Goal: Task Accomplishment & Management: Manage account settings

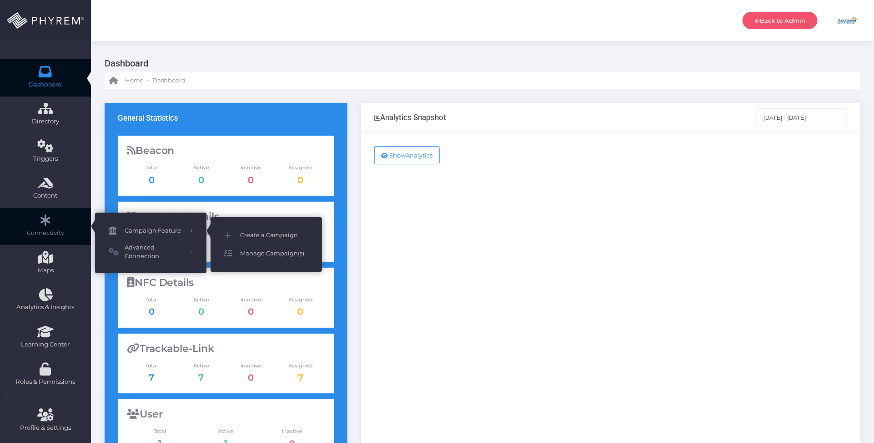
click at [269, 253] on span "Manage Campaign(s)" at bounding box center [274, 254] width 68 height 12
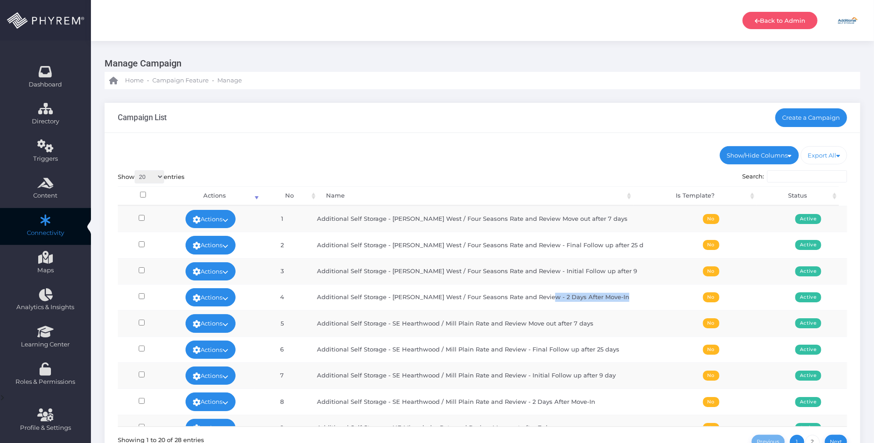
drag, startPoint x: 558, startPoint y: 294, endPoint x: 639, endPoint y: 288, distance: 81.7
click at [638, 290] on tr "Actions Edit Deactivate Delete Run Test View Stats 4 Additional Self Storage - …" at bounding box center [483, 297] width 730 height 26
copy td "2 Days After Move-In"
click at [783, 179] on input "Search:" at bounding box center [808, 176] width 80 height 13
paste input "2 Days After Move-In"
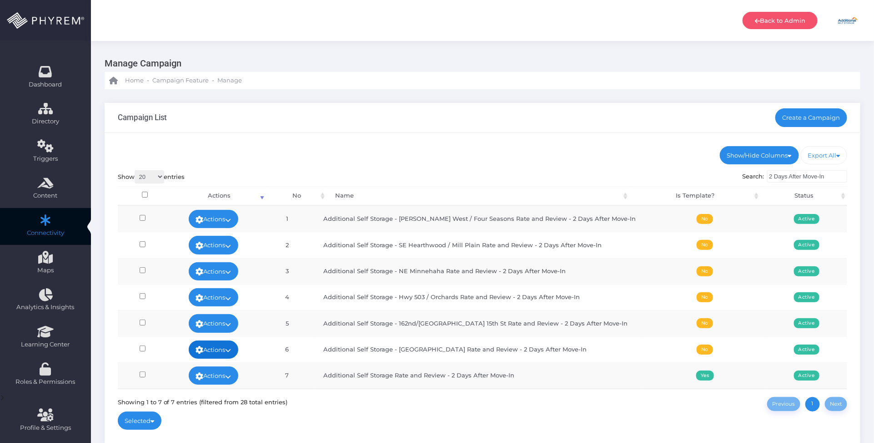
type input "2 Days After Move-In"
click at [233, 349] on link "Actions" at bounding box center [214, 349] width 50 height 18
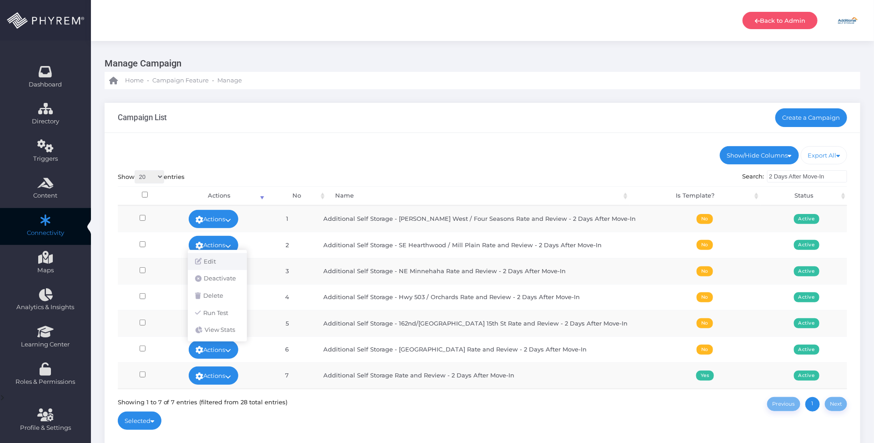
click at [223, 262] on link "Edit" at bounding box center [217, 261] width 59 height 17
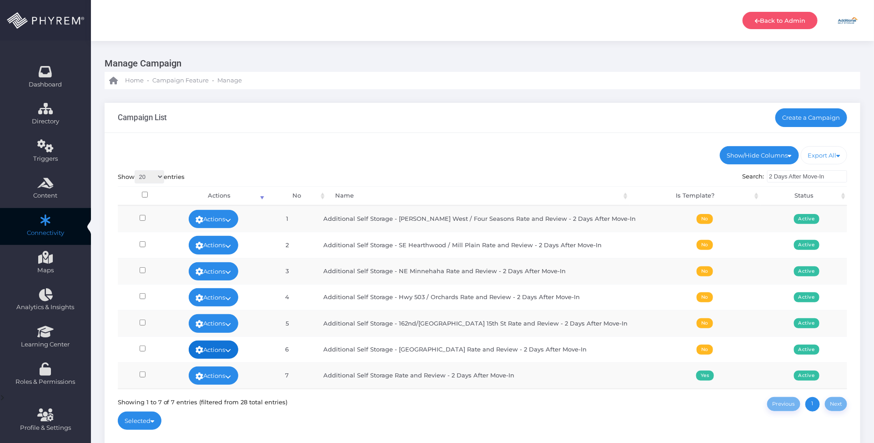
click at [231, 348] on link "Actions" at bounding box center [214, 349] width 50 height 18
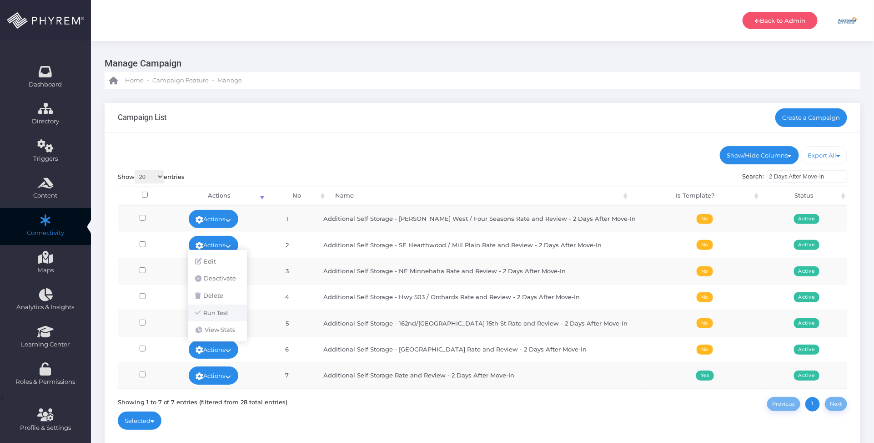
click at [231, 315] on link "Run Test" at bounding box center [217, 312] width 59 height 17
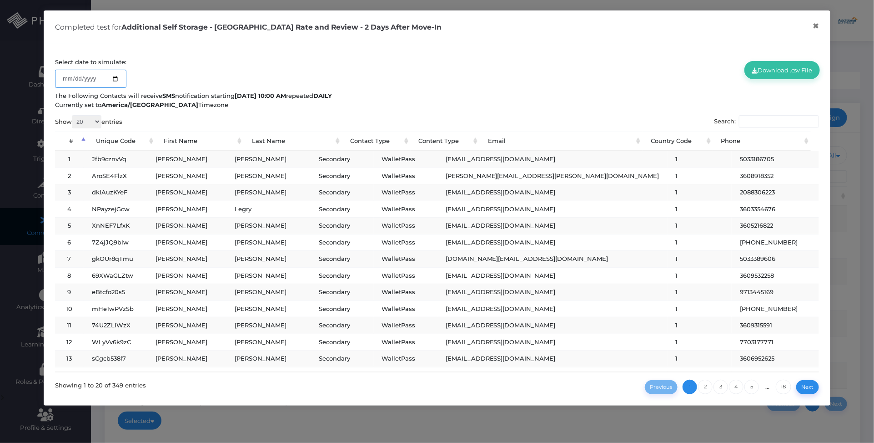
click at [112, 79] on input "2025-09-11" at bounding box center [90, 79] width 71 height 18
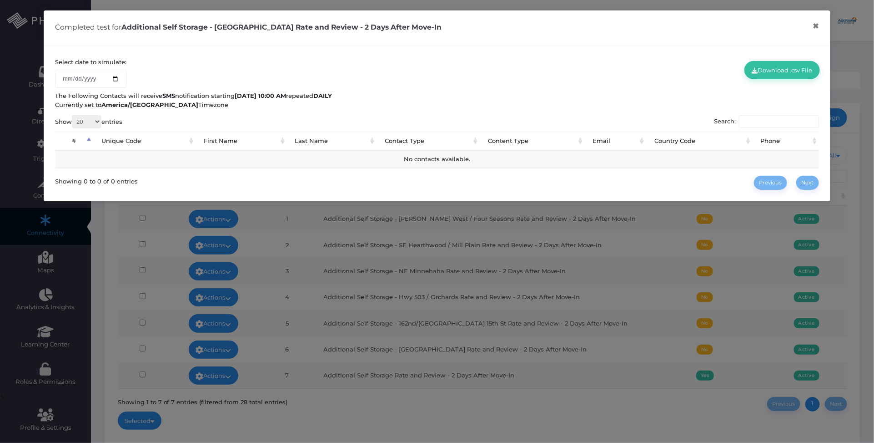
click at [468, 61] on div "Select date to simulate: 2025-09-12 Download .csv File" at bounding box center [432, 73] width 777 height 30
click at [816, 25] on button "×" at bounding box center [817, 26] width 18 height 20
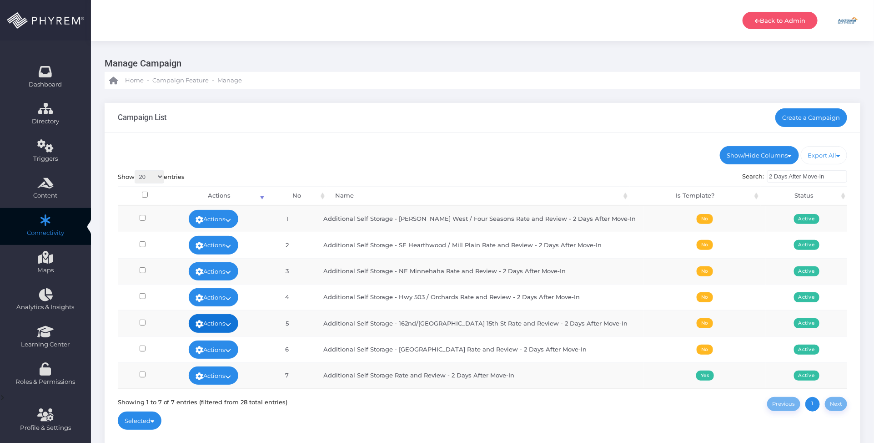
click at [238, 319] on link "Actions" at bounding box center [214, 323] width 50 height 18
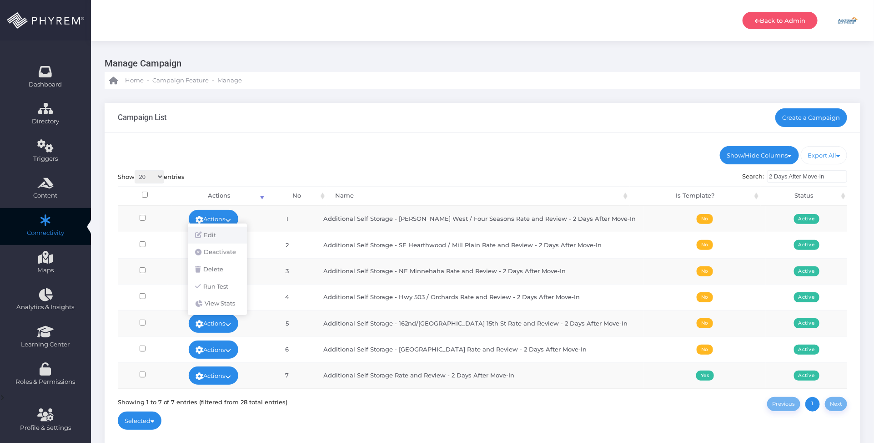
click at [208, 234] on link "Edit" at bounding box center [217, 235] width 59 height 17
click at [230, 295] on link "Actions" at bounding box center [214, 297] width 50 height 18
click at [221, 218] on link "Edit" at bounding box center [217, 219] width 59 height 17
click at [239, 272] on link "Actions" at bounding box center [214, 271] width 50 height 18
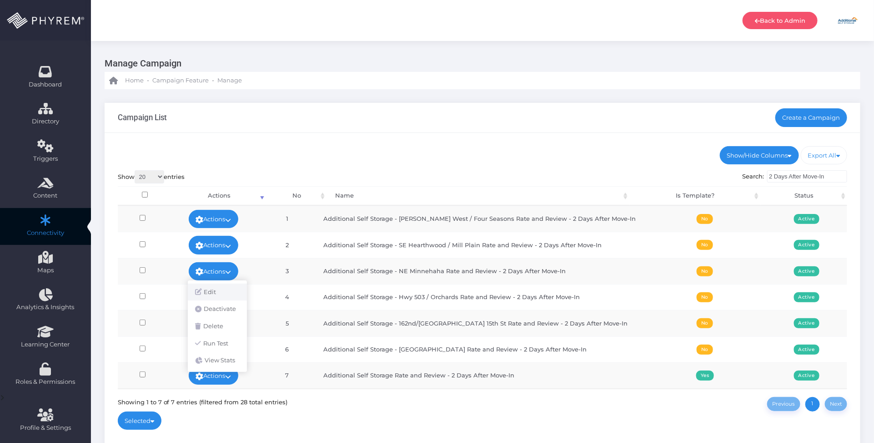
click at [220, 292] on link "Edit" at bounding box center [217, 291] width 59 height 17
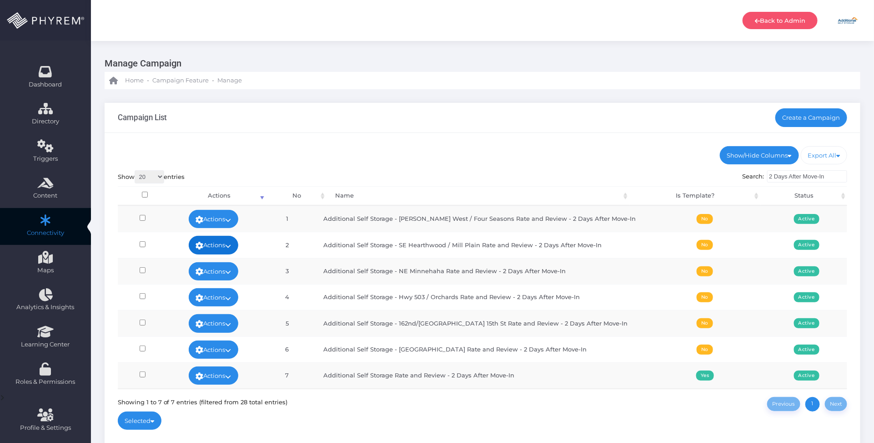
click at [232, 246] on icon at bounding box center [229, 246] width 6 height 0
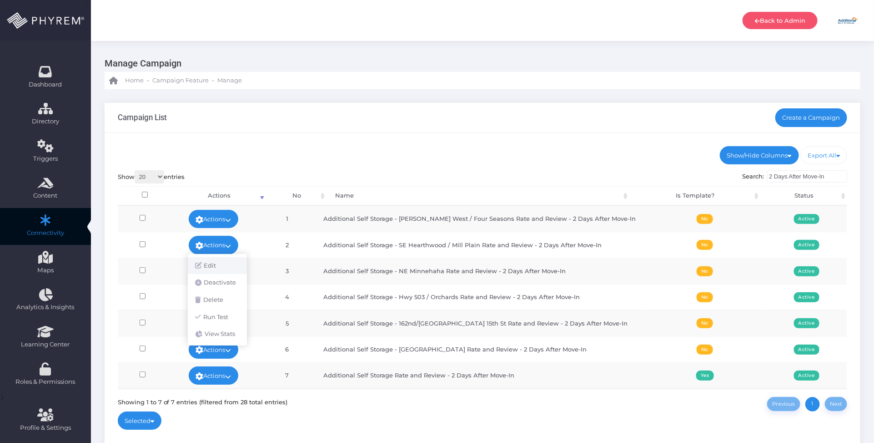
click at [212, 259] on link "Edit" at bounding box center [217, 265] width 59 height 17
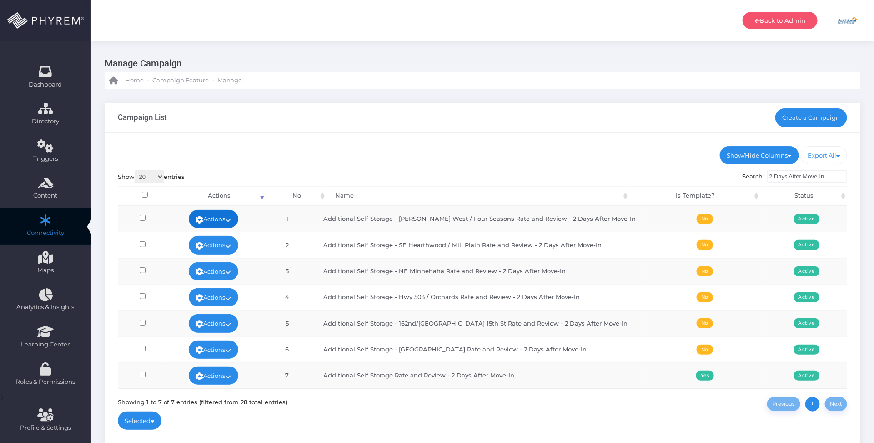
click at [233, 211] on link "Actions" at bounding box center [214, 219] width 50 height 18
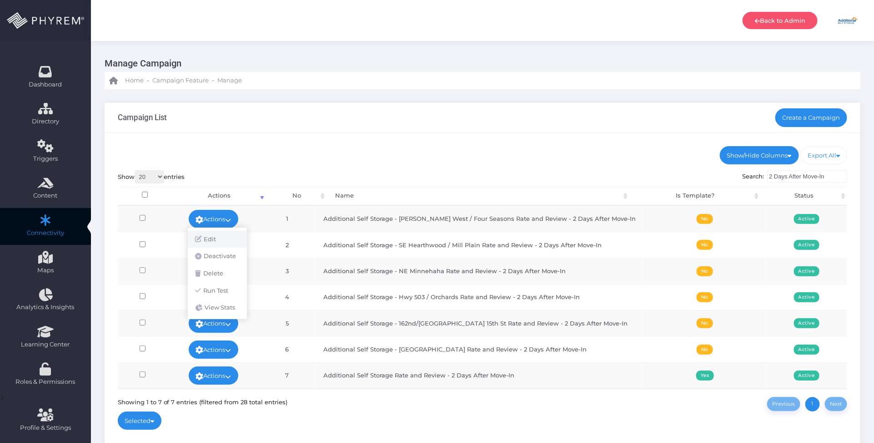
click at [217, 237] on link "Edit" at bounding box center [217, 239] width 59 height 17
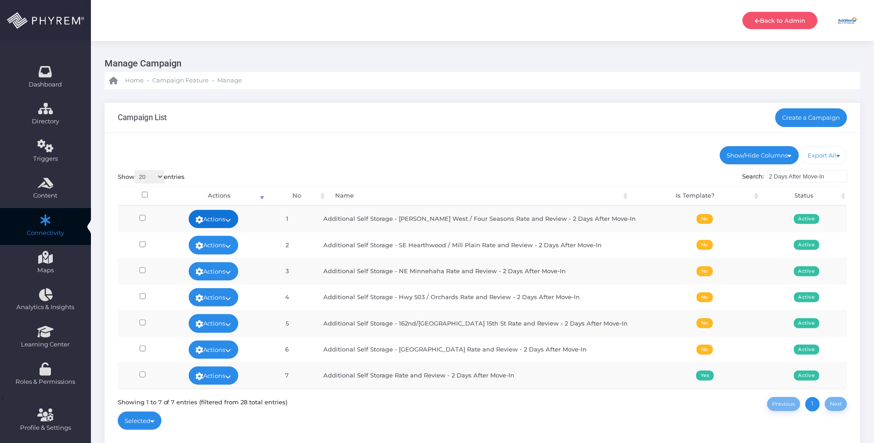
click at [232, 220] on icon at bounding box center [229, 220] width 6 height 0
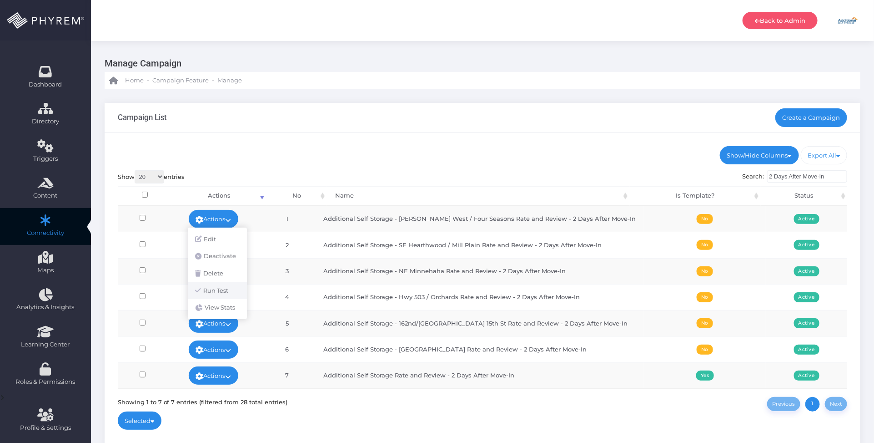
click at [226, 287] on link "Run Test" at bounding box center [217, 290] width 59 height 17
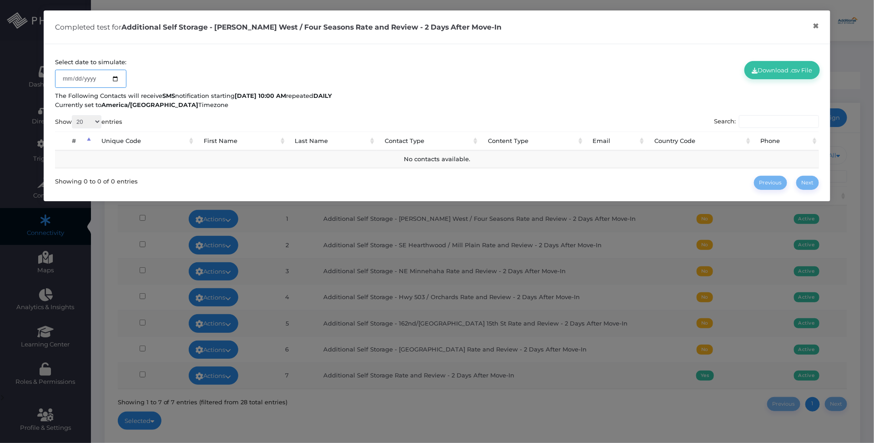
click at [114, 78] on input "2025-09-12" at bounding box center [90, 79] width 71 height 18
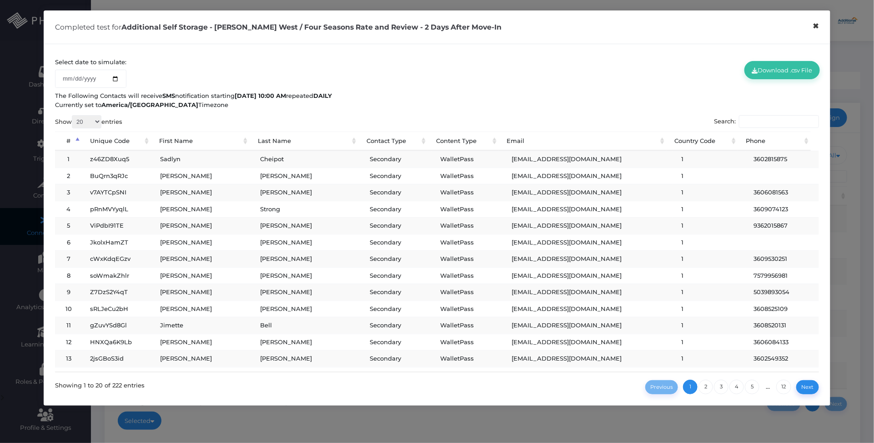
click at [814, 30] on button "×" at bounding box center [817, 26] width 18 height 20
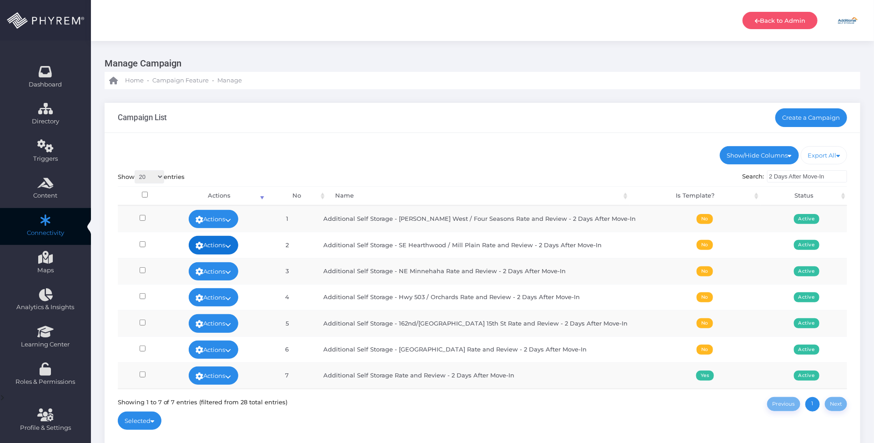
click at [230, 246] on link "Actions" at bounding box center [214, 245] width 50 height 18
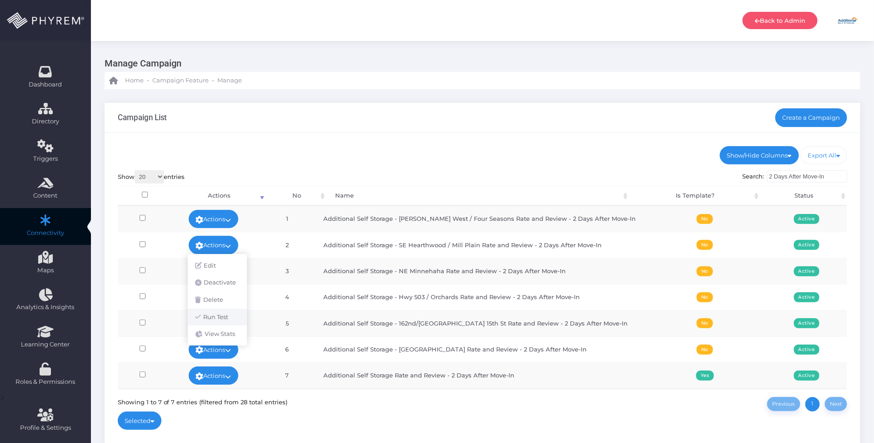
click at [221, 313] on link "Run Test" at bounding box center [217, 316] width 59 height 17
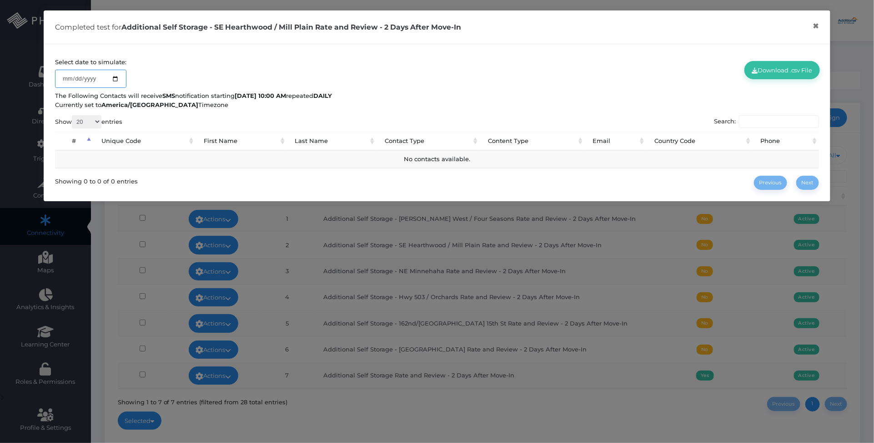
click at [116, 76] on input "[DATE]" at bounding box center [90, 79] width 71 height 18
type input "2025-09-12"
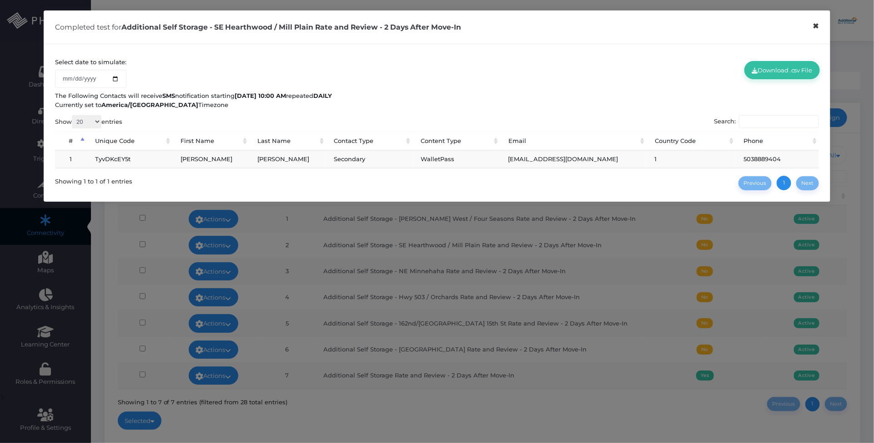
click at [817, 26] on button "×" at bounding box center [817, 26] width 18 height 20
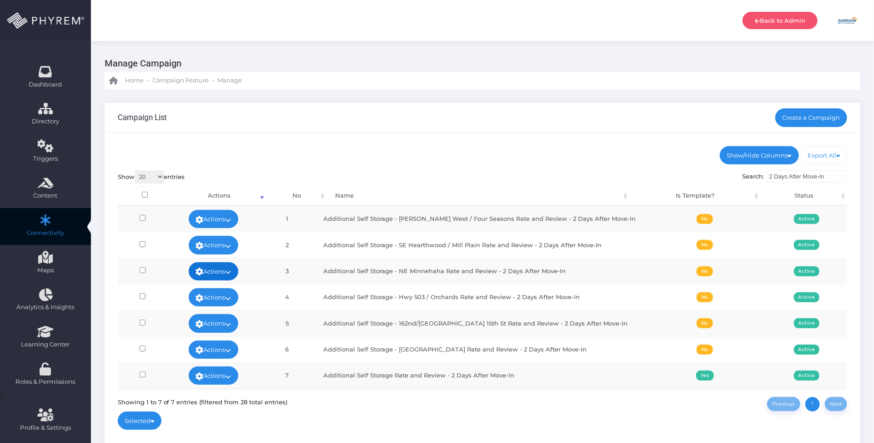
click at [231, 274] on link "Actions" at bounding box center [214, 271] width 50 height 18
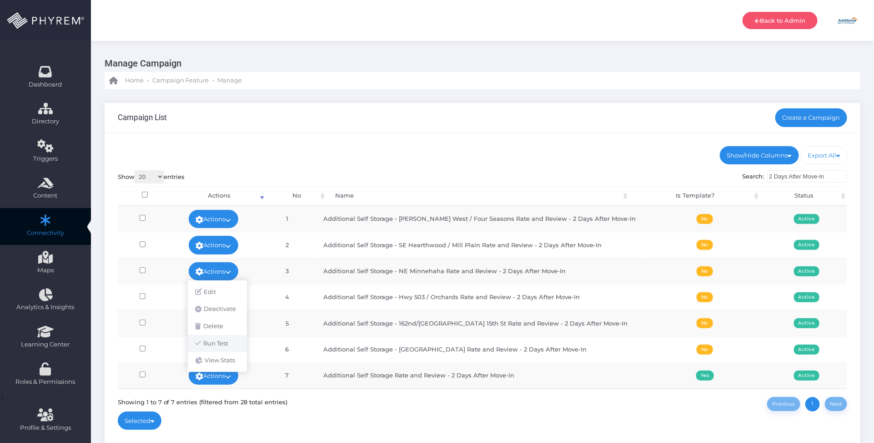
click at [231, 344] on link "Run Test" at bounding box center [217, 343] width 59 height 17
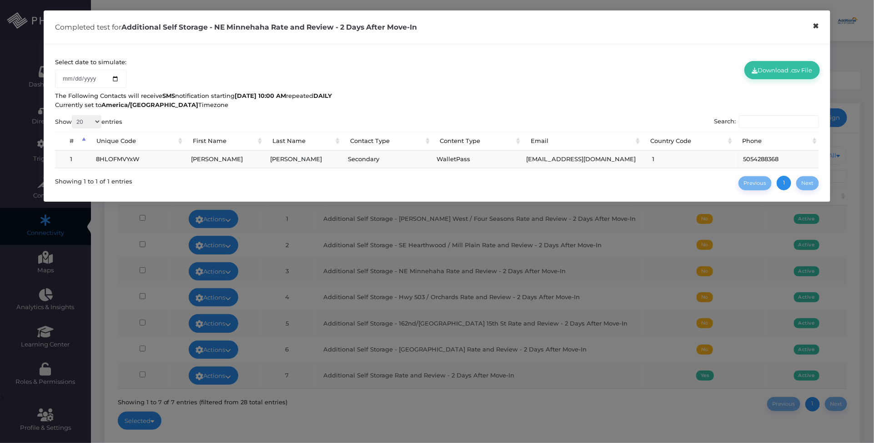
click at [819, 28] on button "×" at bounding box center [817, 26] width 18 height 20
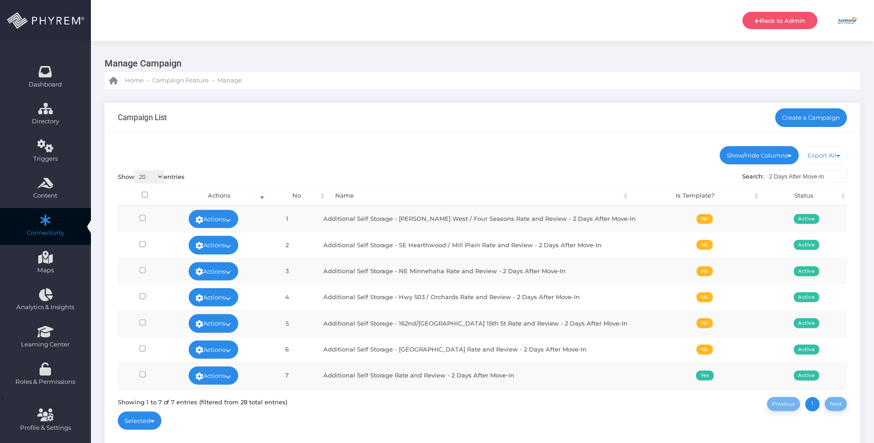
click at [239, 293] on link "Actions" at bounding box center [214, 297] width 50 height 18
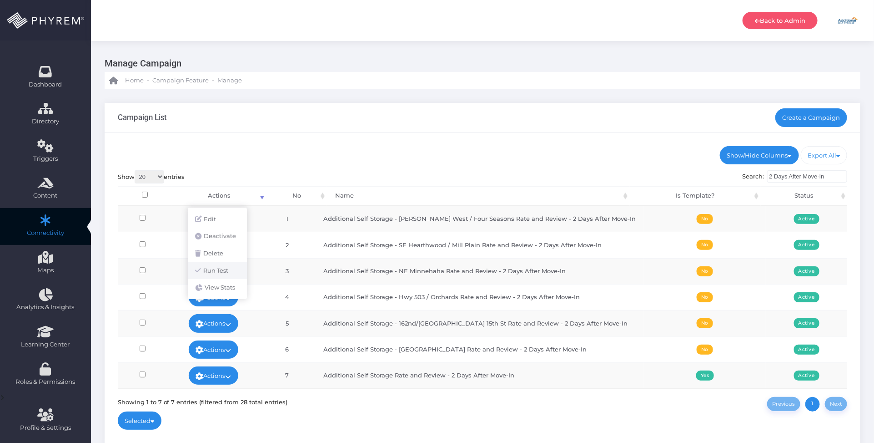
click at [223, 269] on link "Run Test" at bounding box center [217, 270] width 59 height 17
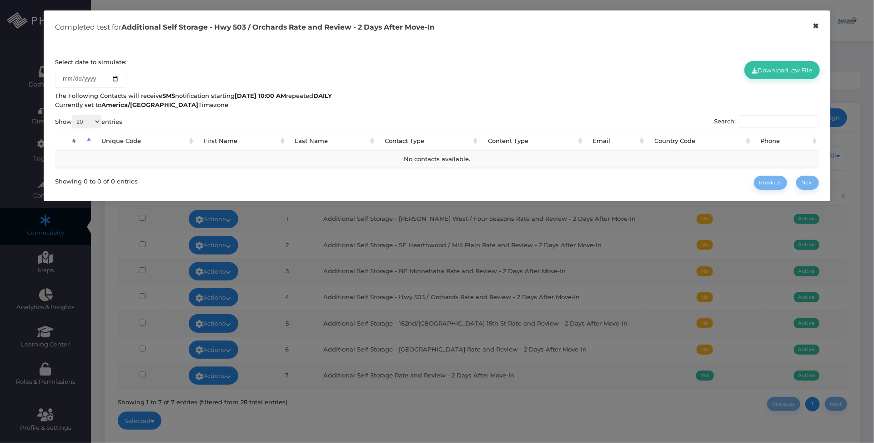
drag, startPoint x: 818, startPoint y: 26, endPoint x: 635, endPoint y: 129, distance: 209.6
click at [817, 28] on button "×" at bounding box center [817, 26] width 18 height 20
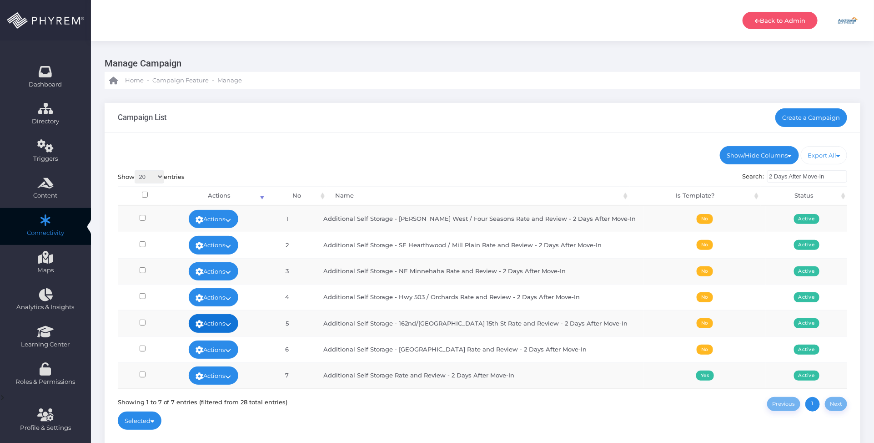
click at [232, 324] on icon at bounding box center [229, 324] width 6 height 0
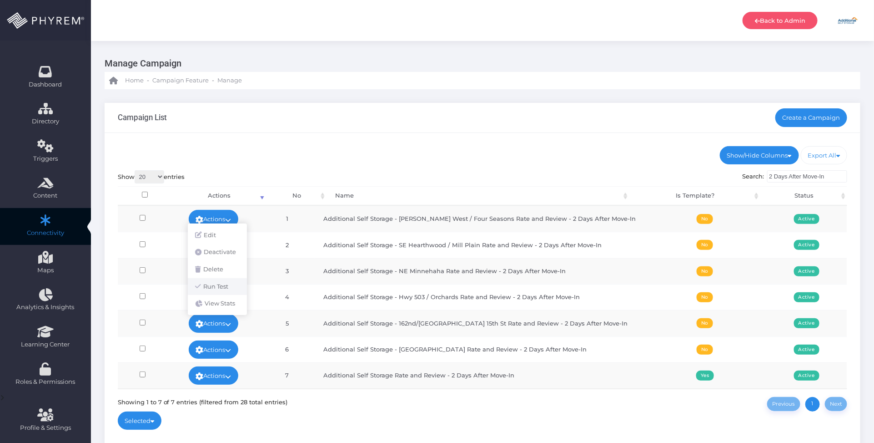
click at [231, 281] on link "Run Test" at bounding box center [217, 286] width 59 height 17
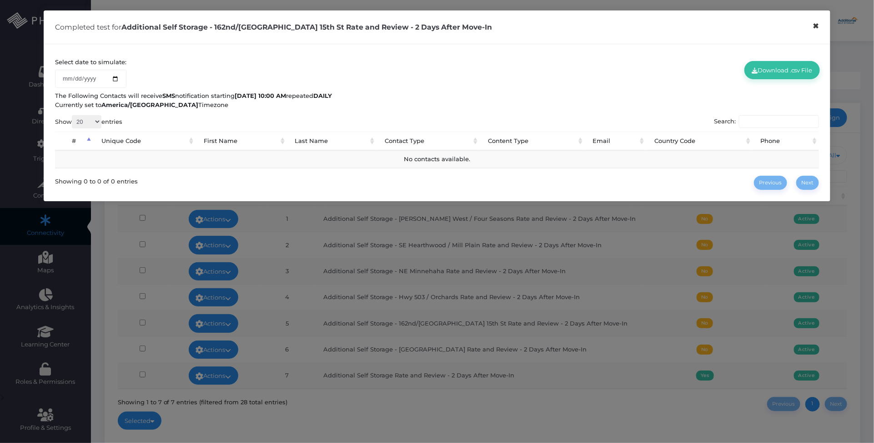
click at [820, 30] on button "×" at bounding box center [817, 26] width 18 height 20
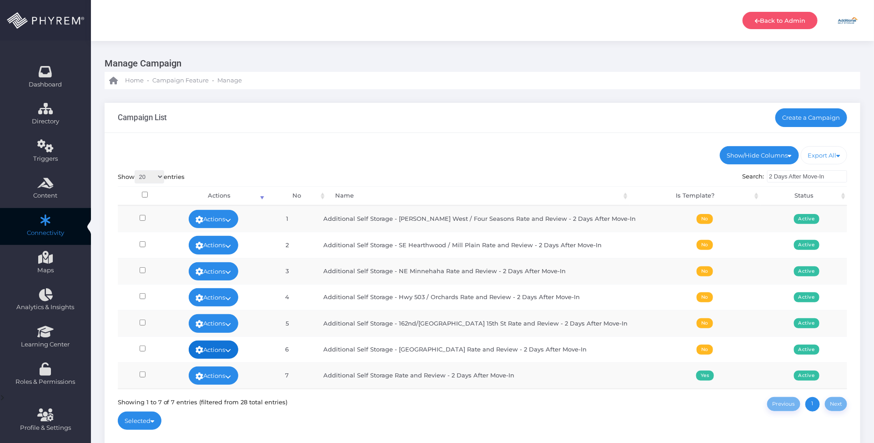
click at [239, 353] on link "Actions" at bounding box center [214, 349] width 50 height 18
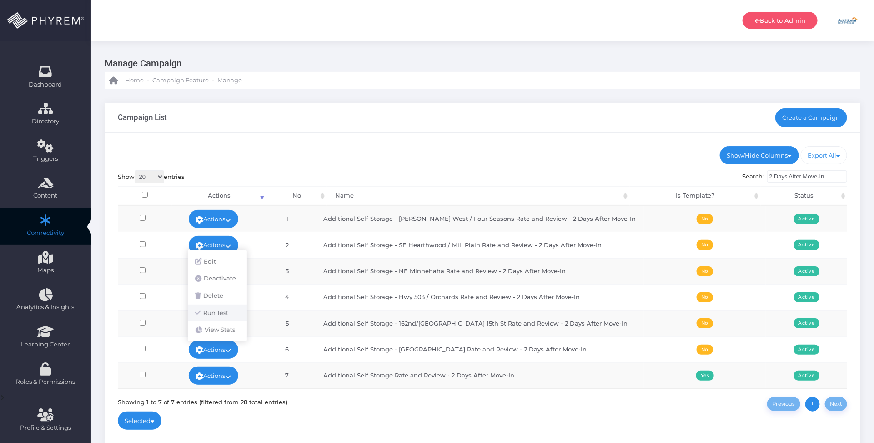
click at [227, 310] on link "Run Test" at bounding box center [217, 312] width 59 height 17
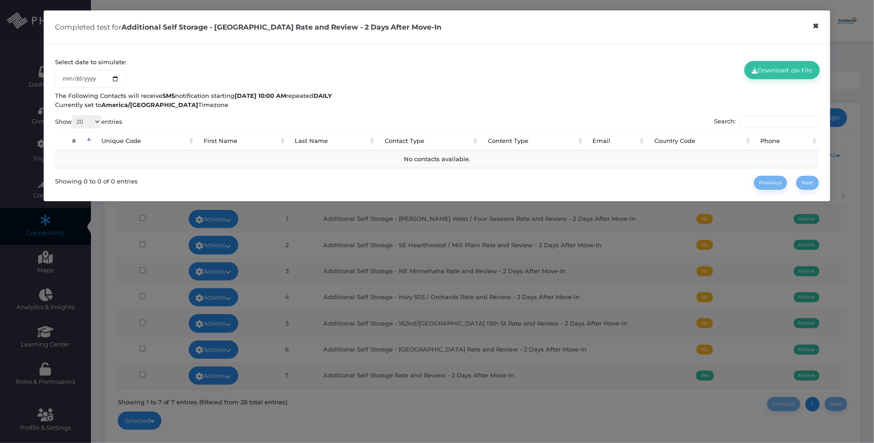
click at [814, 29] on button "×" at bounding box center [817, 26] width 18 height 20
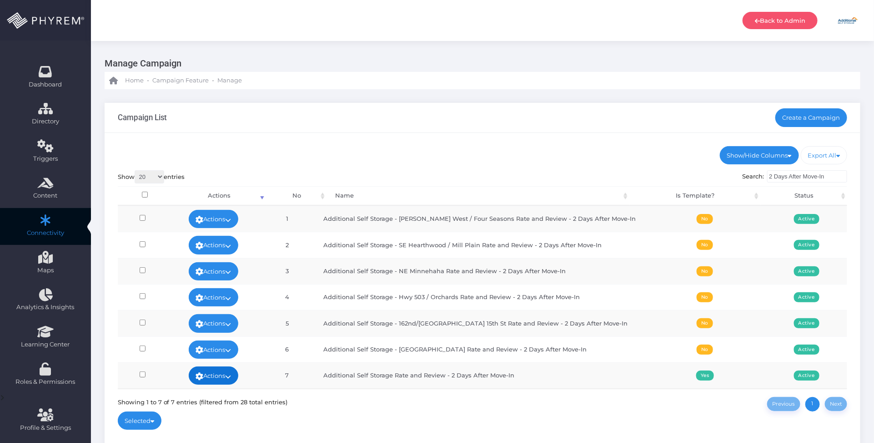
click at [239, 374] on link "Actions" at bounding box center [214, 375] width 50 height 18
click at [233, 374] on link "Actions" at bounding box center [214, 375] width 50 height 18
click at [231, 350] on link "Actions" at bounding box center [214, 349] width 50 height 18
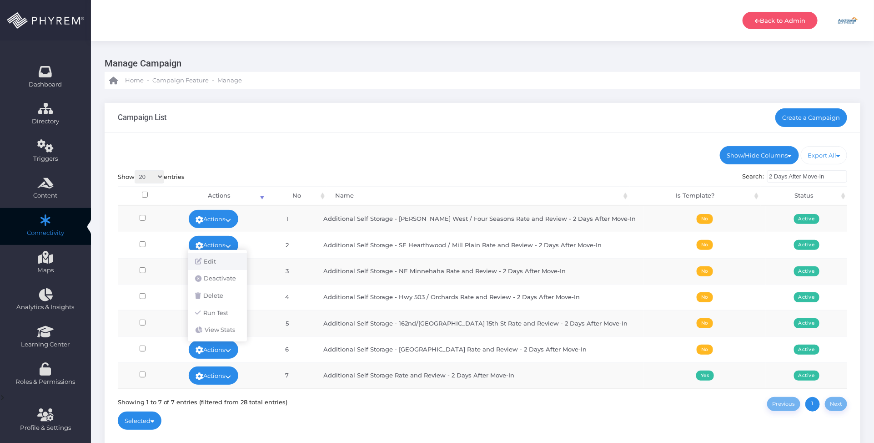
click at [205, 263] on link "Edit" at bounding box center [217, 261] width 59 height 17
click at [226, 324] on link "Actions" at bounding box center [214, 323] width 50 height 18
click at [210, 236] on link "Edit" at bounding box center [217, 235] width 59 height 17
click at [231, 298] on link "Actions" at bounding box center [214, 297] width 50 height 18
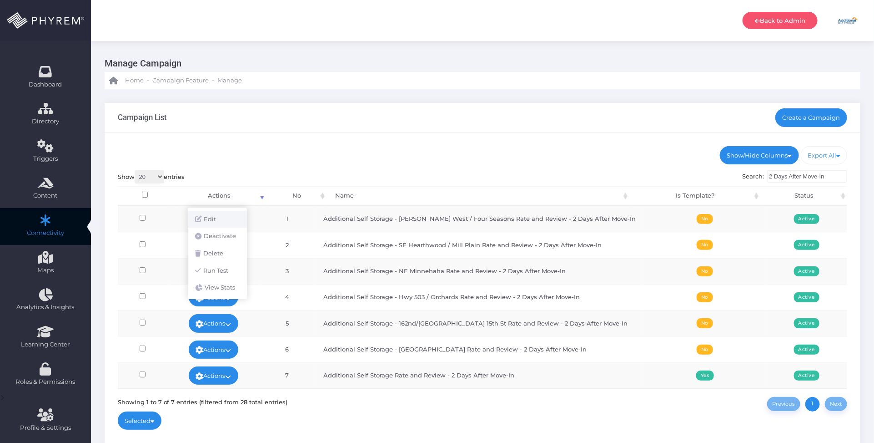
click at [215, 219] on link "Edit" at bounding box center [217, 219] width 59 height 17
click at [233, 271] on link "Actions" at bounding box center [214, 271] width 50 height 18
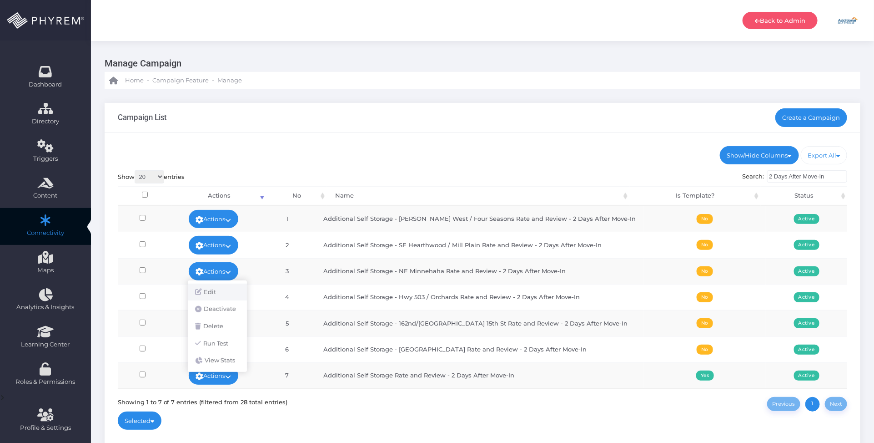
click at [222, 293] on link "Edit" at bounding box center [217, 291] width 59 height 17
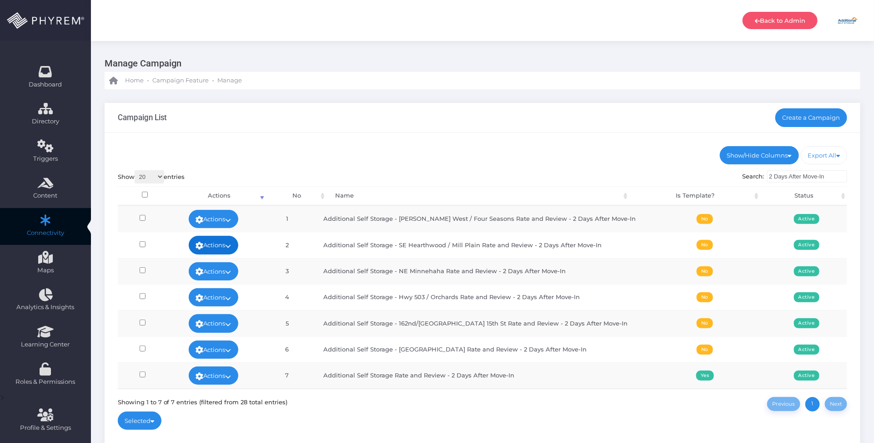
click at [232, 246] on icon at bounding box center [229, 246] width 6 height 0
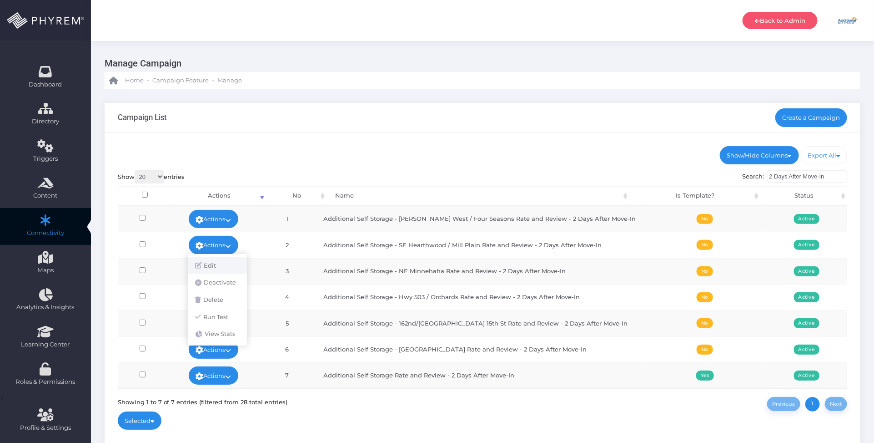
click at [224, 261] on link "Edit" at bounding box center [217, 265] width 59 height 17
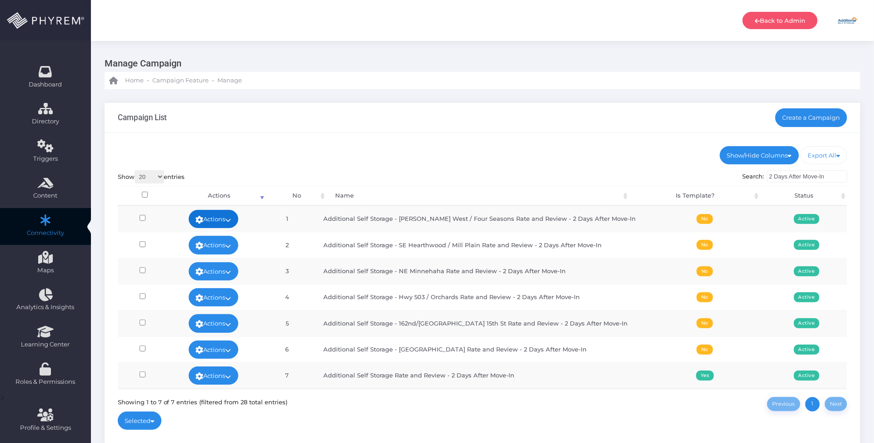
click at [232, 213] on link "Actions" at bounding box center [214, 219] width 50 height 18
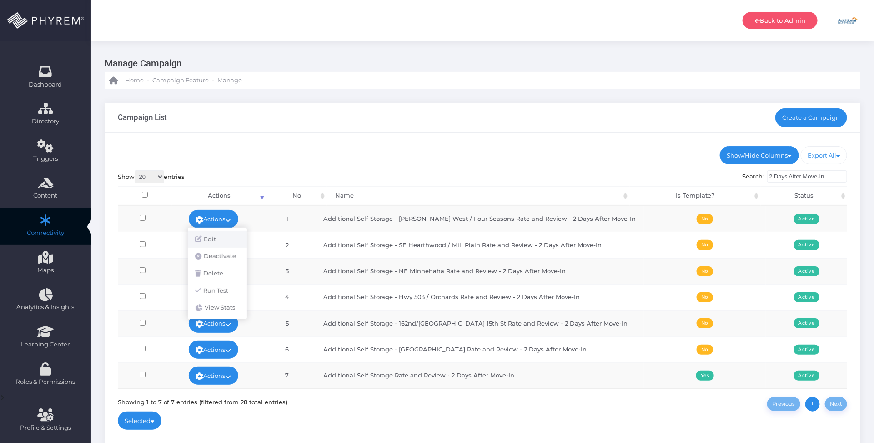
click at [228, 235] on link "Edit" at bounding box center [217, 239] width 59 height 17
click at [494, 133] on div "Show/Hide Columns No Name Is Template? Status DONE" at bounding box center [483, 290] width 756 height 314
click at [480, 126] on div "Campaign List Create a Campaign" at bounding box center [483, 118] width 756 height 30
click at [778, 178] on input "2 Days After Move-In" at bounding box center [808, 176] width 80 height 13
drag, startPoint x: 835, startPoint y: 178, endPoint x: 716, endPoint y: 176, distance: 119.2
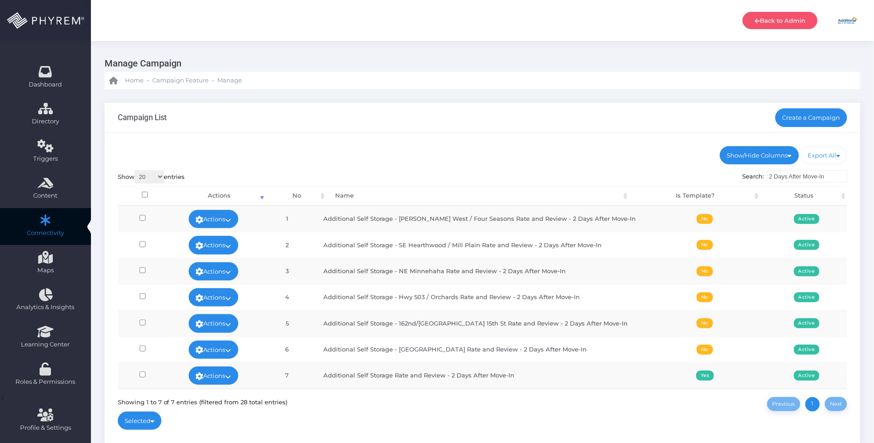
click at [717, 177] on div "Show 20 100 300 500 1,000 entries Search: 2 Days After Move-In Processing... Ac…" at bounding box center [483, 290] width 730 height 241
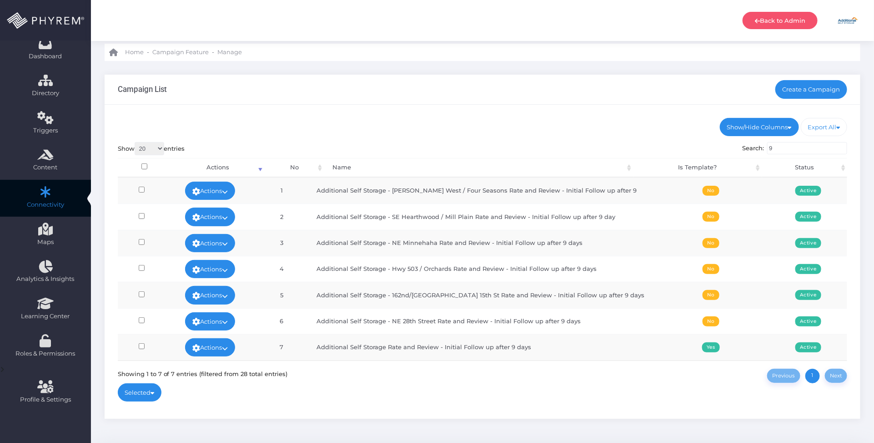
scroll to position [2, 0]
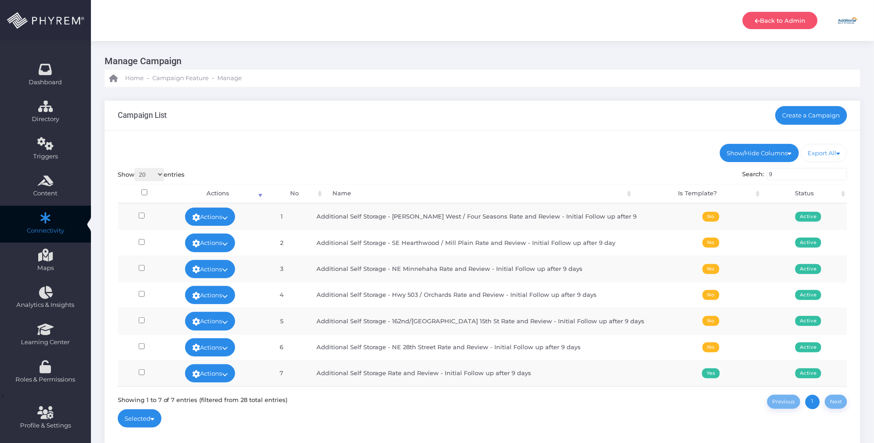
type input "9"
click at [145, 213] on input"] "checkbox" at bounding box center [142, 215] width 6 height 6
checkbox input"] "true"
drag, startPoint x: 146, startPoint y: 240, endPoint x: 148, endPoint y: 259, distance: 19.8
click at [145, 240] on input"] "checkbox" at bounding box center [142, 242] width 6 height 6
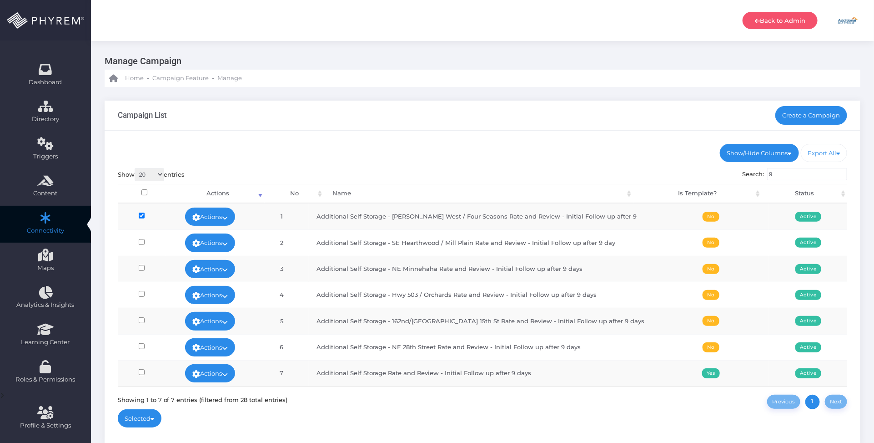
checkbox input"] "true"
drag, startPoint x: 146, startPoint y: 268, endPoint x: 143, endPoint y: 294, distance: 25.6
click at [145, 268] on input"] "checkbox" at bounding box center [142, 268] width 6 height 6
checkbox input"] "true"
click at [144, 291] on td at bounding box center [142, 295] width 48 height 26
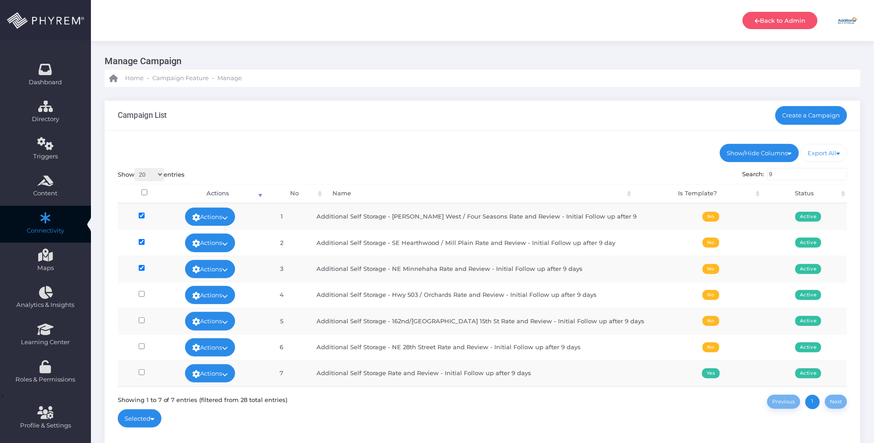
click at [144, 319] on input"] "checkbox" at bounding box center [142, 320] width 6 height 6
checkbox input"] "true"
click at [144, 296] on input"] "checkbox" at bounding box center [142, 294] width 6 height 6
checkbox input"] "true"
click at [145, 349] on input"] "checkbox" at bounding box center [142, 346] width 6 height 6
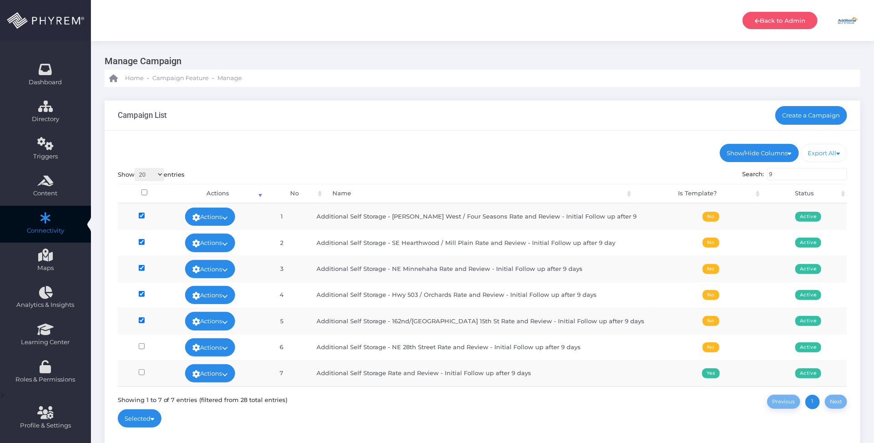
checkbox input"] "true"
click at [144, 417] on link "Selected" at bounding box center [140, 418] width 44 height 18
click at [169, 370] on span "Deactivate Selected" at bounding box center [181, 369] width 77 height 9
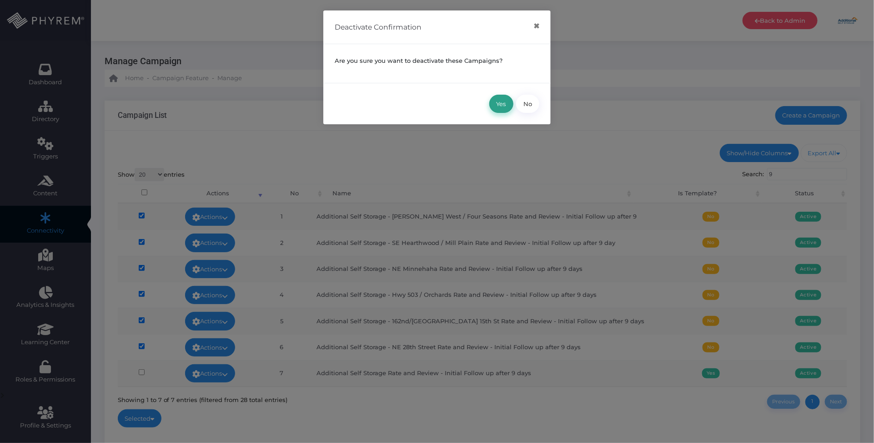
click at [503, 111] on button "Yes" at bounding box center [502, 104] width 24 height 18
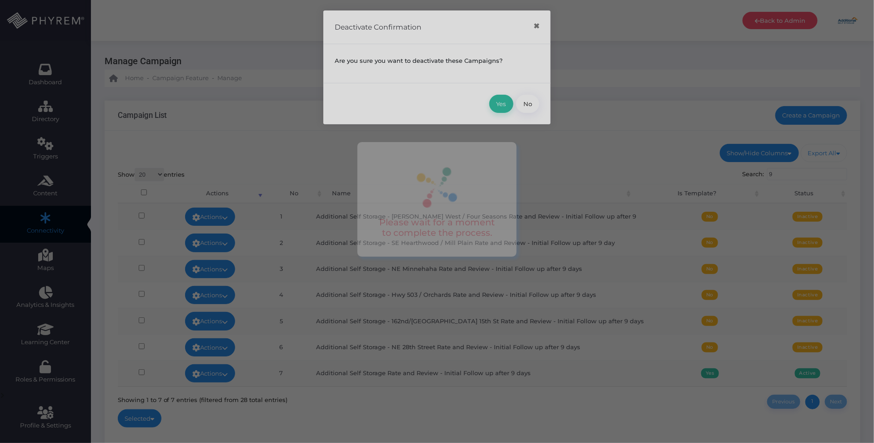
scroll to position [0, 0]
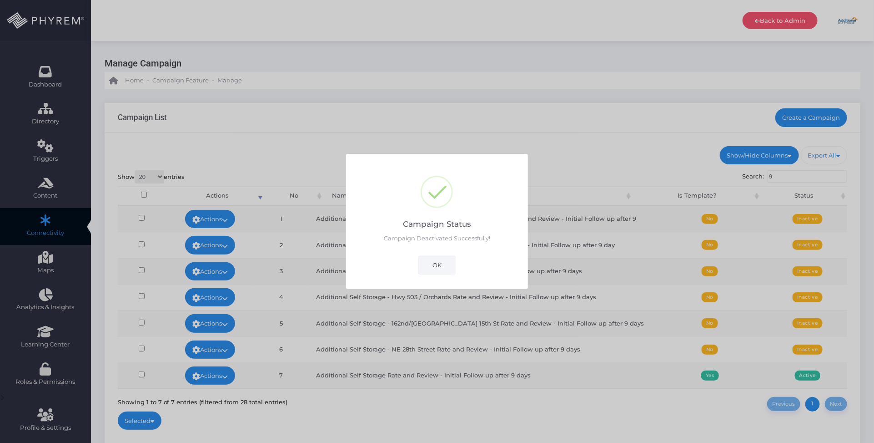
click at [437, 258] on button "OK" at bounding box center [437, 265] width 37 height 18
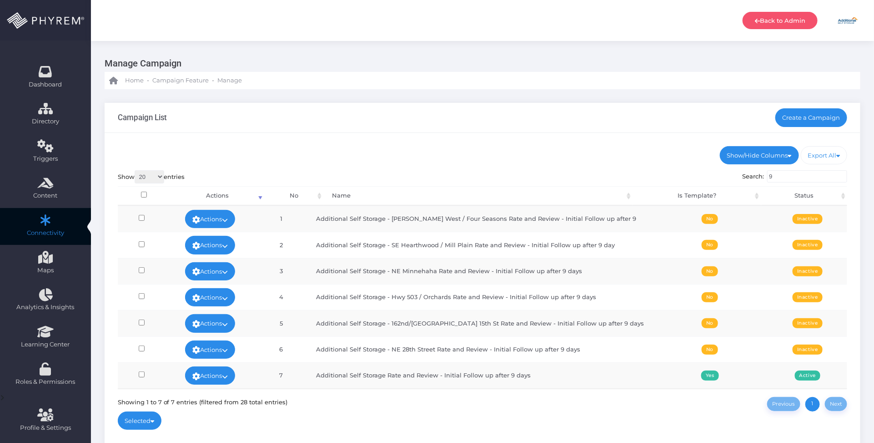
click at [561, 149] on ul "Show/Hide Columns No Name Is Template? Status" at bounding box center [483, 155] width 730 height 18
click at [783, 179] on input "9" at bounding box center [808, 176] width 80 height 13
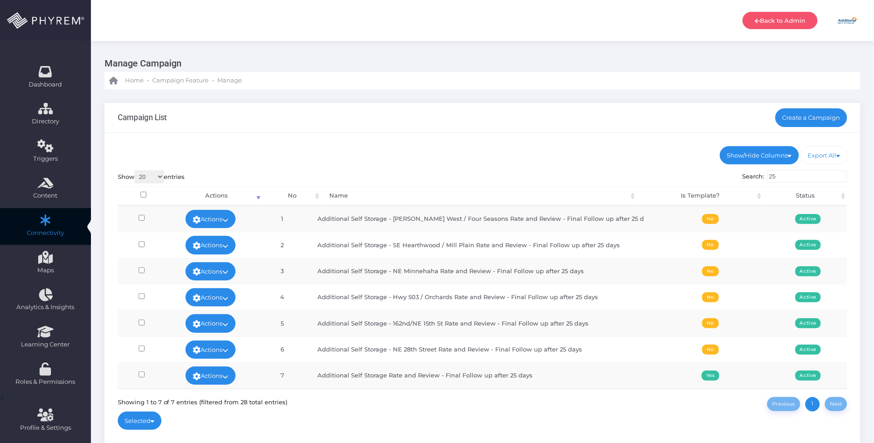
type input "25"
click at [143, 193] on input "checkbox" at bounding box center [144, 195] width 6 height 6
checkbox input "true"
checkbox input"] "true"
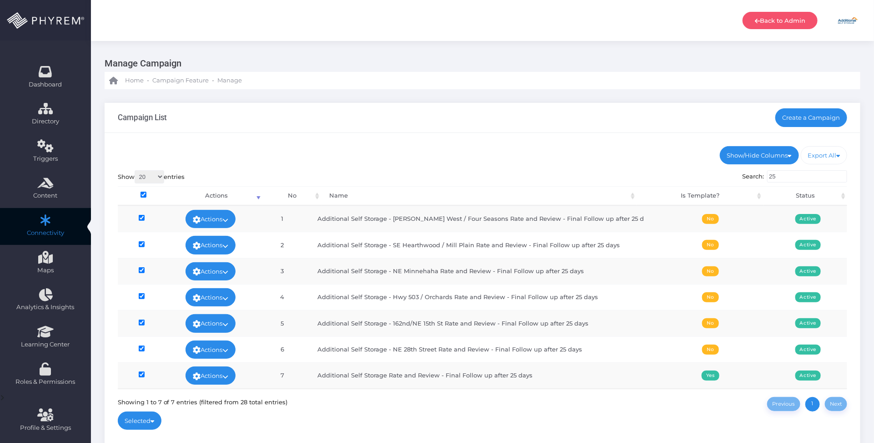
checkbox input"] "true"
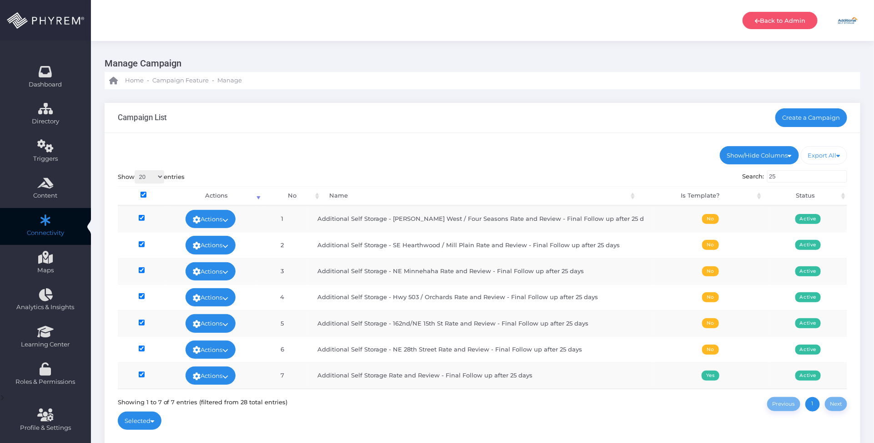
checkbox input "true"
click at [143, 377] on input"] "checkbox" at bounding box center [142, 374] width 6 height 6
checkbox input"] "false"
checkbox input "false"
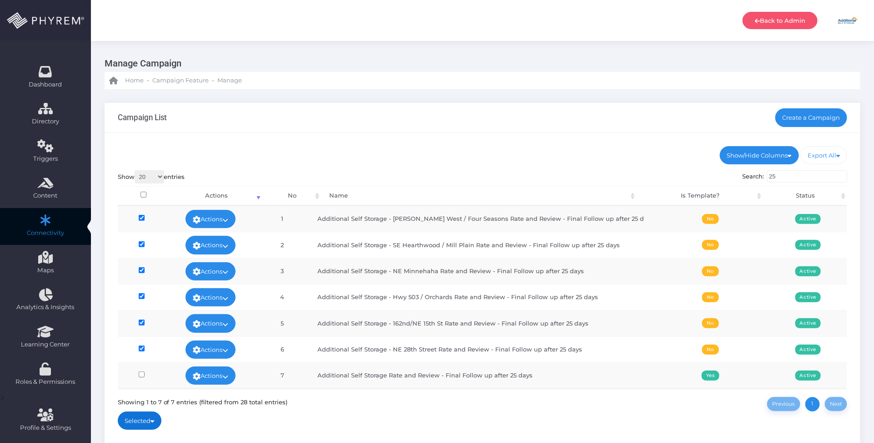
click at [150, 425] on link "Selected" at bounding box center [140, 420] width 44 height 18
click at [156, 374] on span "Deactivate Selected" at bounding box center [181, 371] width 77 height 9
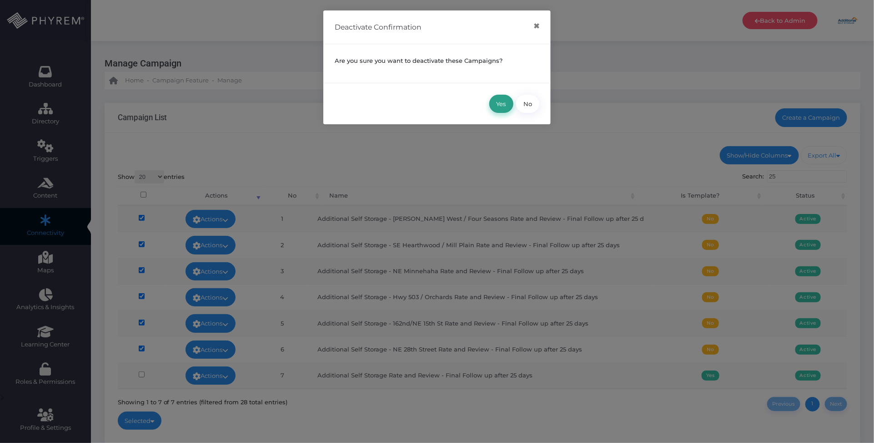
click at [497, 101] on button "Yes" at bounding box center [502, 104] width 24 height 18
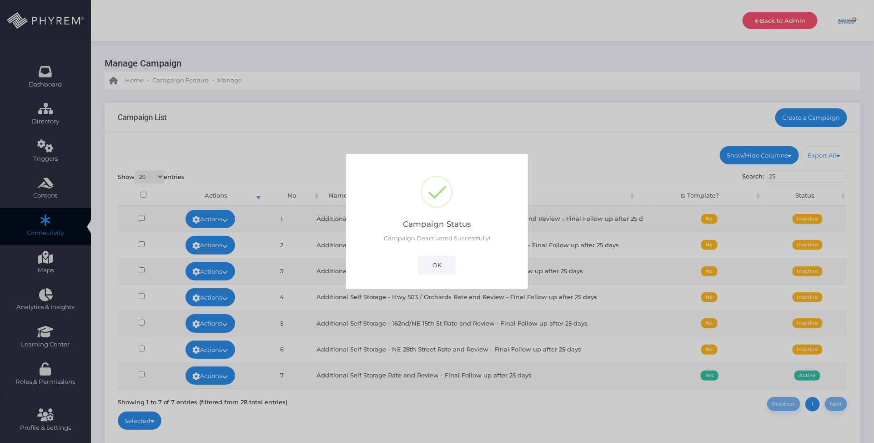
click at [444, 264] on button "OK" at bounding box center [437, 265] width 37 height 18
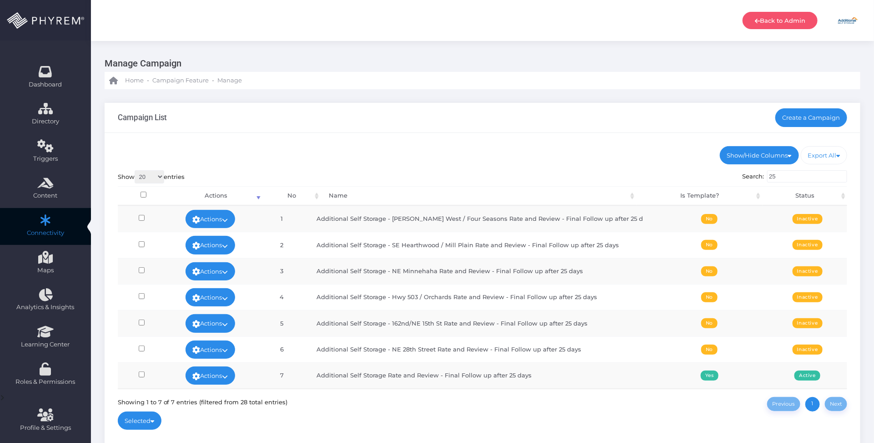
drag, startPoint x: 443, startPoint y: 152, endPoint x: 466, endPoint y: 170, distance: 29.8
click at [446, 155] on ul "Show/Hide Columns No Name Is Template? Status" at bounding box center [483, 155] width 730 height 18
click at [580, 142] on div "Show/Hide Columns No Name Is Template? Status DONE" at bounding box center [483, 290] width 756 height 314
drag, startPoint x: 330, startPoint y: 160, endPoint x: 335, endPoint y: 158, distance: 5.5
click at [331, 160] on ul "Show/Hide Columns No Name Is Template? Status" at bounding box center [483, 155] width 730 height 18
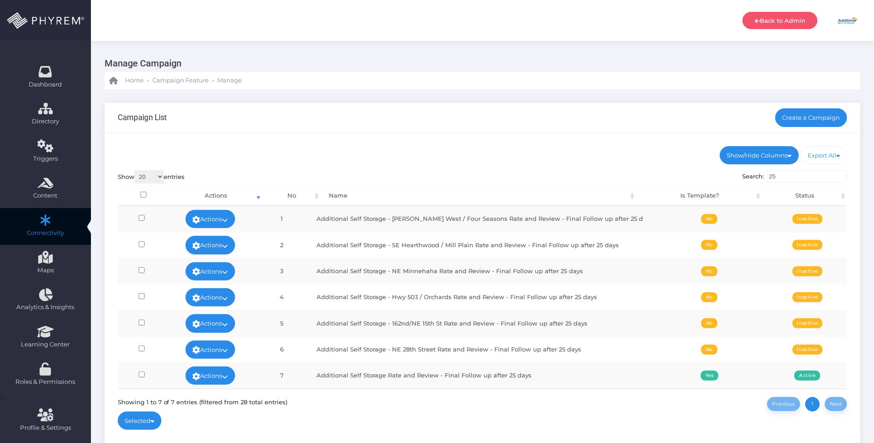
click at [570, 149] on ul "Show/Hide Columns No Name Is Template? Status" at bounding box center [483, 155] width 730 height 18
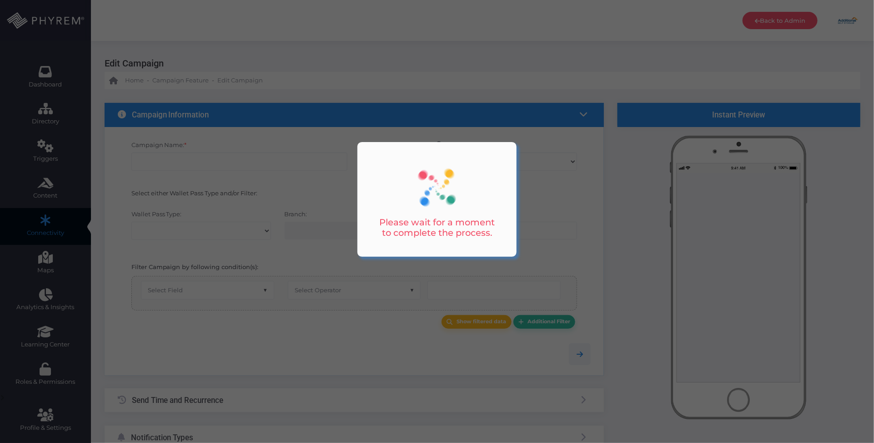
type input "Additional Self Storage - [GEOGRAPHIC_DATA] Rate and Review - 2 Days After Move…"
select select "15"
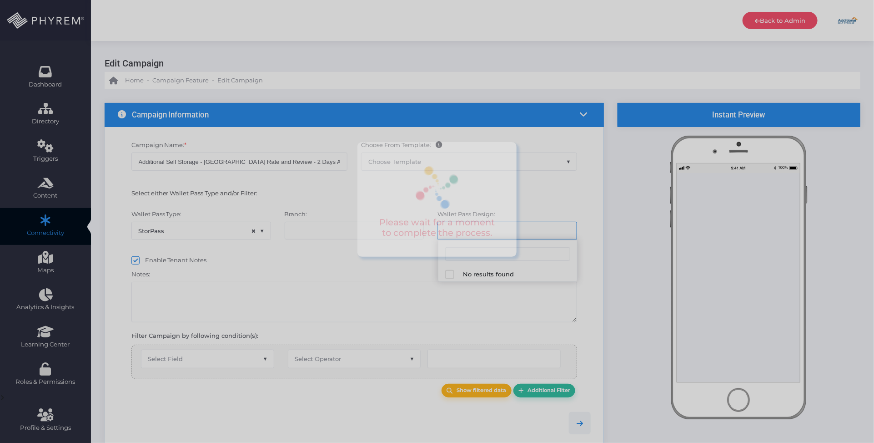
select select "1038"
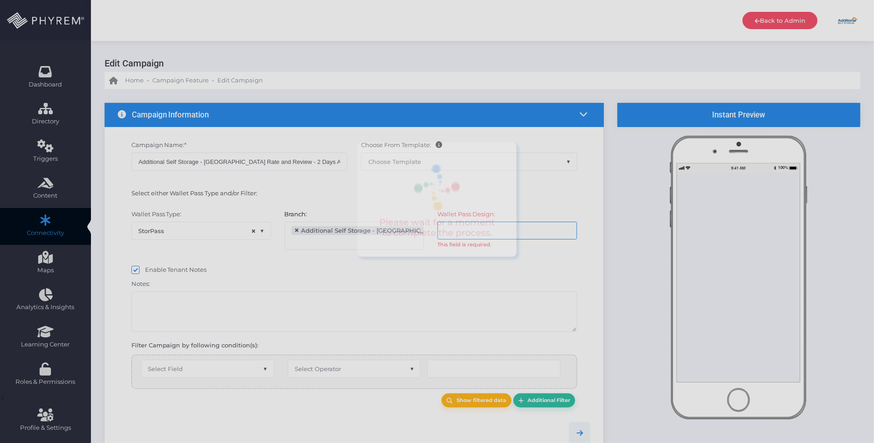
scroll to position [7, 0]
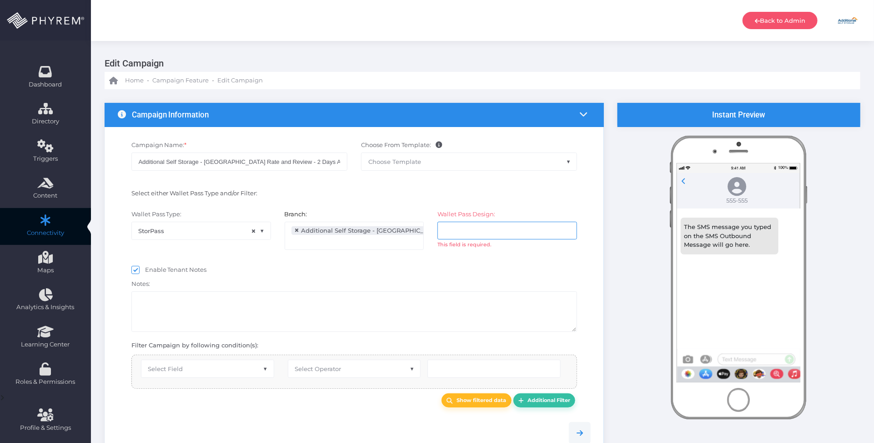
select select "after_x_days"
select select "2696"
select select "pr_wallet_users.created_date"
type input "3"
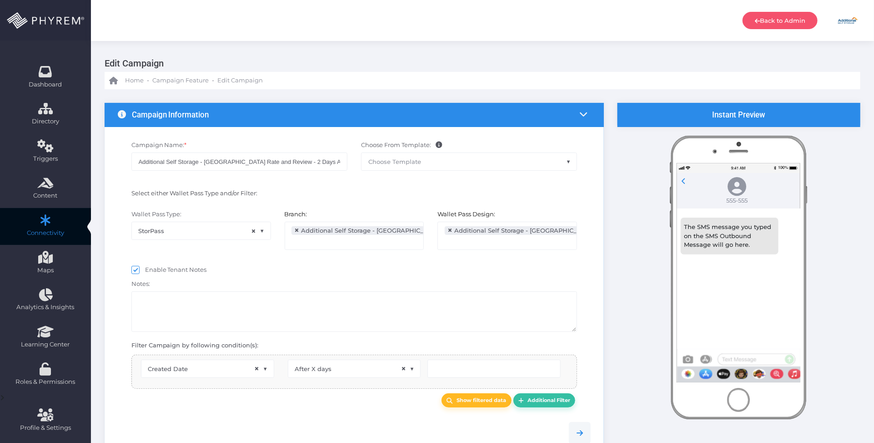
type input "3"
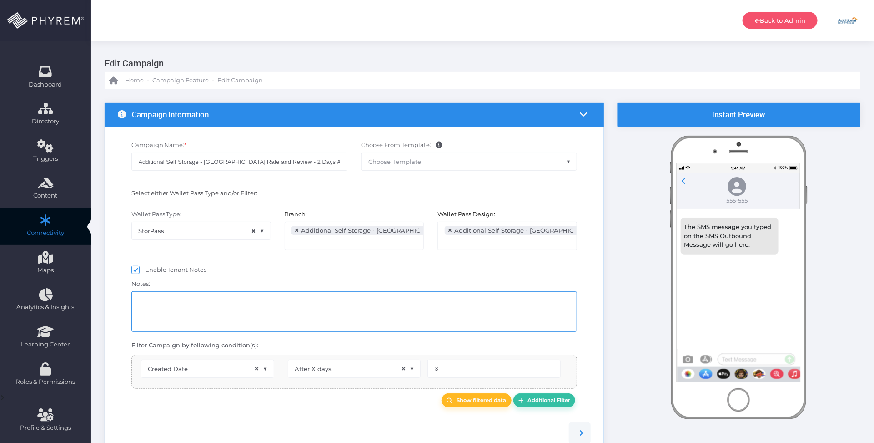
click at [289, 317] on textarea at bounding box center [354, 311] width 446 height 40
select select "pr_wallet_users.voided"
select select "equals"
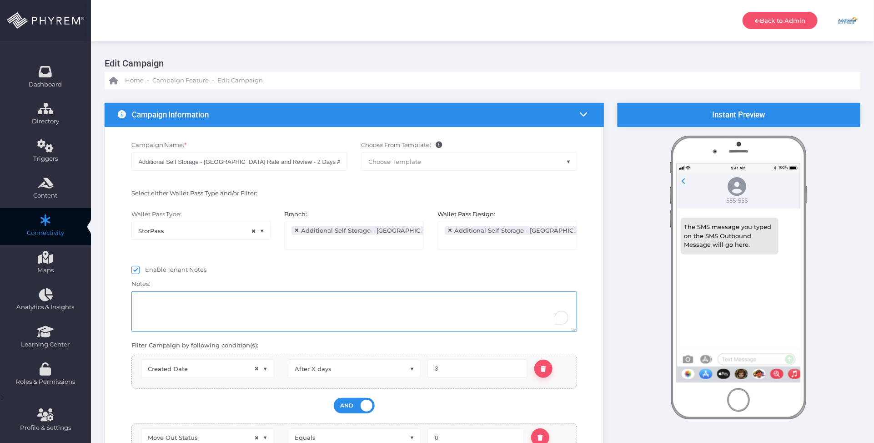
click at [235, 303] on textarea "To enrich screen reader interactions, please activate Accessibility in Grammarl…" at bounding box center [354, 311] width 446 height 40
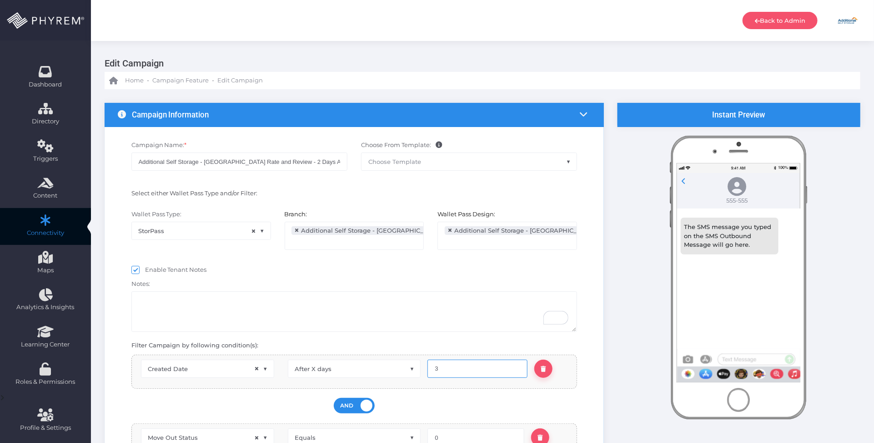
click at [456, 368] on input "3" at bounding box center [478, 368] width 100 height 18
type input "2"
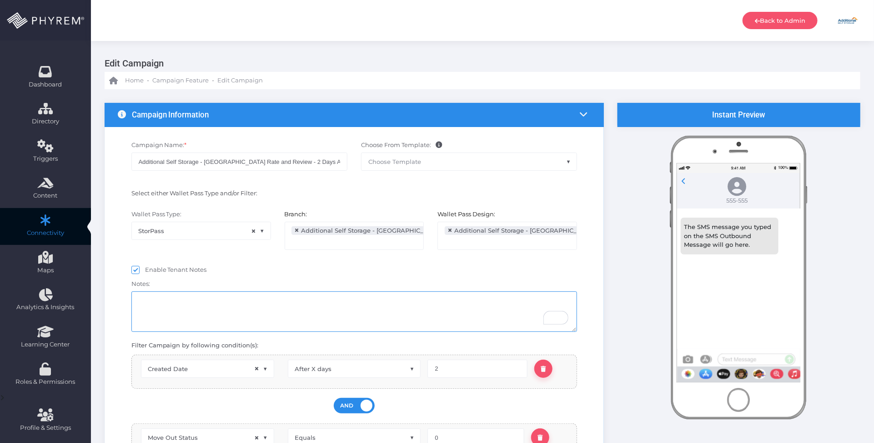
click at [425, 317] on textarea "To enrich screen reader interactions, please activate Accessibility in Grammarl…" at bounding box center [354, 311] width 446 height 40
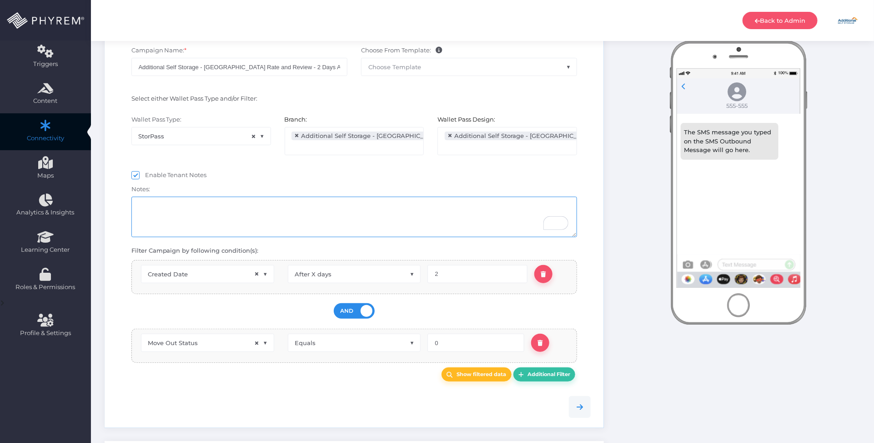
scroll to position [114, 0]
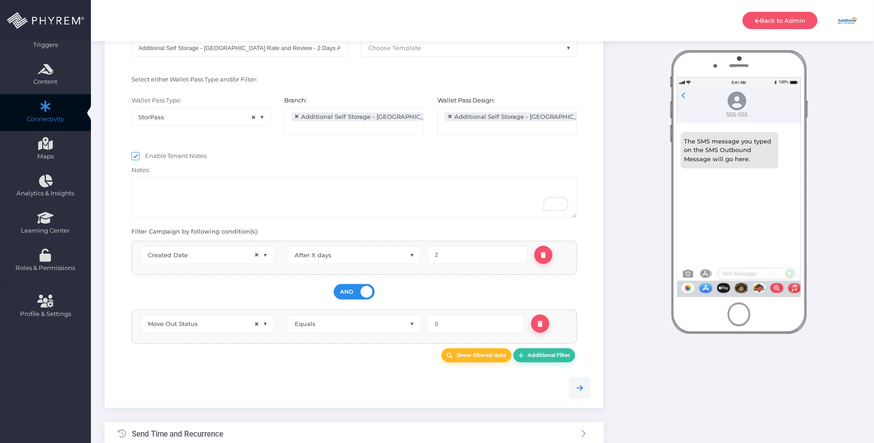
click at [379, 361] on div "Show filtered data Additional Filter" at bounding box center [355, 355] width 460 height 14
click at [474, 355] on b "Show filtered data" at bounding box center [482, 355] width 50 height 6
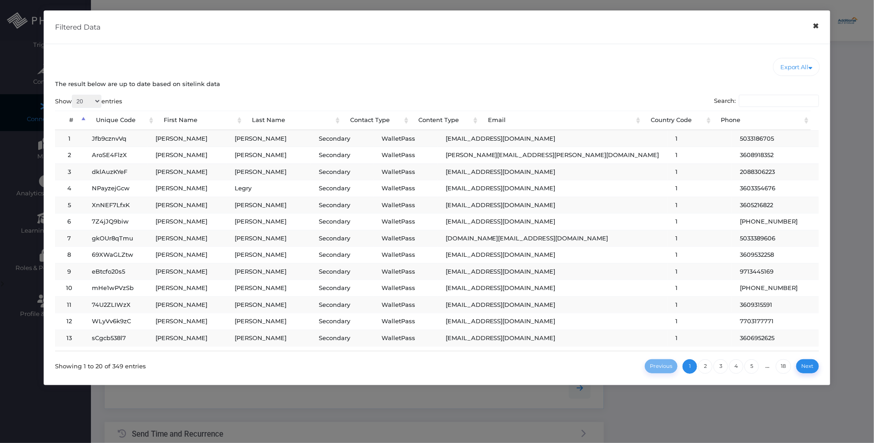
click at [815, 26] on button "×" at bounding box center [817, 26] width 18 height 20
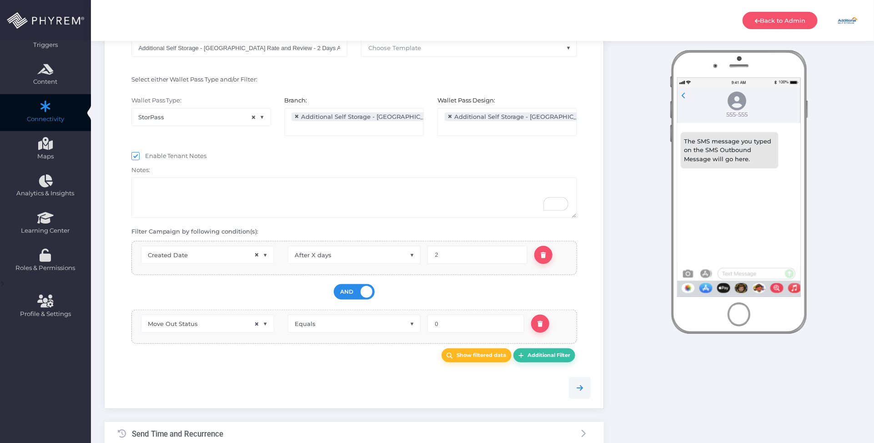
click at [344, 383] on div at bounding box center [354, 388] width 487 height 22
click at [458, 356] on b "Show filtered data" at bounding box center [482, 355] width 50 height 6
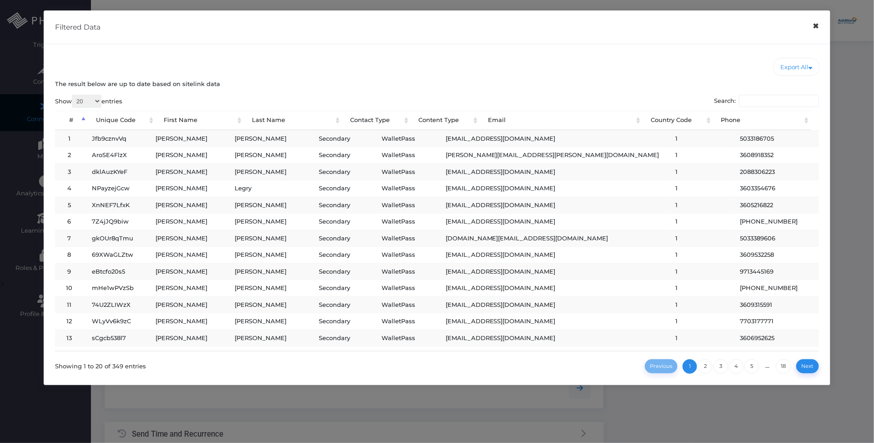
click at [820, 28] on button "×" at bounding box center [817, 26] width 18 height 20
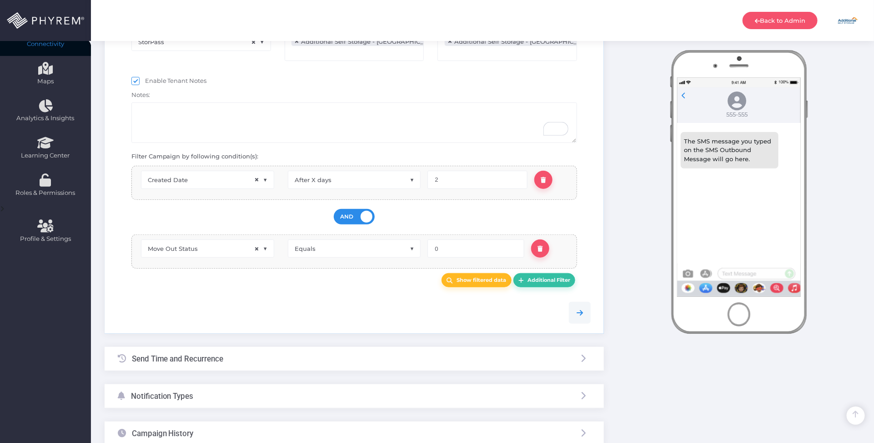
scroll to position [265, 0]
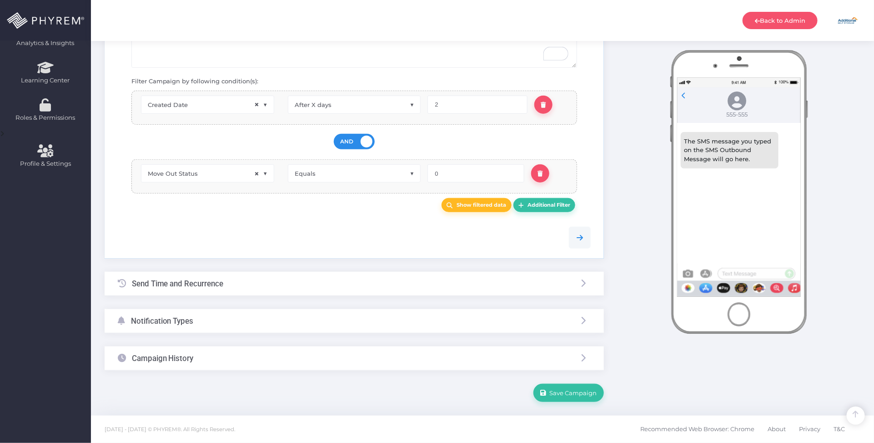
click at [236, 325] on div "Notification Types" at bounding box center [355, 321] width 500 height 24
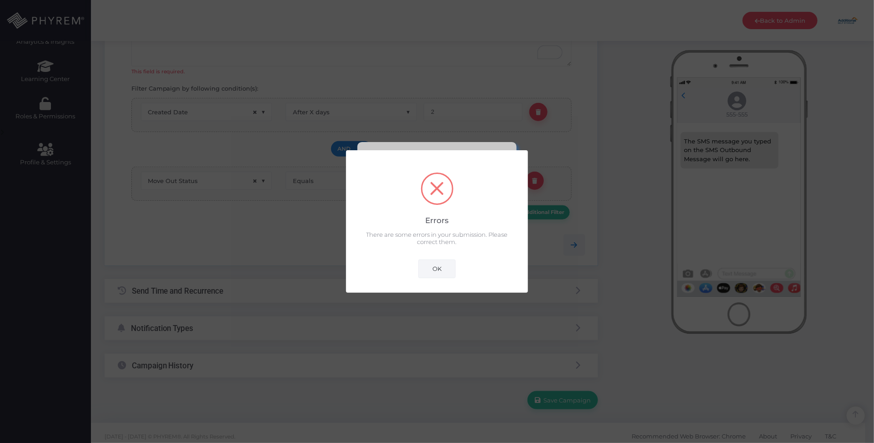
click at [444, 267] on button "OK" at bounding box center [437, 268] width 37 height 18
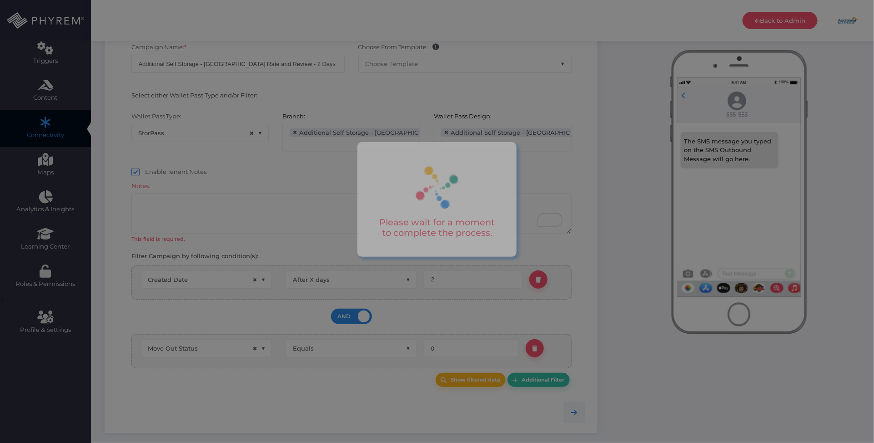
scroll to position [58, 0]
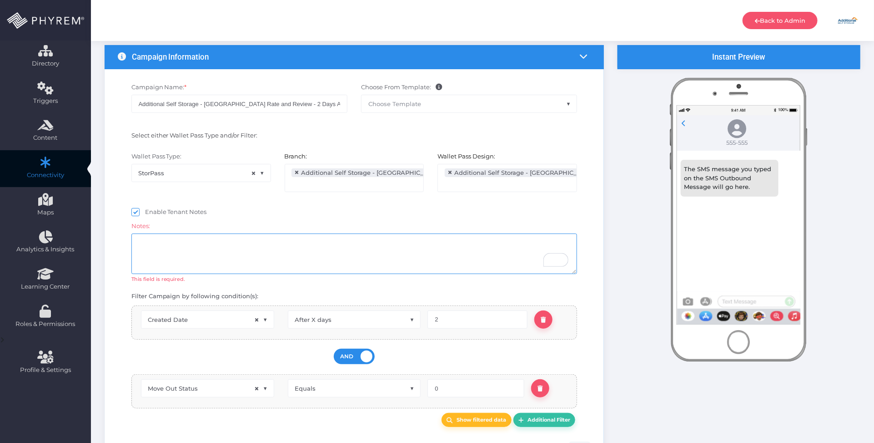
click at [319, 253] on textarea "To enrich screen reader interactions, please activate Accessibility in Grammarl…" at bounding box center [354, 253] width 446 height 40
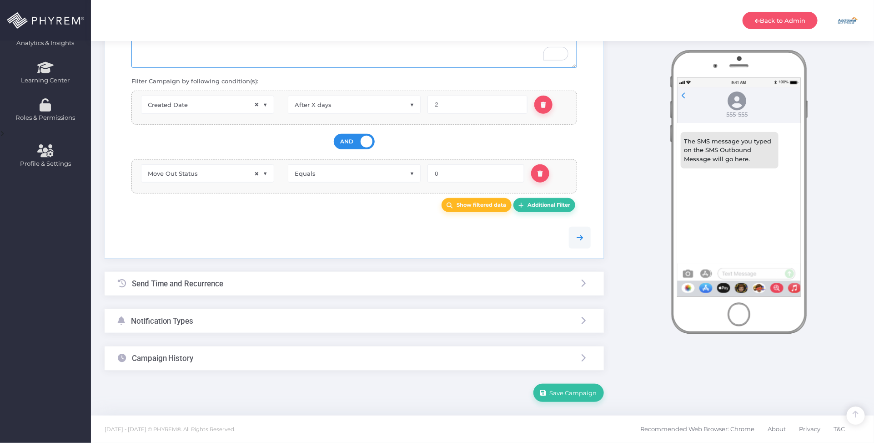
scroll to position [265, 0]
click at [260, 328] on div "Notification Types" at bounding box center [355, 321] width 500 height 24
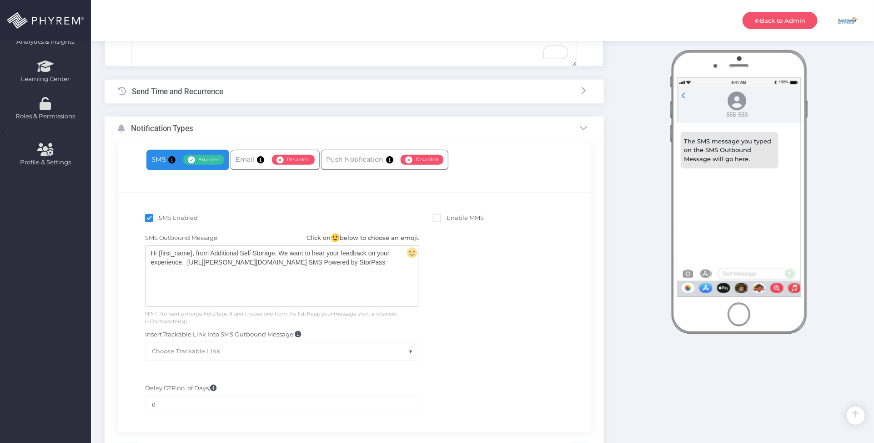
scroll to position [202, 0]
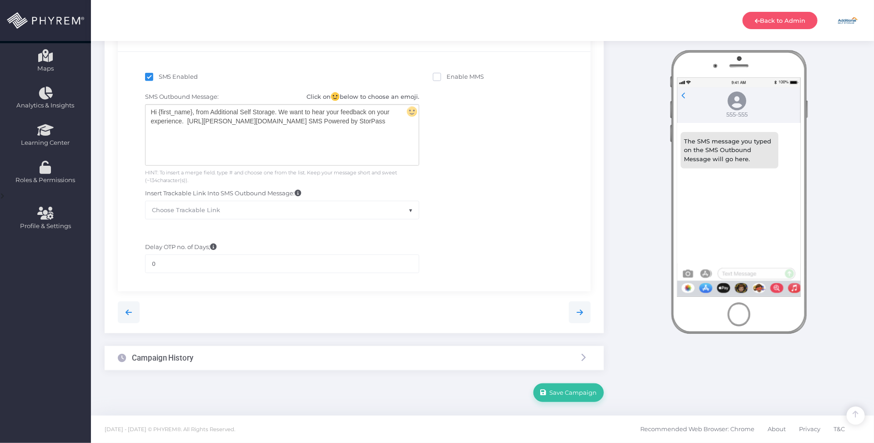
click at [274, 362] on div "Campaign History" at bounding box center [355, 358] width 500 height 24
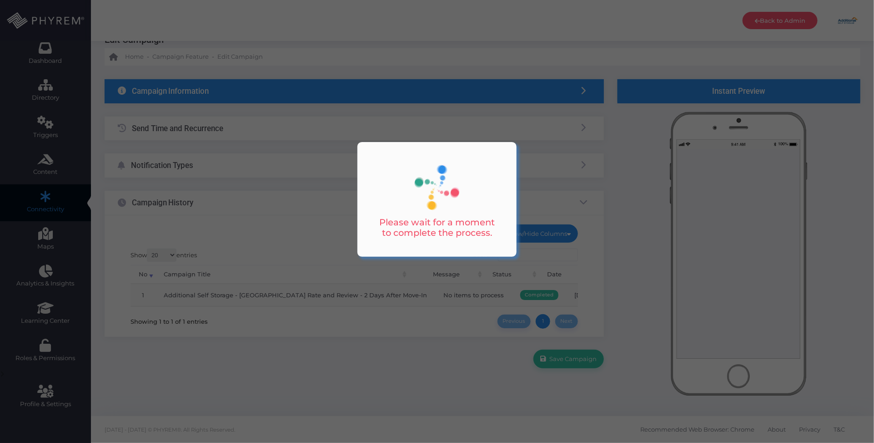
scroll to position [32, 0]
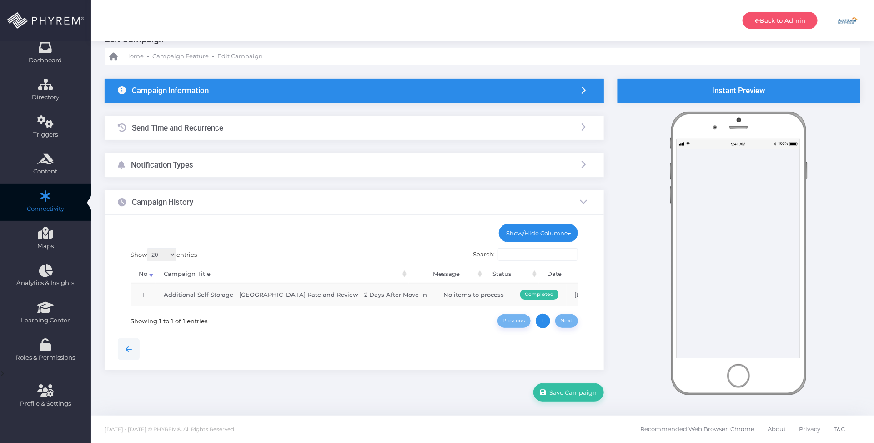
click at [363, 339] on div at bounding box center [354, 349] width 487 height 22
click at [377, 337] on div at bounding box center [354, 349] width 487 height 42
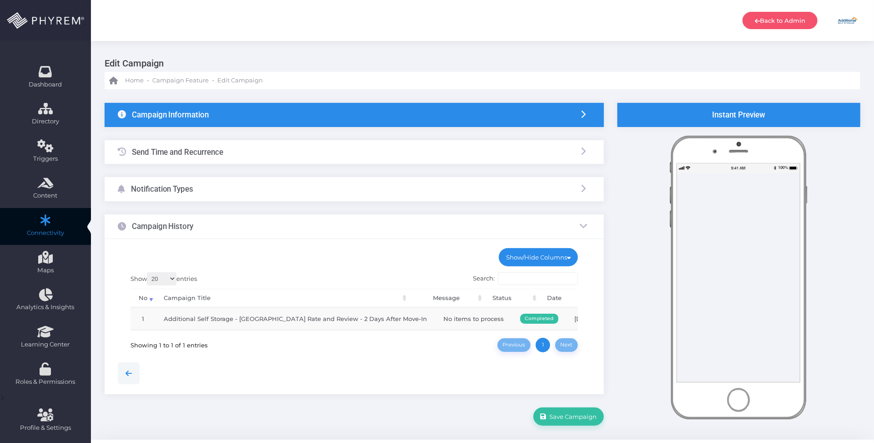
scroll to position [32, 0]
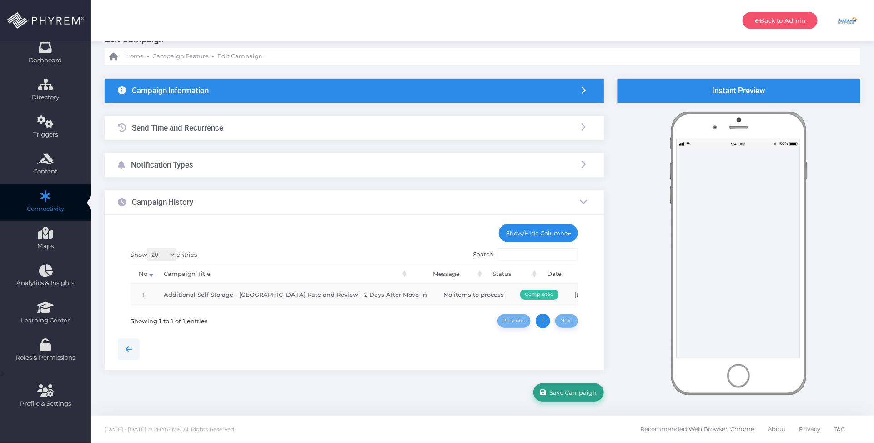
click at [581, 392] on span "Save Campaign" at bounding box center [572, 392] width 51 height 7
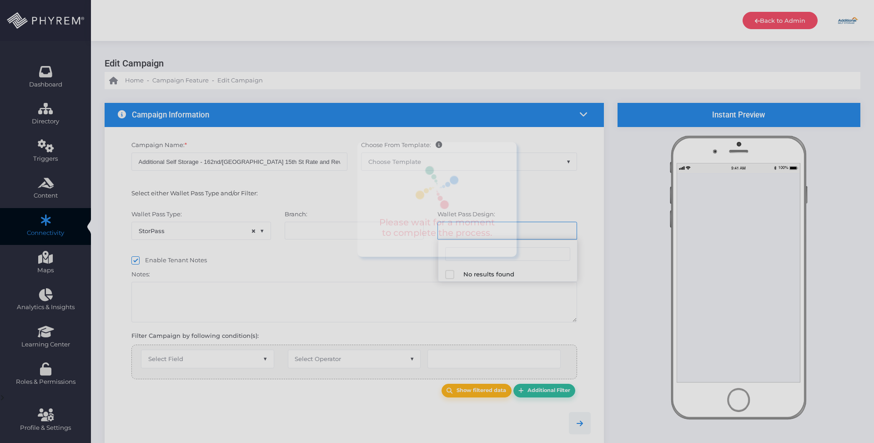
select select "15"
select select "1039"
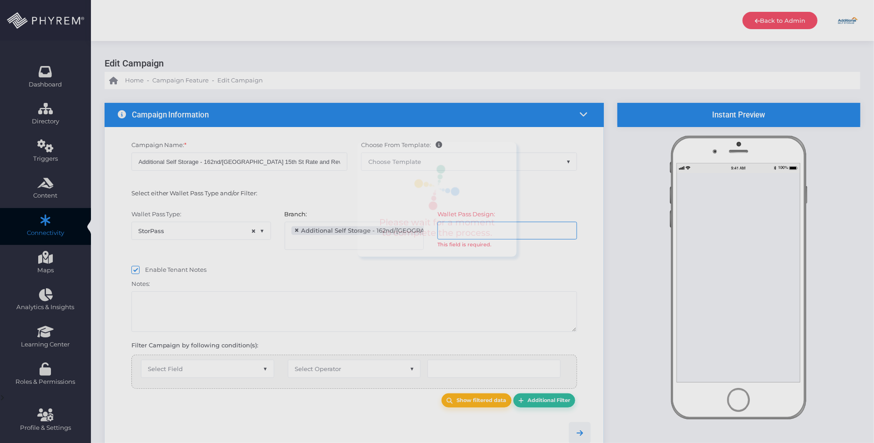
scroll to position [14, 0]
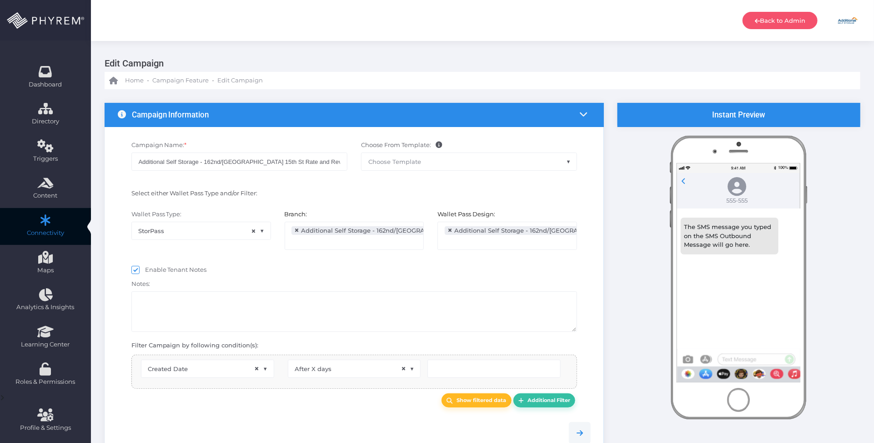
select select "2692"
select select "pr_wallet_users.created_date"
select select "after_x_days"
type input "4"
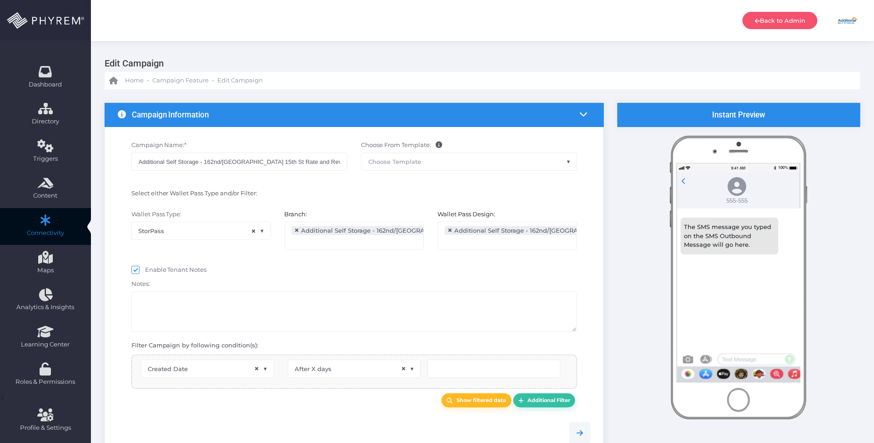
type input "4"
select select "pr_wallet_users.voided"
select select "equals"
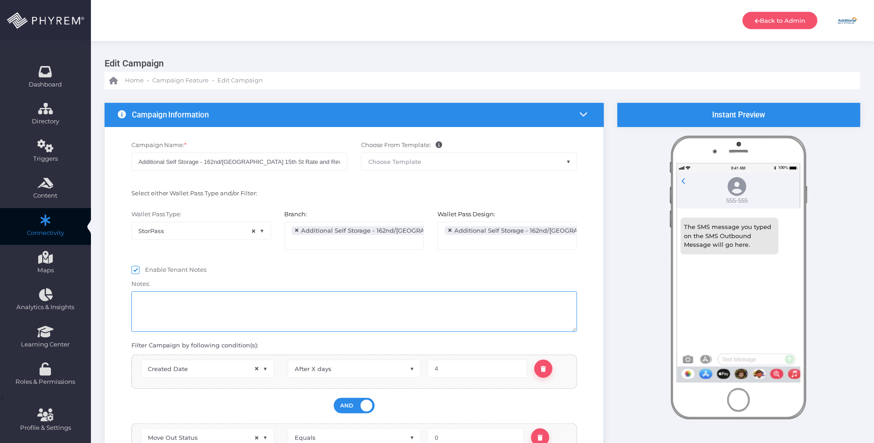
click at [331, 306] on textarea at bounding box center [354, 311] width 446 height 40
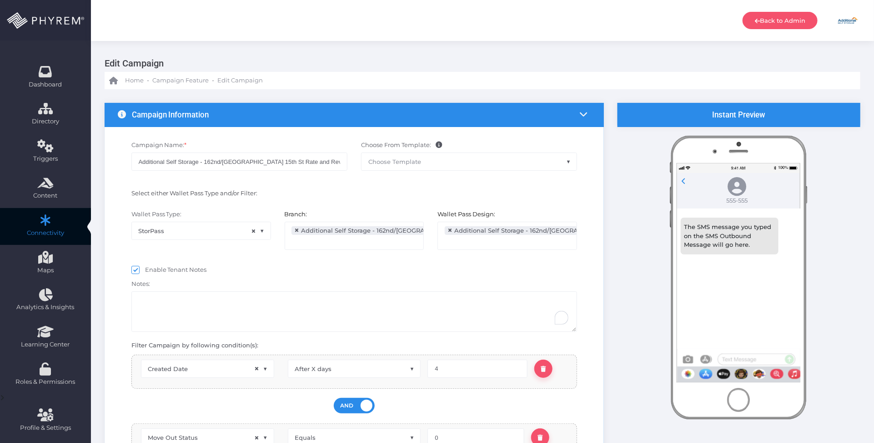
click at [332, 255] on div "Branch: All Additional Self Storage - NE 28th Street Additional Self Storage - …" at bounding box center [354, 234] width 153 height 49
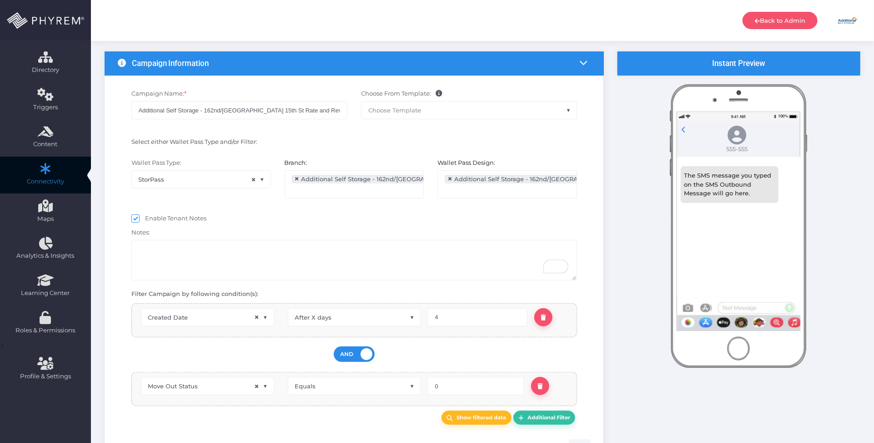
scroll to position [171, 0]
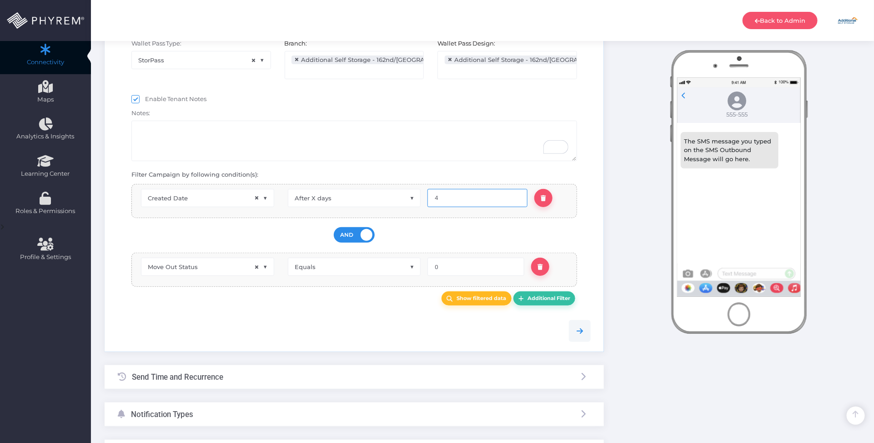
drag, startPoint x: 431, startPoint y: 196, endPoint x: 422, endPoint y: 194, distance: 9.3
click at [426, 195] on div "4" at bounding box center [494, 198] width 147 height 18
type input "2"
click at [407, 234] on div "OR AND" at bounding box center [354, 234] width 419 height 25
click at [374, 323] on div at bounding box center [354, 331] width 487 height 22
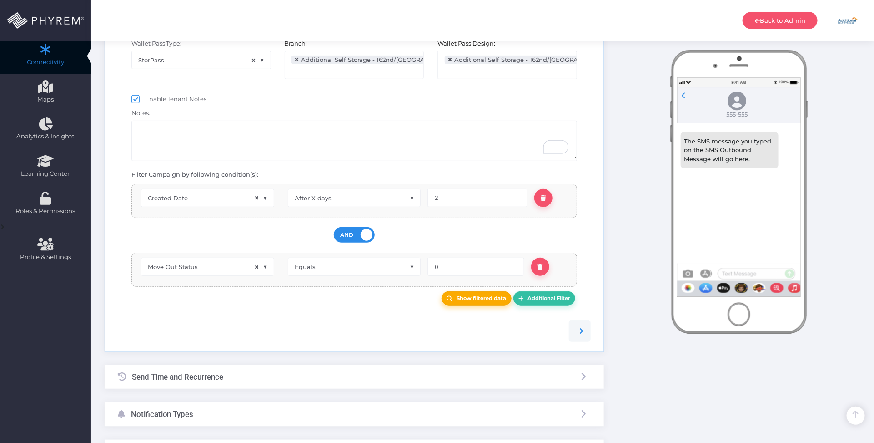
click at [471, 297] on b "Show filtered data" at bounding box center [482, 298] width 50 height 6
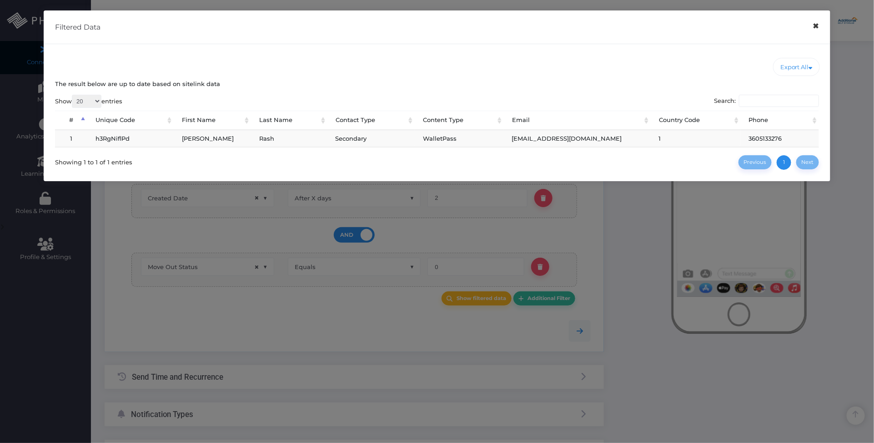
click at [822, 25] on button "×" at bounding box center [817, 26] width 18 height 20
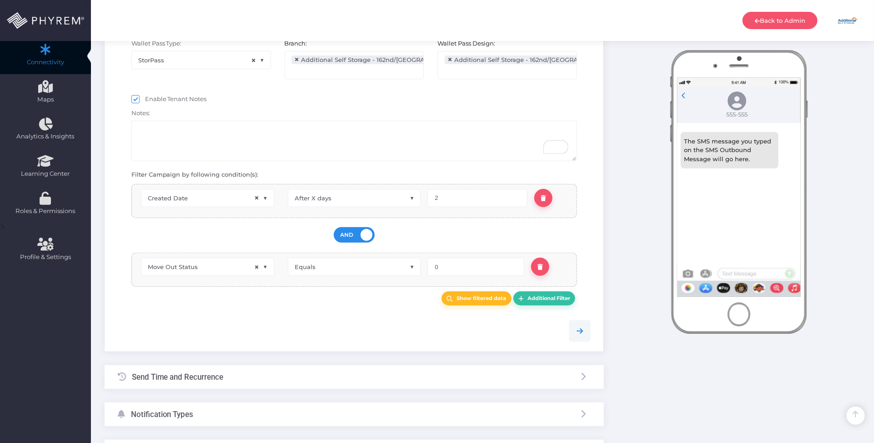
click at [323, 330] on div at bounding box center [354, 331] width 487 height 22
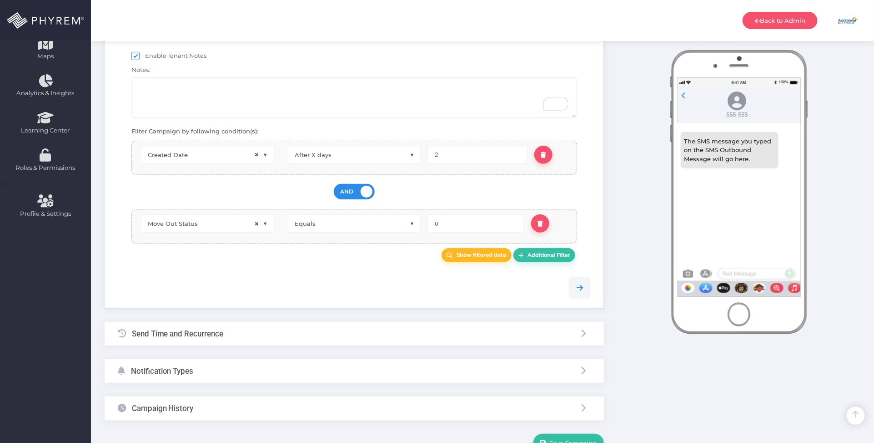
scroll to position [265, 0]
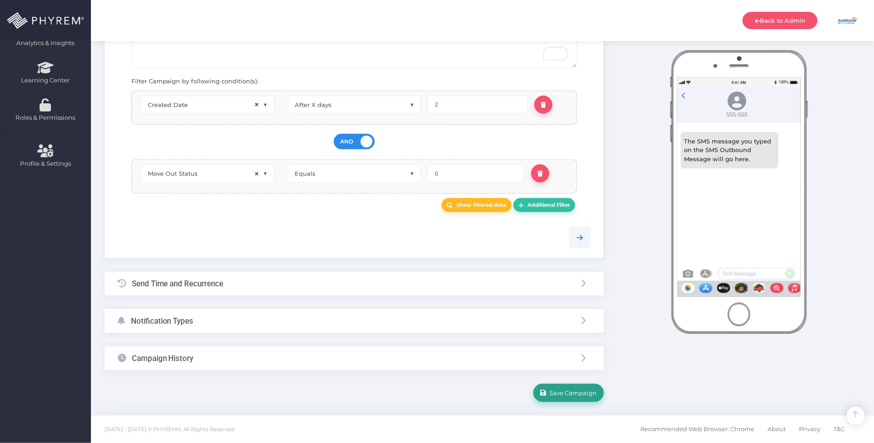
click at [560, 394] on span "Save Campaign" at bounding box center [572, 392] width 51 height 7
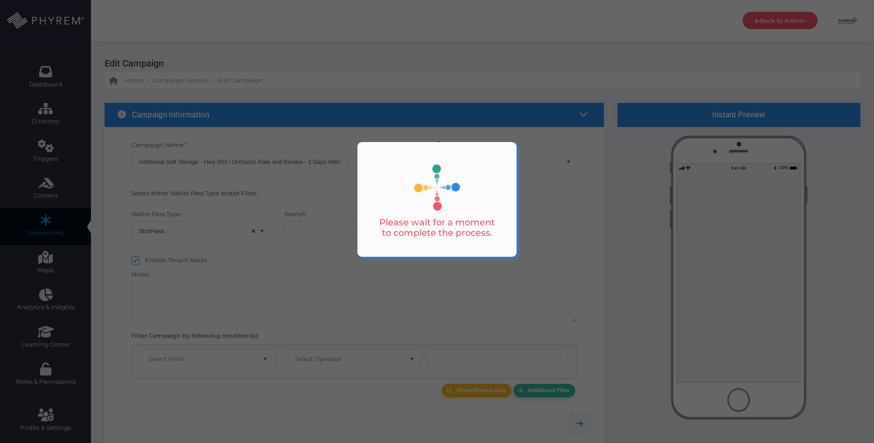
select select "15"
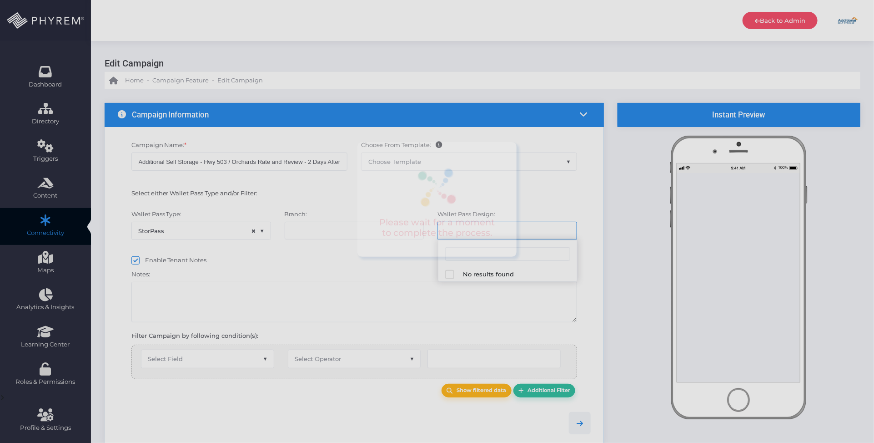
select select "1040"
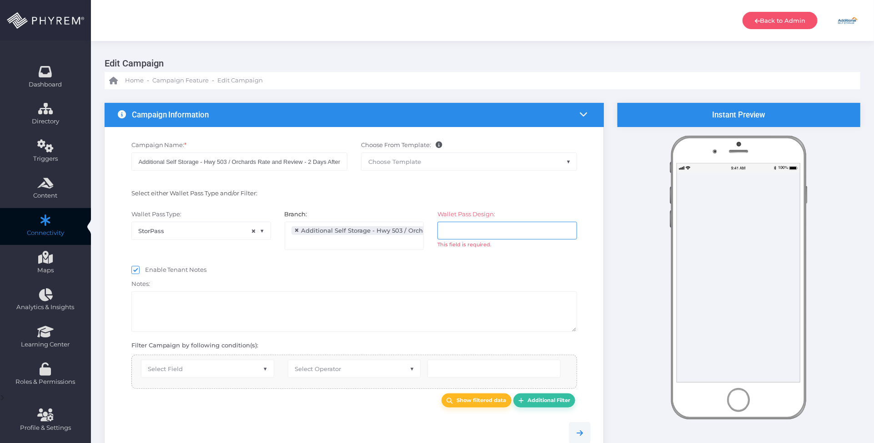
scroll to position [21, 0]
select select "after_x_days"
select select "2693"
select select "pr_wallet_users.created_date"
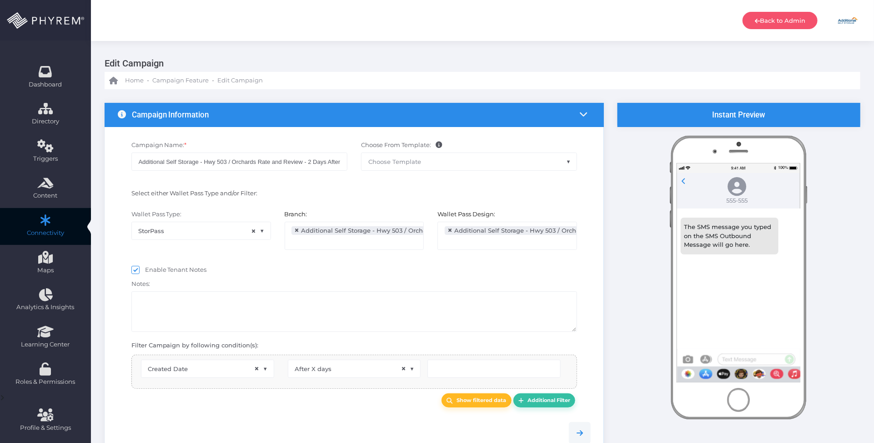
scroll to position [15, 0]
type input "4"
select select "pr_wallet_users.voided"
select select "equals"
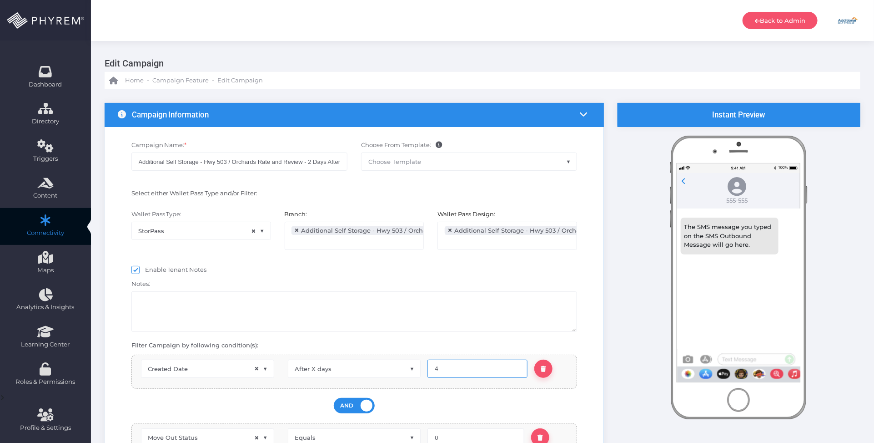
click at [464, 369] on input "4" at bounding box center [478, 368] width 100 height 18
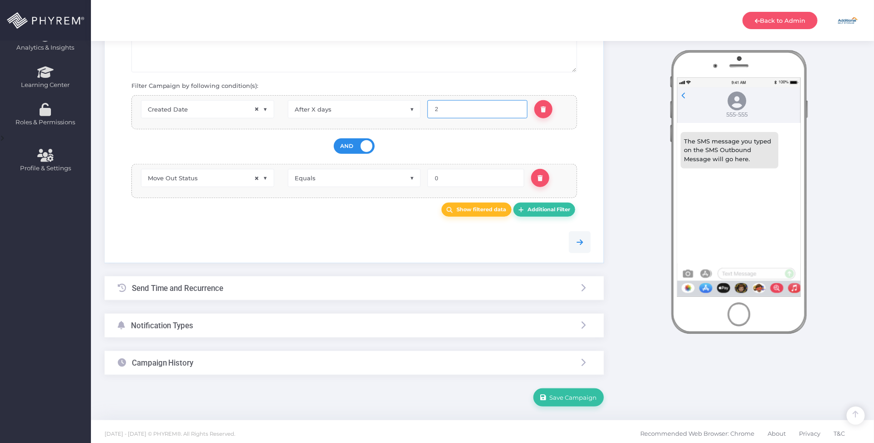
scroll to position [265, 0]
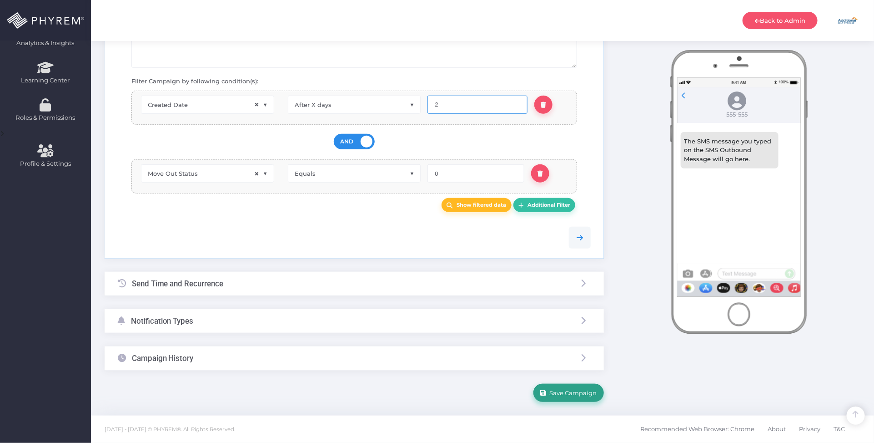
type input "2"
click at [576, 387] on button "Save Campaign" at bounding box center [569, 393] width 71 height 18
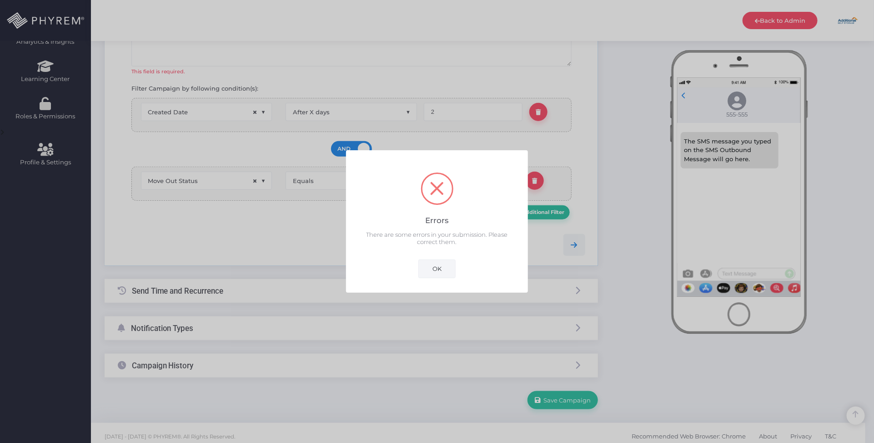
click at [438, 274] on button "OK" at bounding box center [437, 268] width 37 height 18
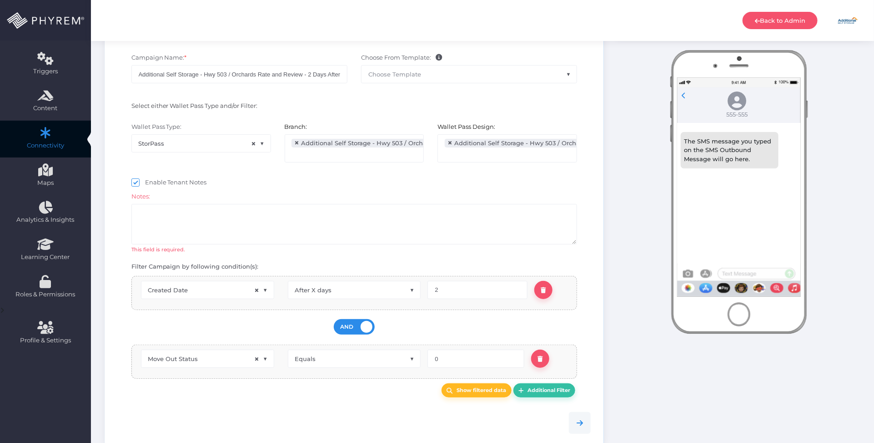
scroll to position [56, 0]
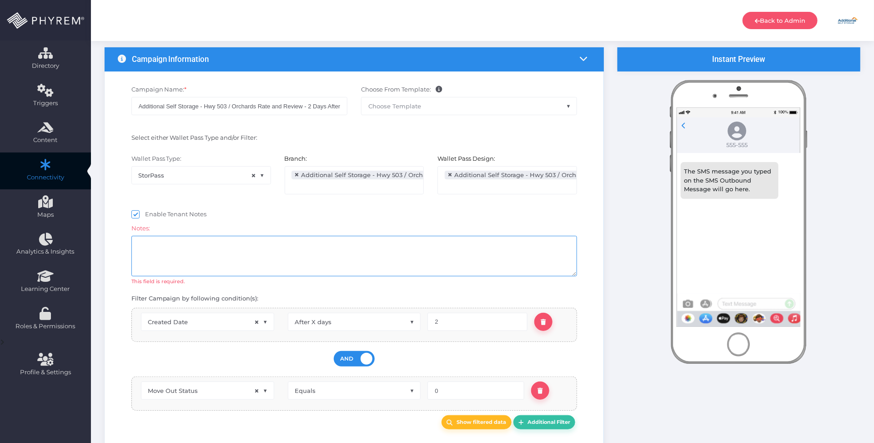
click at [280, 248] on textarea at bounding box center [354, 256] width 446 height 40
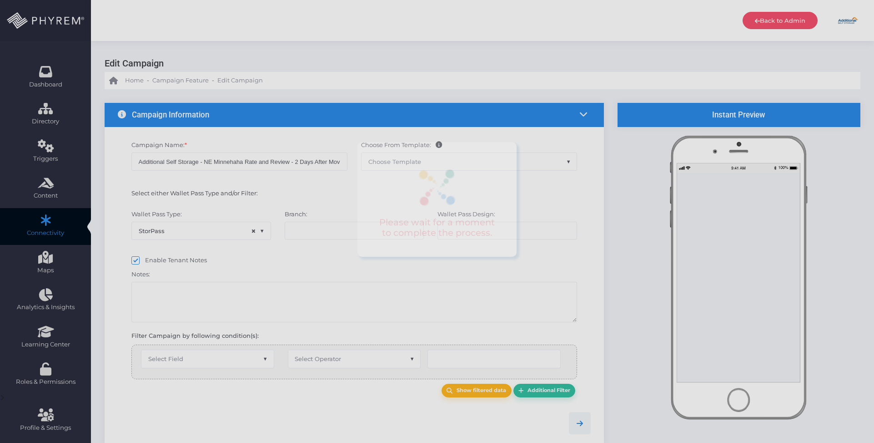
select select "15"
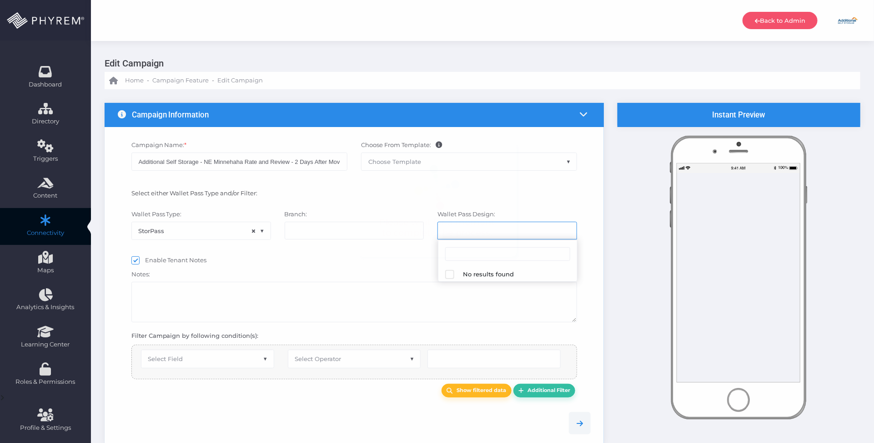
select select "1042"
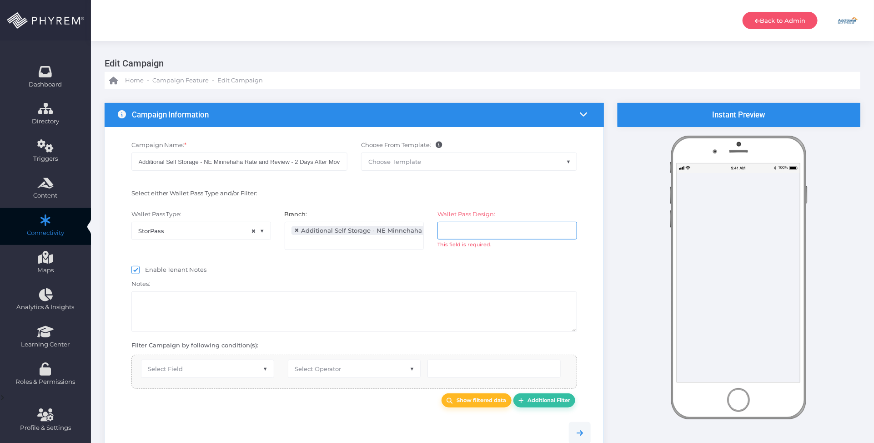
scroll to position [35, 0]
select select "after_x_days"
select select "2694"
select select "pr_wallet_users.created_date"
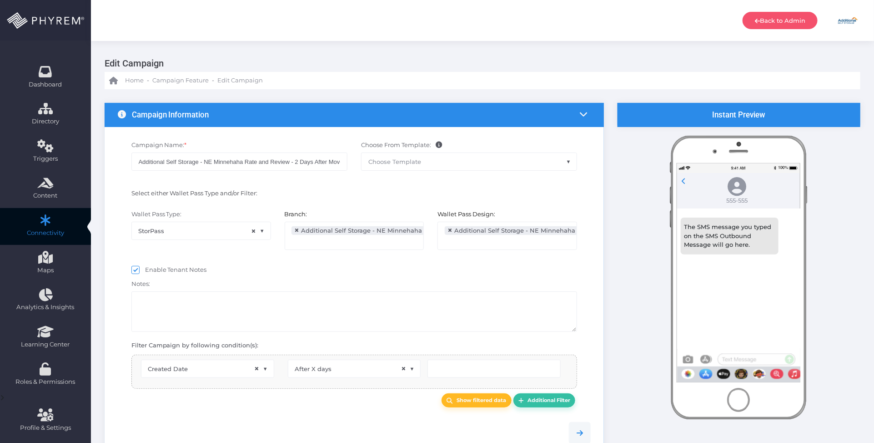
scroll to position [15, 0]
type input "4"
select select "pr_wallet_users.voided"
select select "equals"
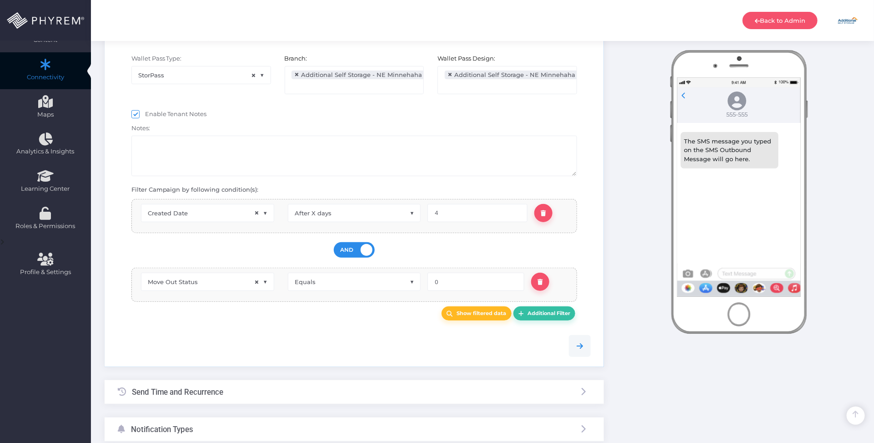
scroll to position [171, 0]
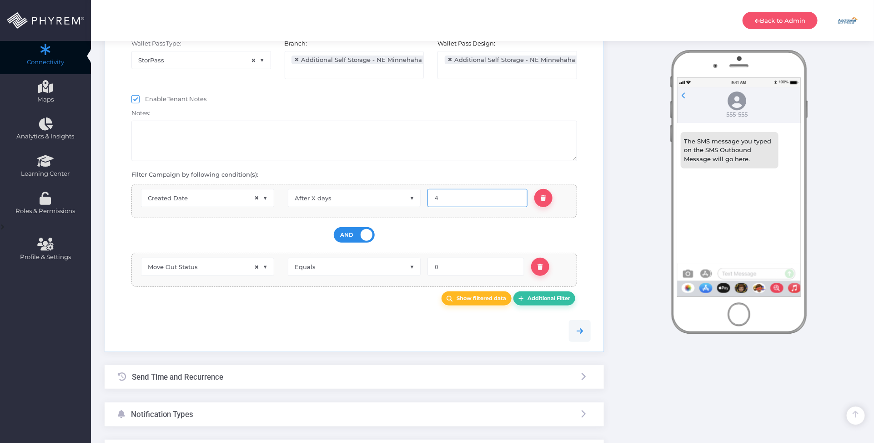
click at [445, 199] on input "4" at bounding box center [478, 198] width 100 height 18
type input "2"
click at [495, 296] on link "Show filtered data" at bounding box center [477, 298] width 70 height 14
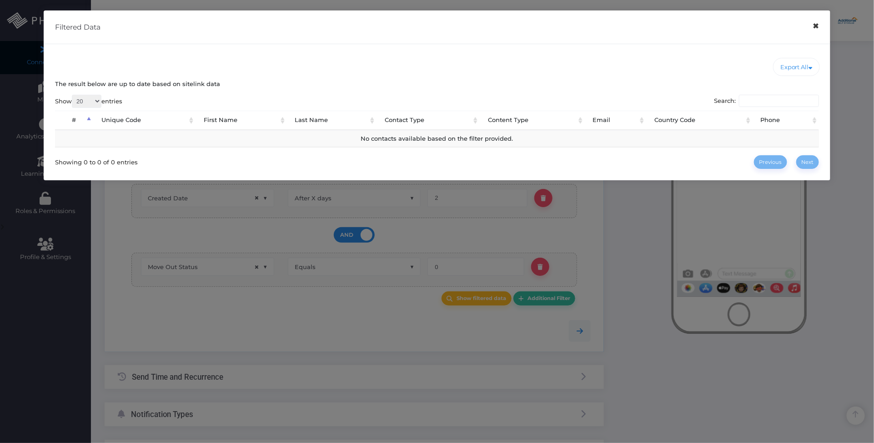
click at [814, 31] on button "×" at bounding box center [817, 26] width 18 height 20
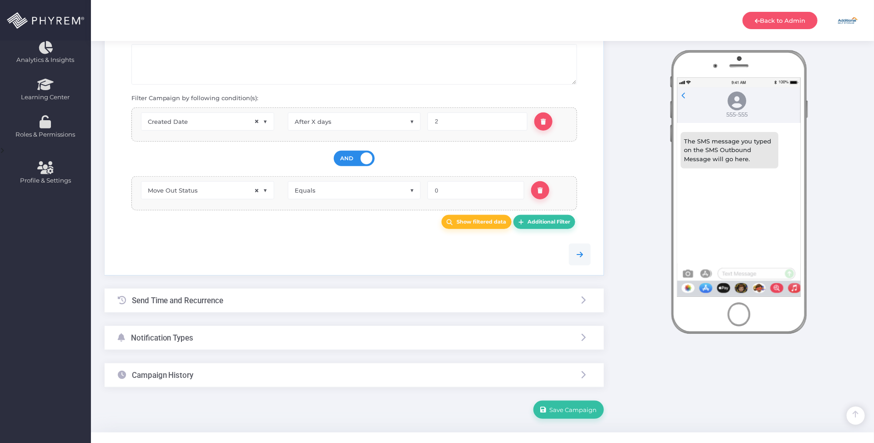
scroll to position [265, 0]
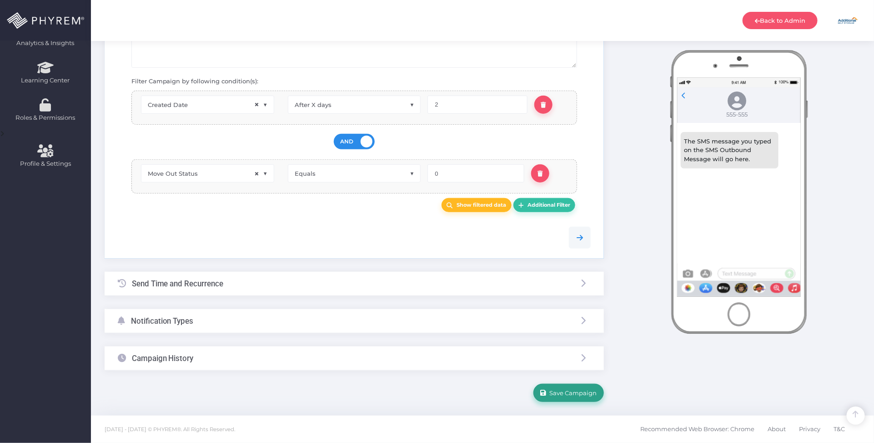
click at [569, 394] on span "Save Campaign" at bounding box center [572, 392] width 51 height 7
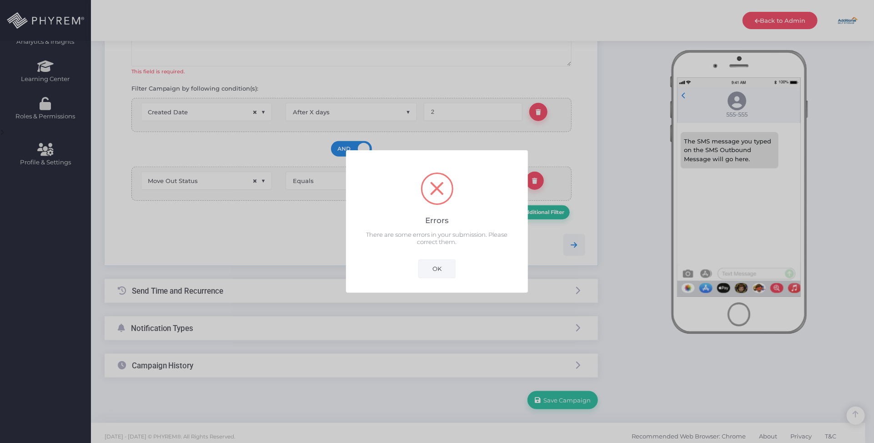
click at [438, 275] on button "OK" at bounding box center [437, 268] width 37 height 18
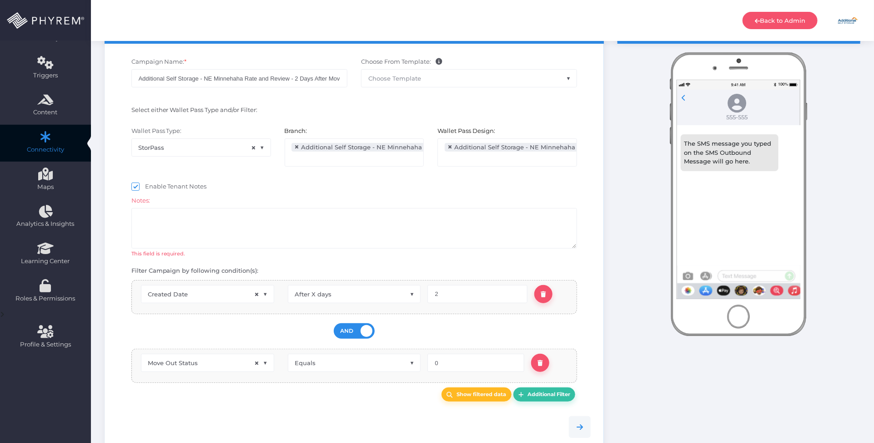
scroll to position [56, 0]
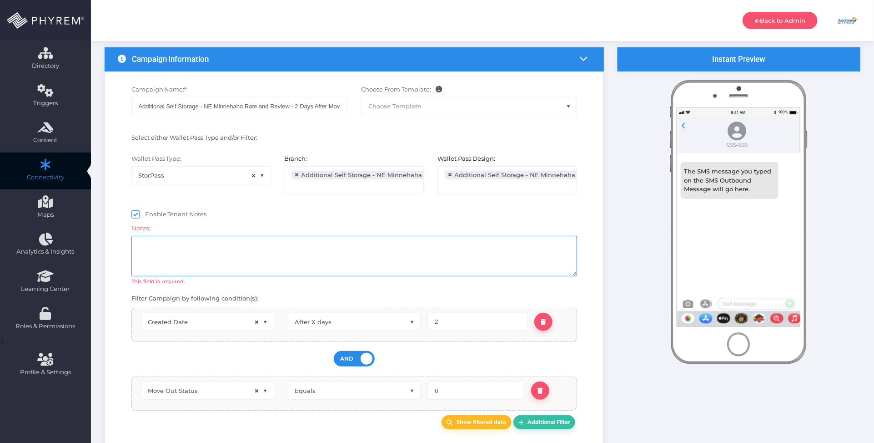
click at [267, 249] on textarea at bounding box center [354, 256] width 446 height 40
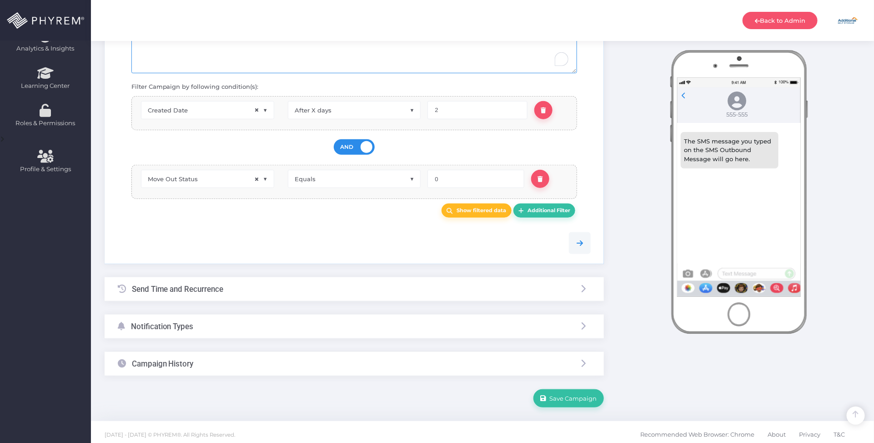
scroll to position [265, 0]
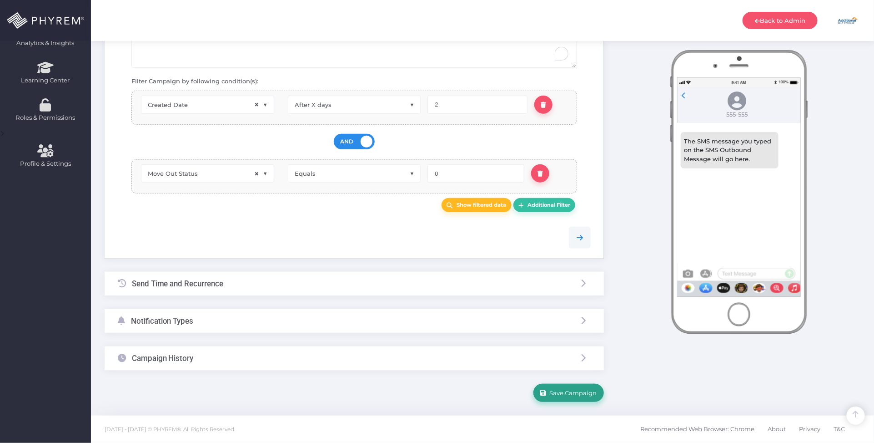
click at [564, 388] on button "Save Campaign" at bounding box center [569, 393] width 71 height 18
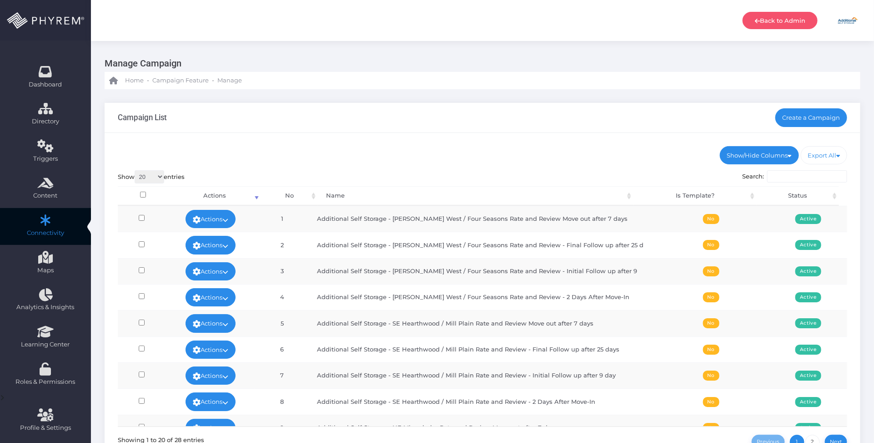
click at [492, 127] on div "Campaign List Create a Campaign" at bounding box center [483, 118] width 756 height 30
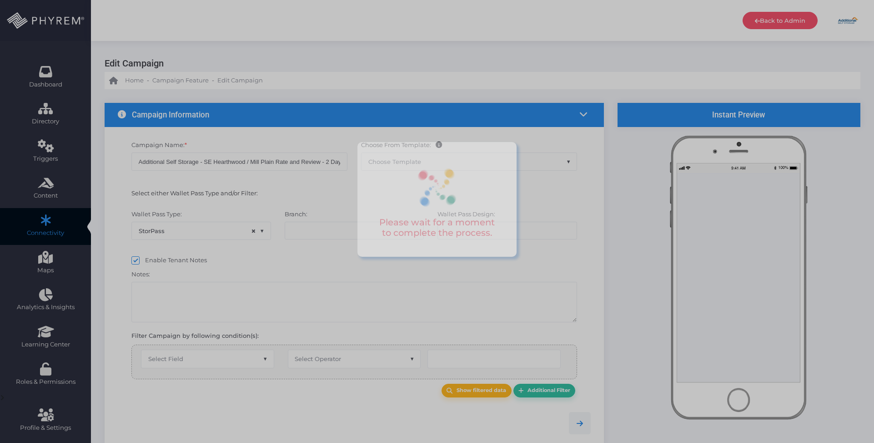
select select "15"
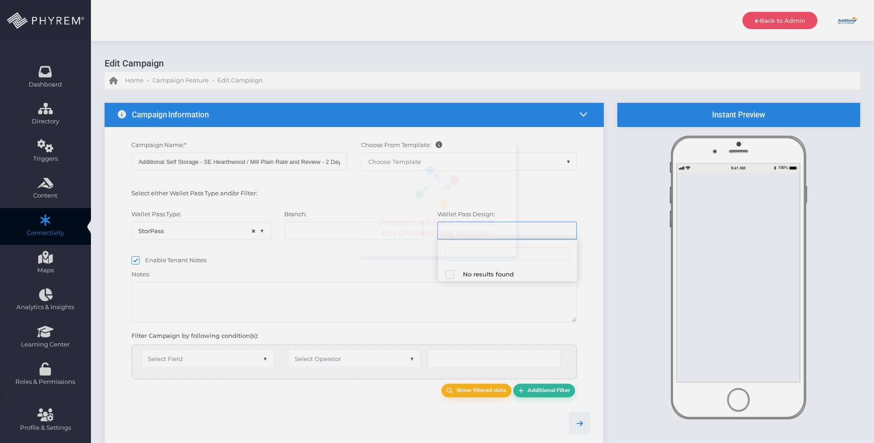
select select "1043"
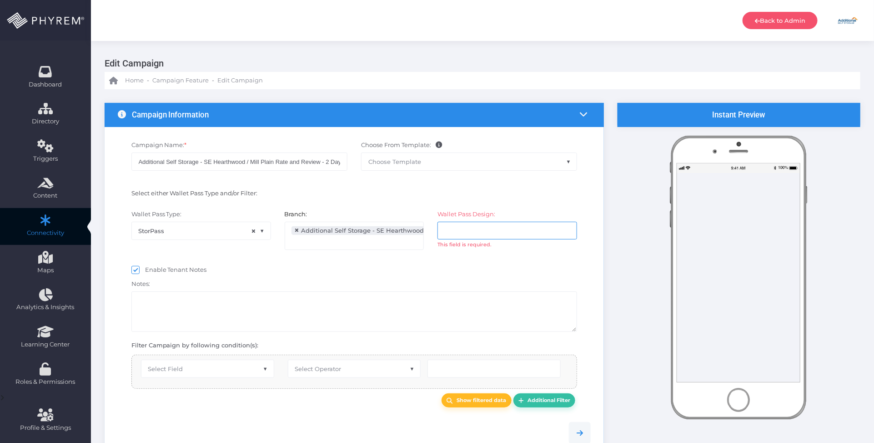
select select "after_x_days"
select select "2695"
select select "pr_wallet_users.created_date"
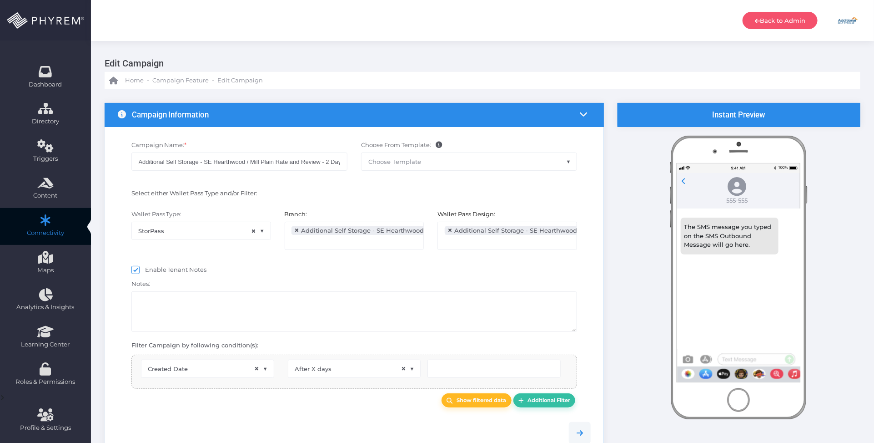
scroll to position [15, 0]
type input "4"
select select "pr_wallet_users.voided"
select select "equals"
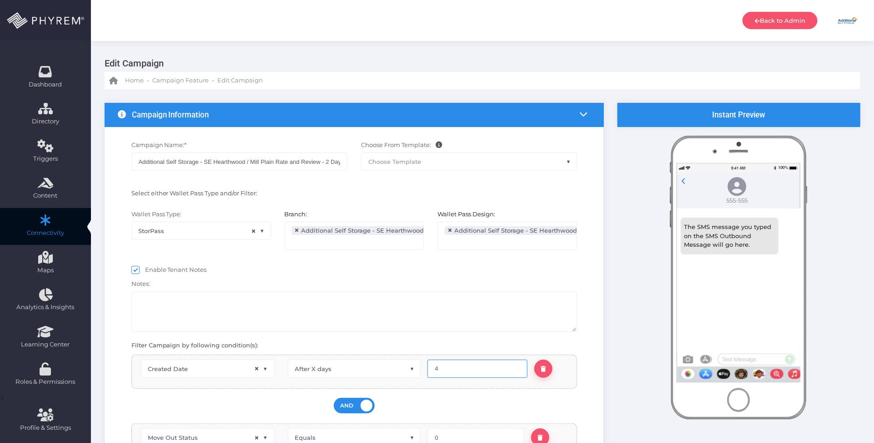
click at [451, 367] on input "4" at bounding box center [478, 368] width 100 height 18
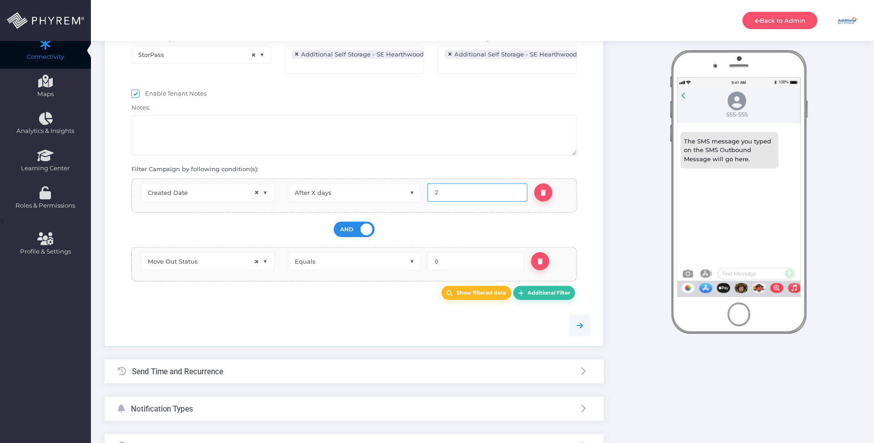
scroll to position [227, 0]
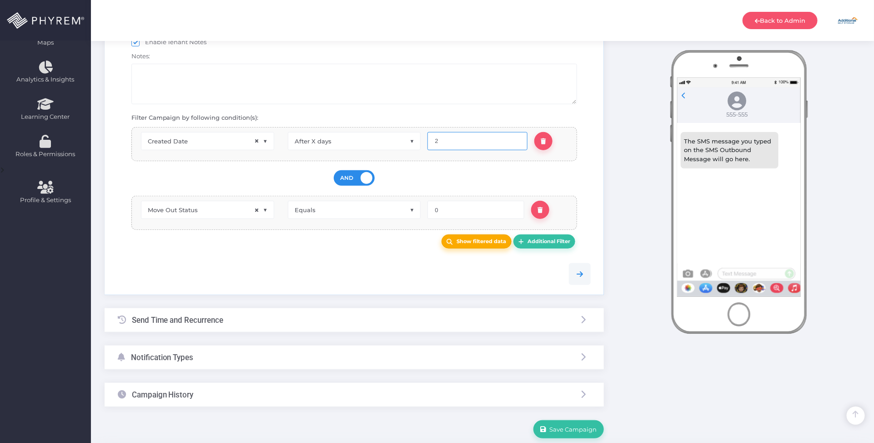
type input "2"
click at [473, 243] on b "Show filtered data" at bounding box center [482, 241] width 50 height 6
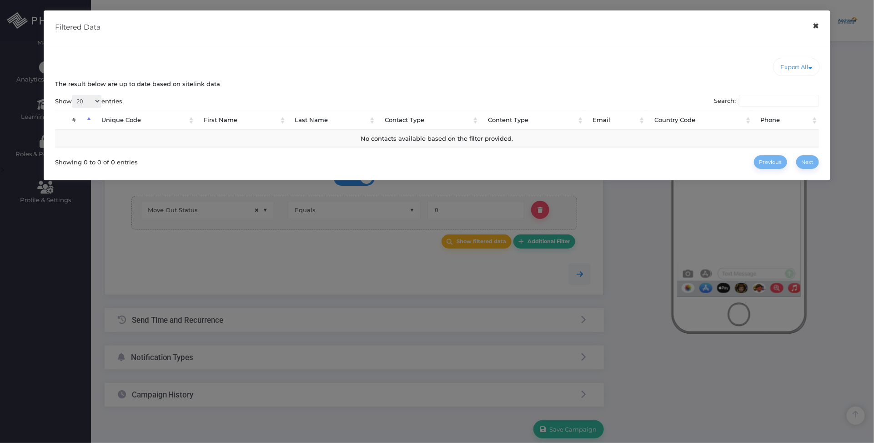
click at [815, 30] on button "×" at bounding box center [817, 26] width 18 height 20
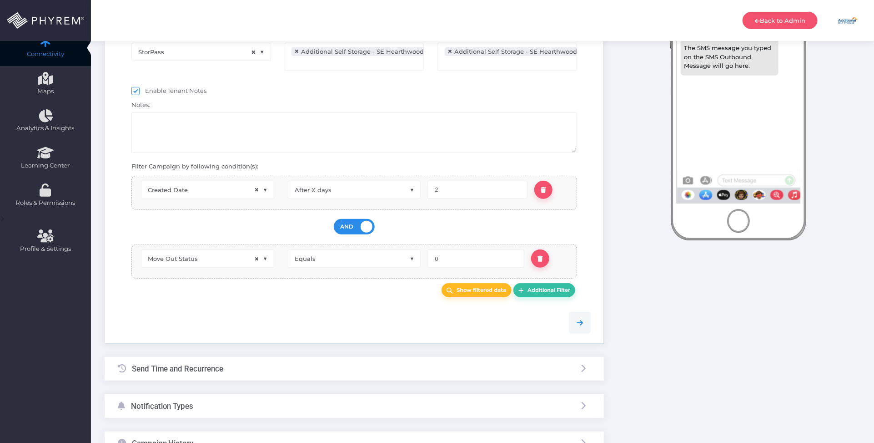
scroll to position [57, 0]
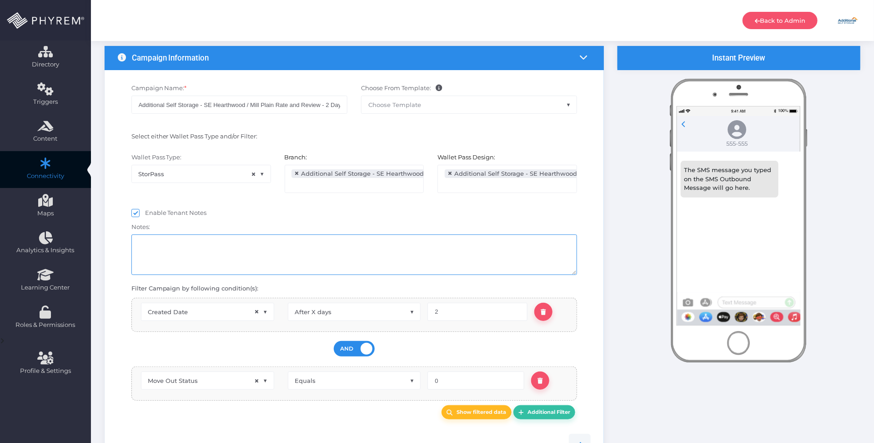
click at [346, 264] on textarea at bounding box center [354, 254] width 446 height 40
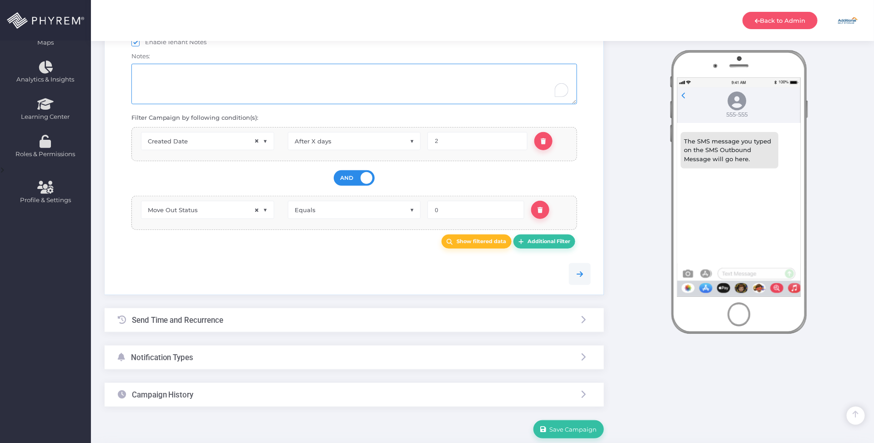
scroll to position [265, 0]
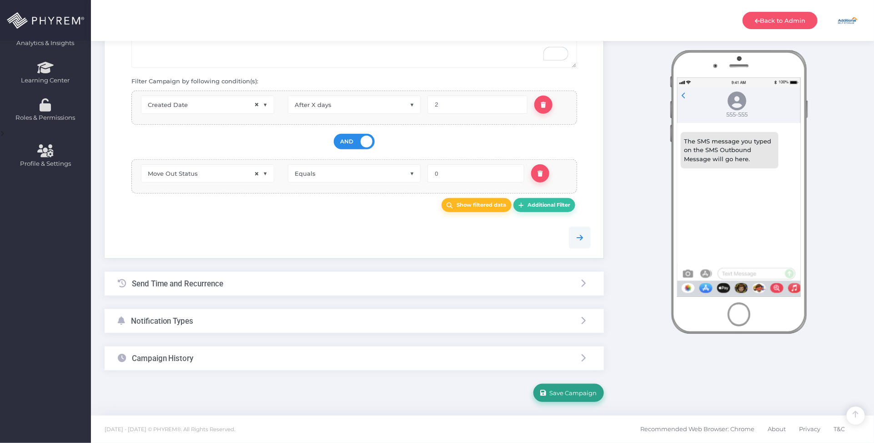
click at [571, 396] on button "Save Campaign" at bounding box center [569, 393] width 71 height 18
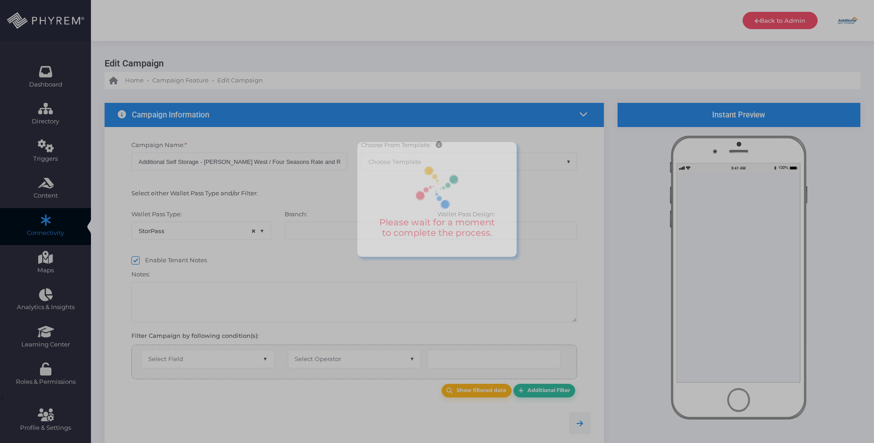
select select "15"
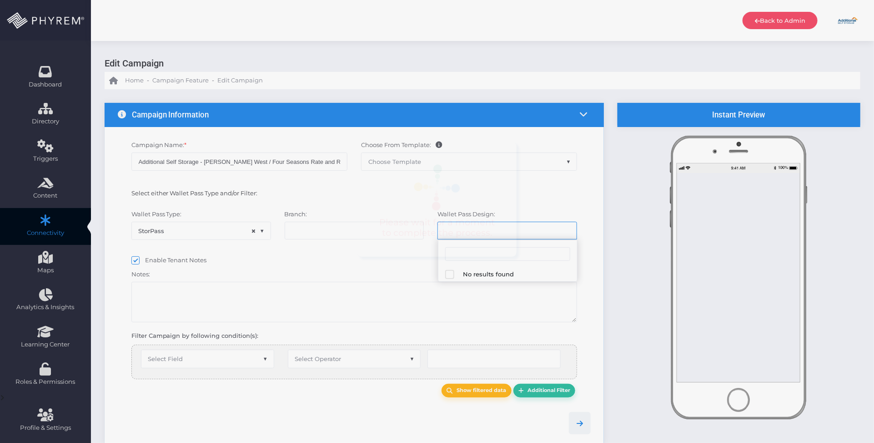
select select "1041"
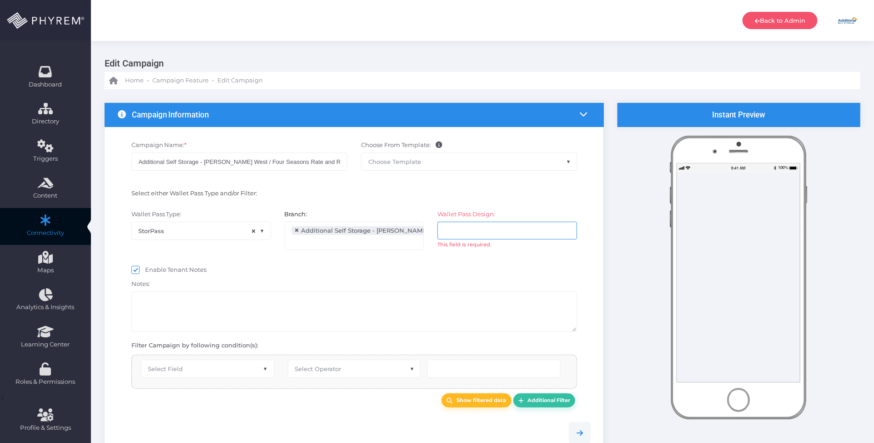
select select "after_x_days"
select select "2697"
select select "pr_wallet_users.created_date"
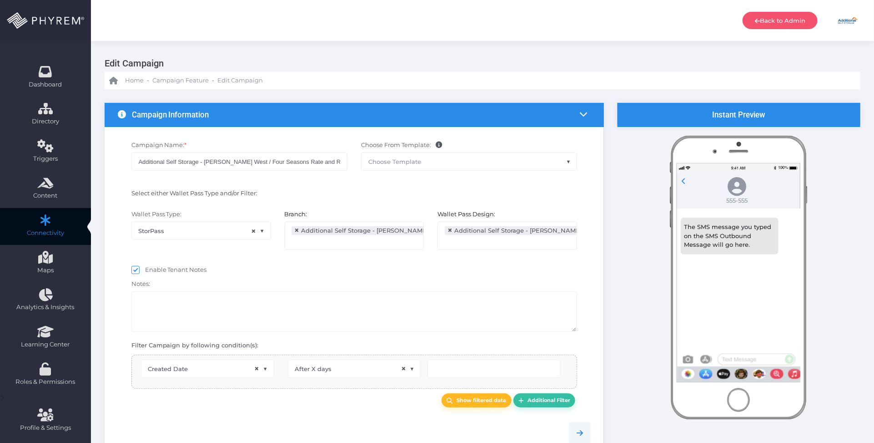
scroll to position [15, 0]
type input "3"
select select "pr_wallet_users.voided"
select select "equals"
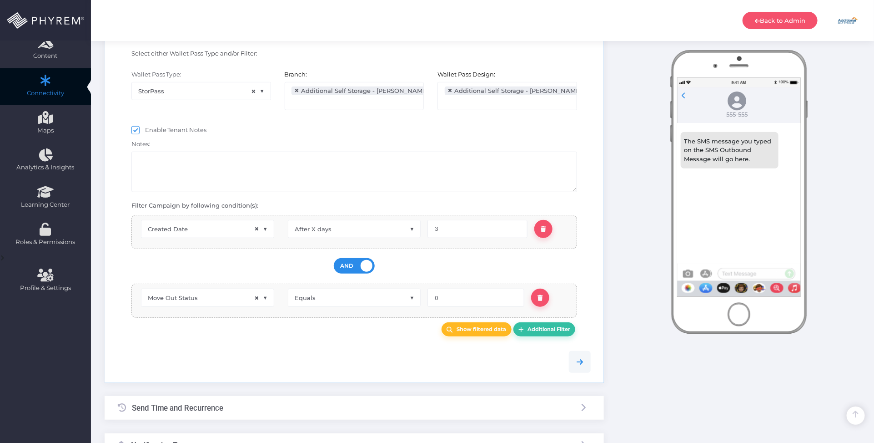
scroll to position [171, 0]
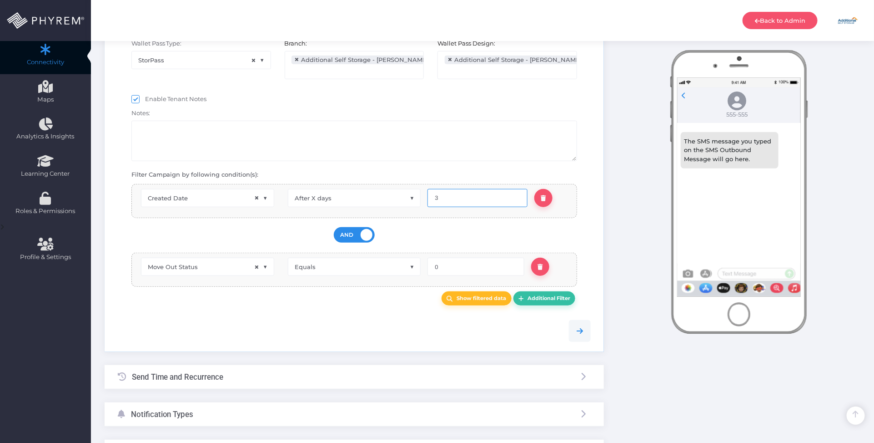
click at [447, 203] on input "3" at bounding box center [478, 198] width 100 height 18
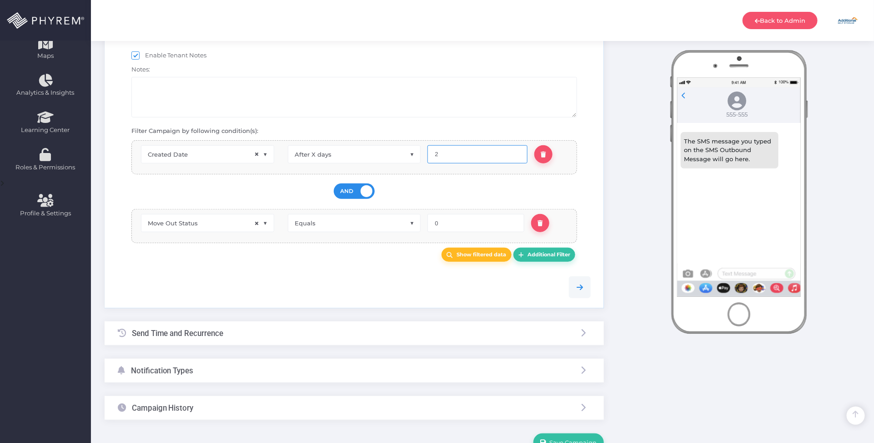
scroll to position [265, 0]
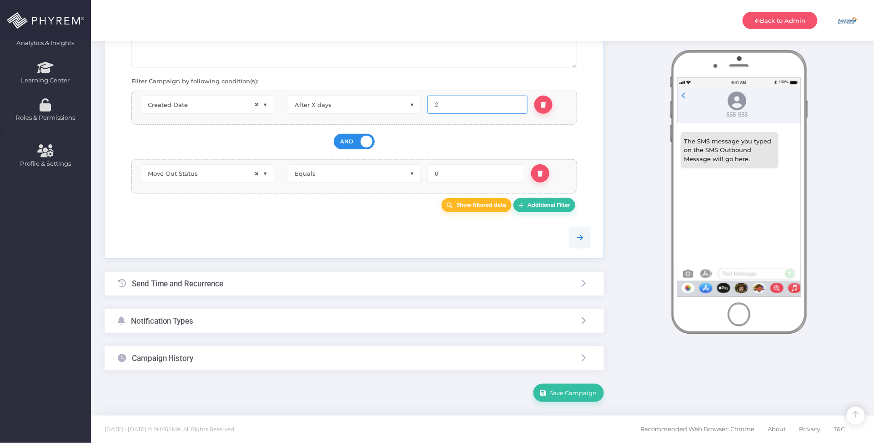
type input "2"
click at [474, 197] on div "Show filtered data Additional Filter" at bounding box center [354, 204] width 487 height 23
click at [474, 204] on b "Show filtered data" at bounding box center [482, 205] width 50 height 6
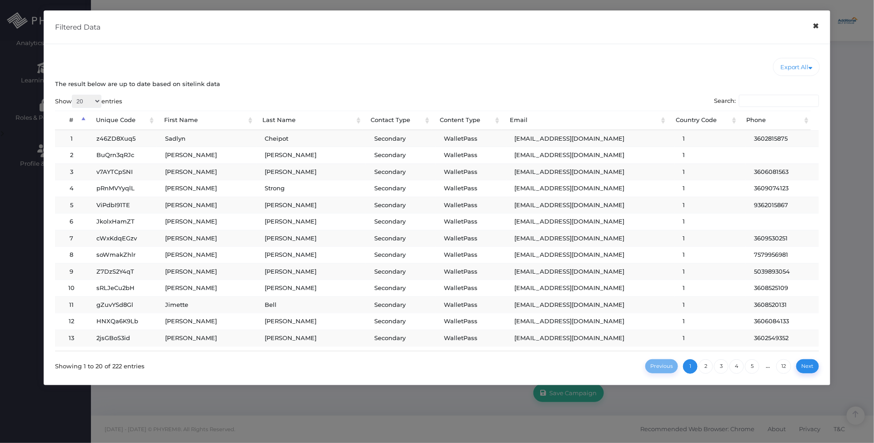
click at [817, 28] on button "×" at bounding box center [817, 26] width 18 height 20
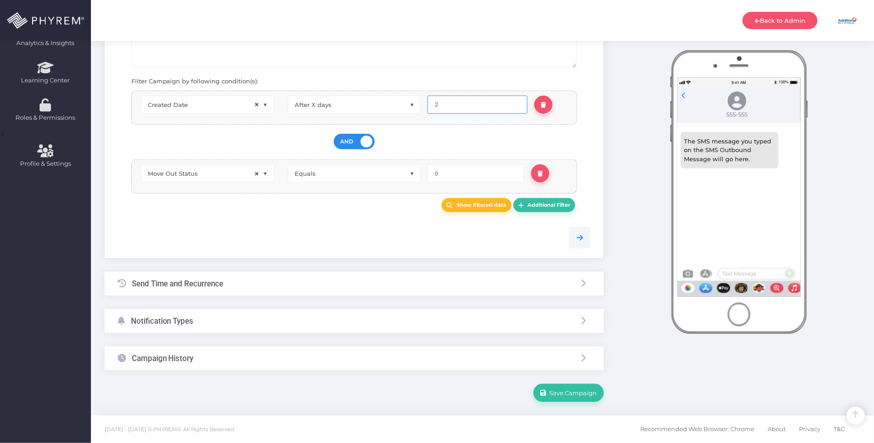
click at [441, 105] on input "2" at bounding box center [478, 105] width 100 height 18
type input "3"
click at [488, 203] on b "Show filtered data" at bounding box center [482, 205] width 50 height 6
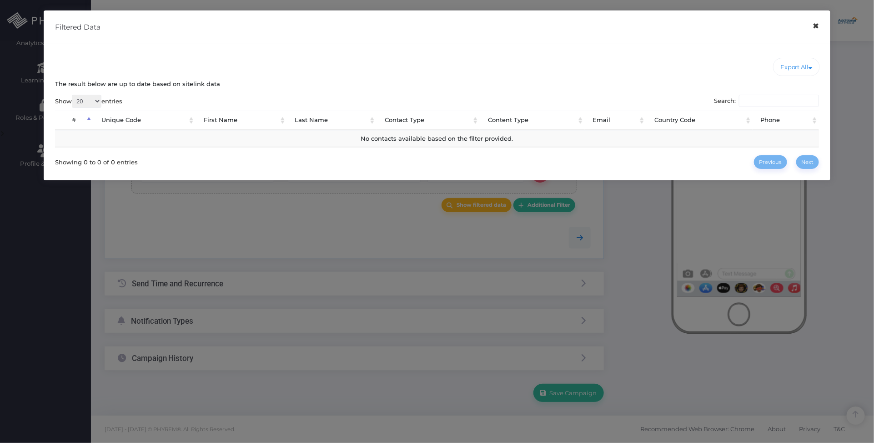
click at [819, 28] on button "×" at bounding box center [817, 26] width 18 height 20
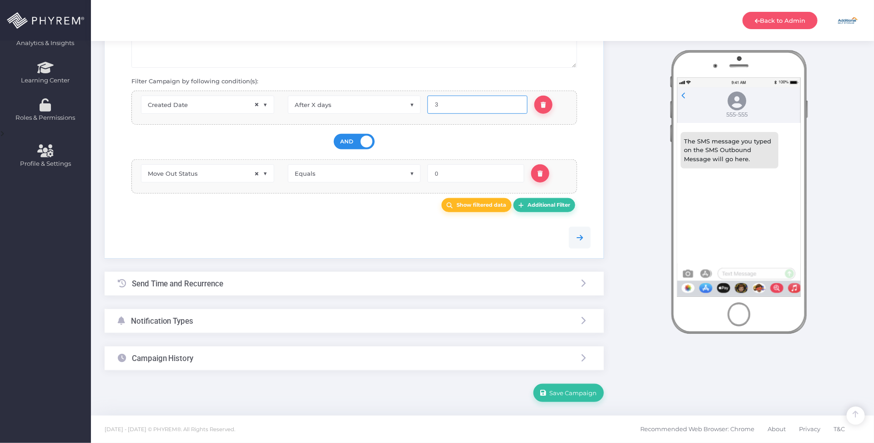
click at [470, 106] on input "3" at bounding box center [478, 105] width 100 height 18
click at [460, 196] on div "Show filtered data Additional Filter" at bounding box center [354, 204] width 487 height 23
drag, startPoint x: 456, startPoint y: 107, endPoint x: 429, endPoint y: 105, distance: 26.9
click at [430, 105] on input "4" at bounding box center [478, 105] width 100 height 18
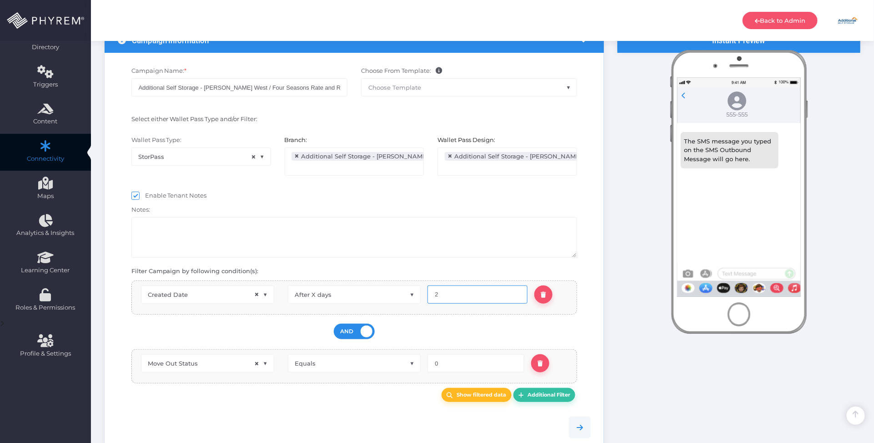
scroll to position [171, 0]
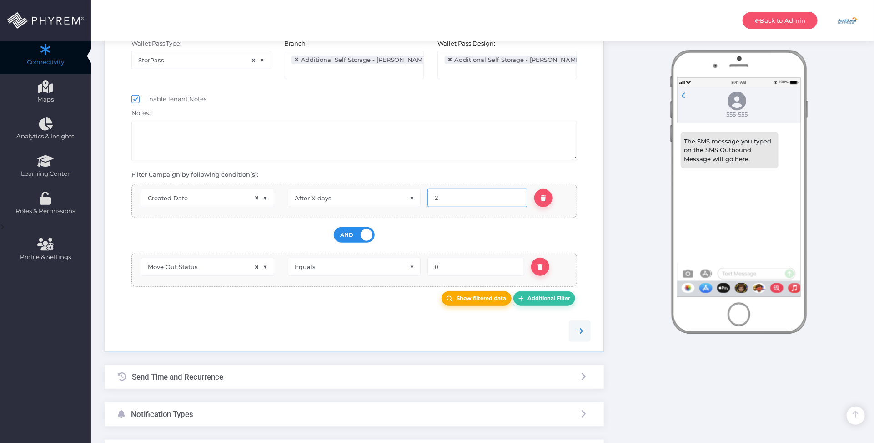
type input "2"
click at [476, 298] on b "Show filtered data" at bounding box center [482, 298] width 50 height 6
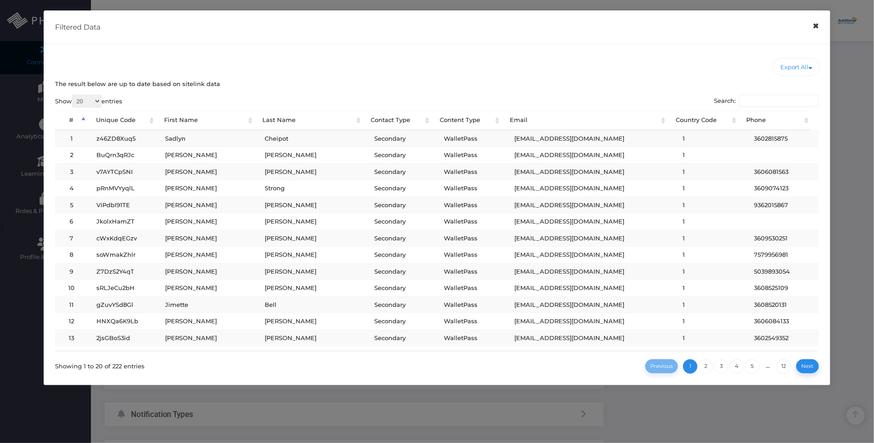
drag, startPoint x: 816, startPoint y: 29, endPoint x: 753, endPoint y: 55, distance: 67.9
click at [814, 29] on button "×" at bounding box center [817, 26] width 18 height 20
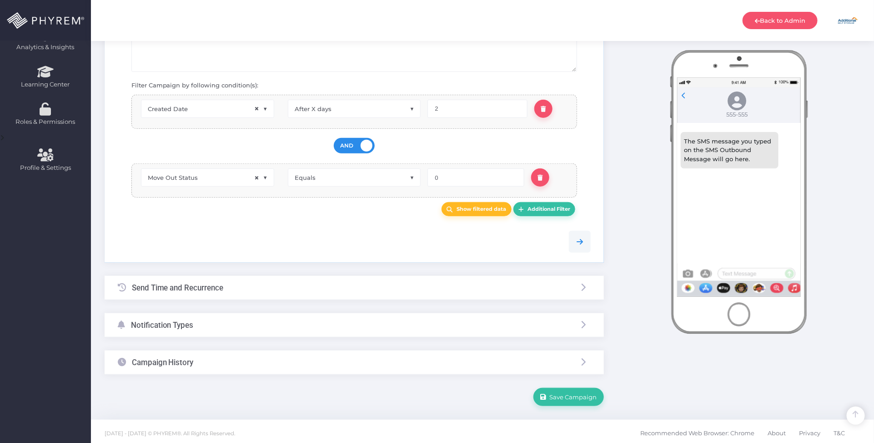
scroll to position [265, 0]
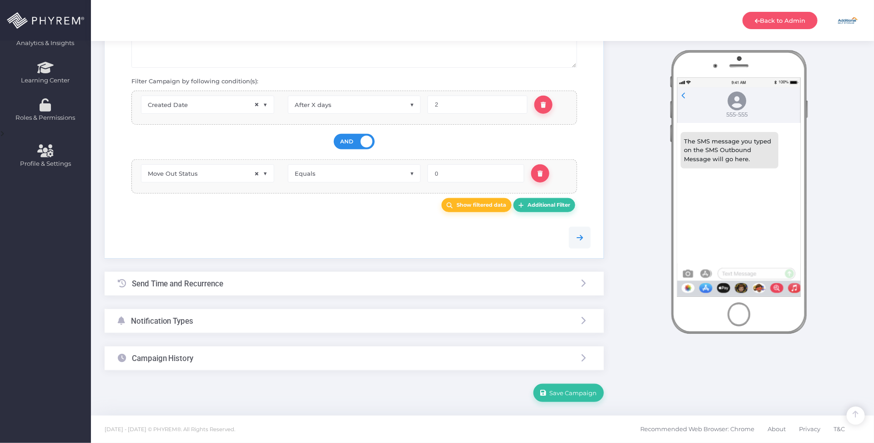
click at [289, 322] on div "Notification Types" at bounding box center [355, 321] width 500 height 24
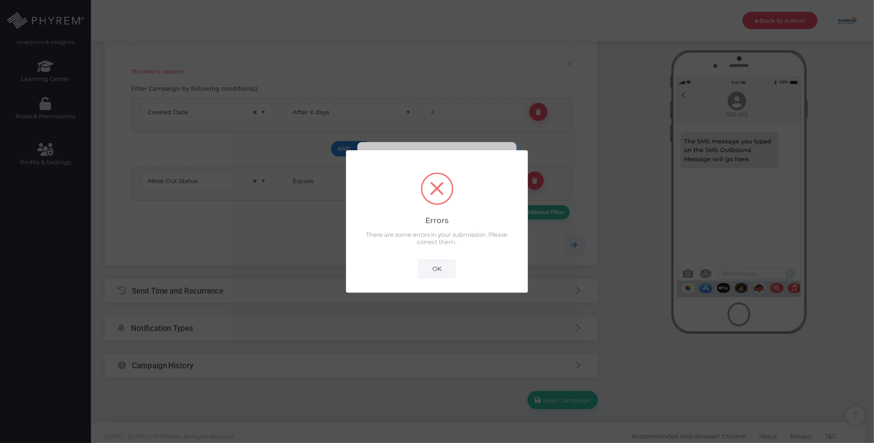
click at [447, 270] on button "OK" at bounding box center [437, 268] width 37 height 18
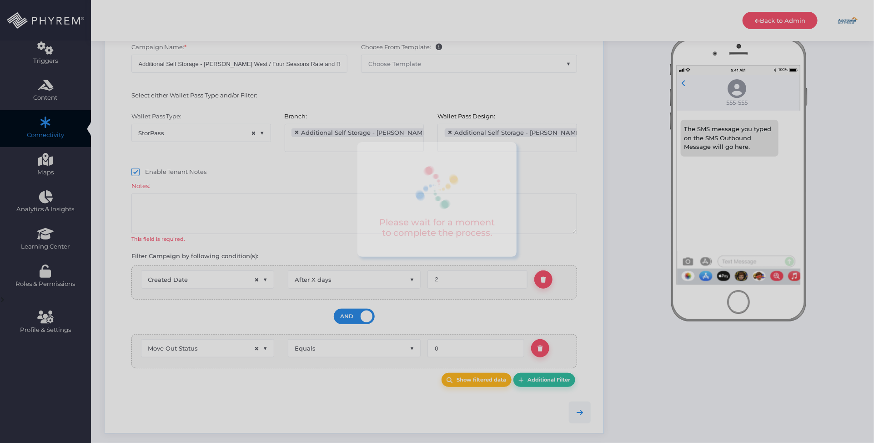
scroll to position [75, 0]
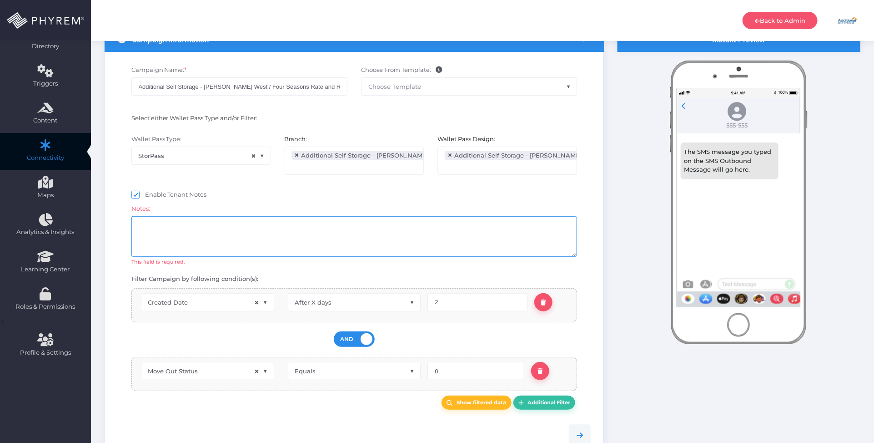
click at [328, 242] on textarea at bounding box center [354, 236] width 446 height 40
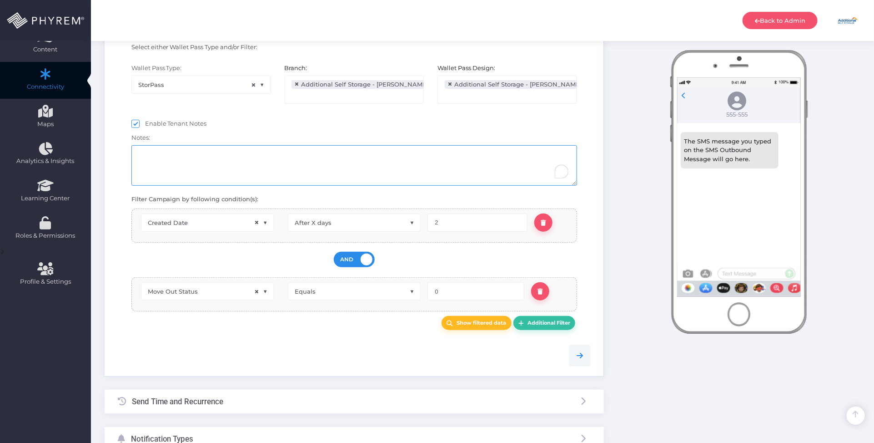
scroll to position [265, 0]
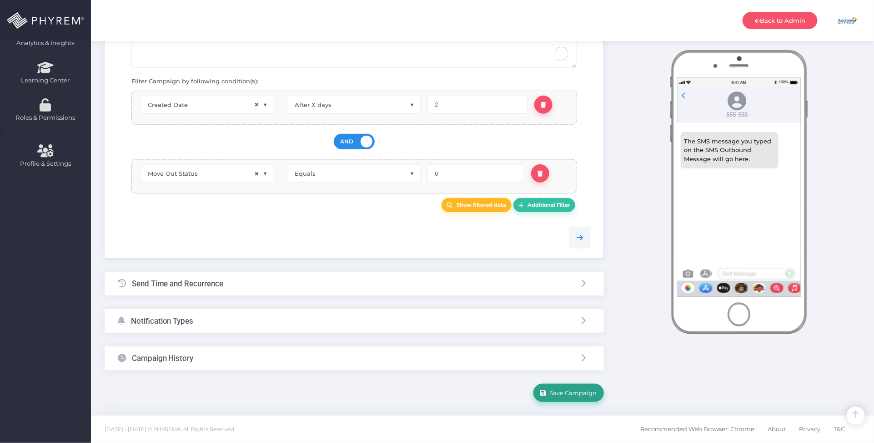
click at [561, 394] on span "Save Campaign" at bounding box center [572, 392] width 51 height 7
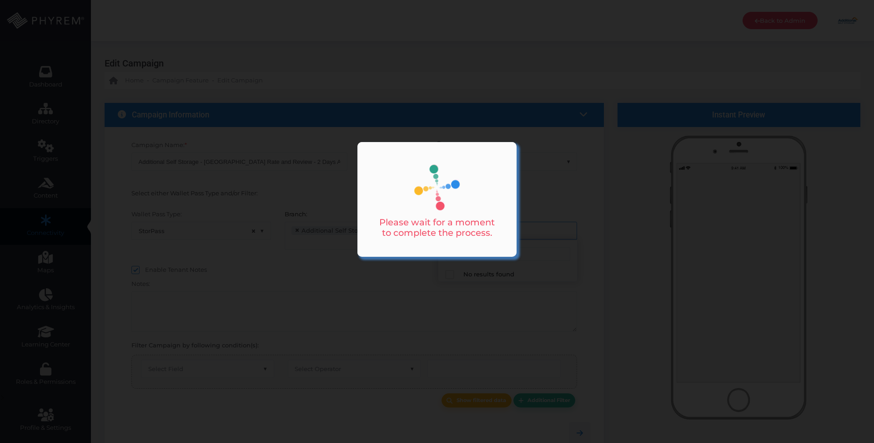
select select "15"
select select "1038"
select select "after_x_days"
select select "2696"
select select "pr_wallet_users.created_date"
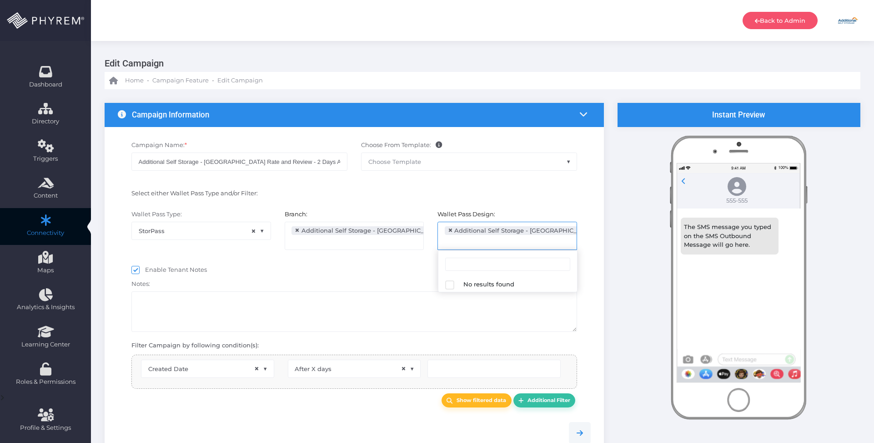
type input "2"
select select "pr_wallet_users.voided"
select select "equals"
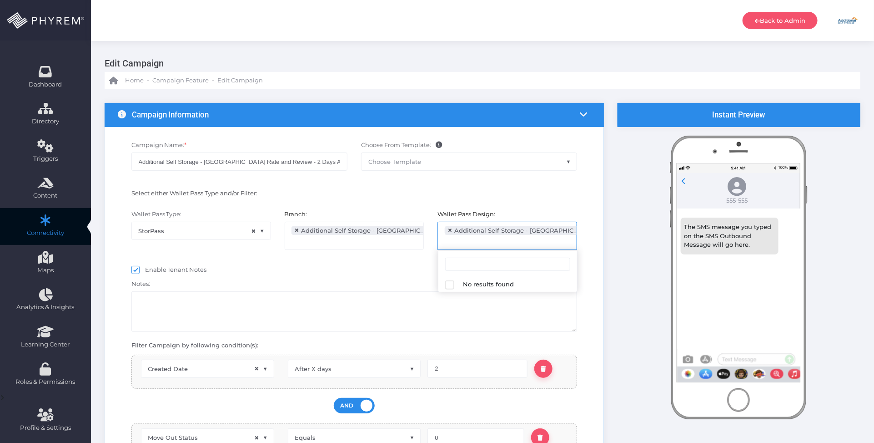
scroll to position [15, 0]
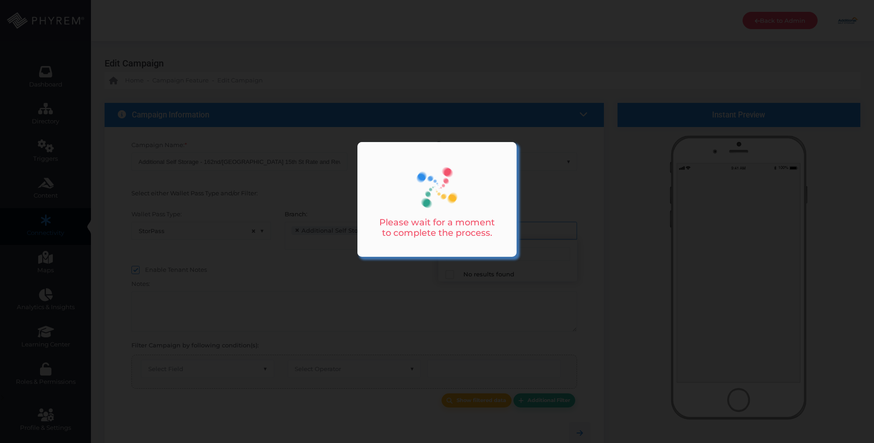
select select "15"
select select "1039"
select select "after_x_days"
select select "2692"
select select "pr_wallet_users.created_date"
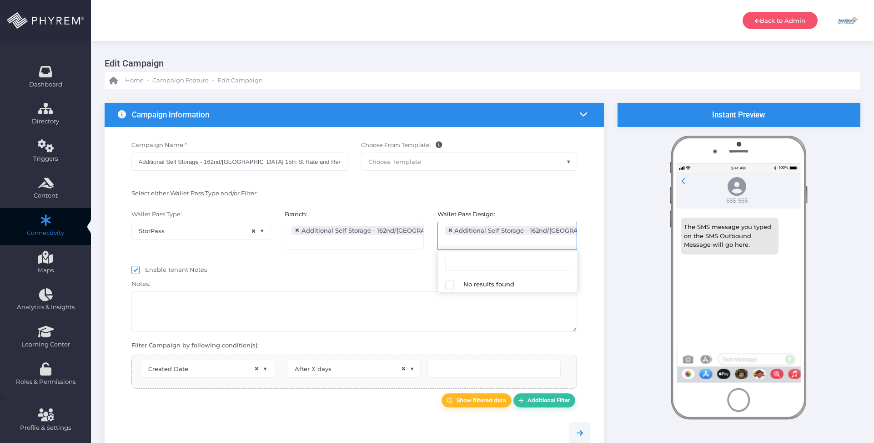
type input "2"
select select "pr_wallet_users.voided"
select select "equals"
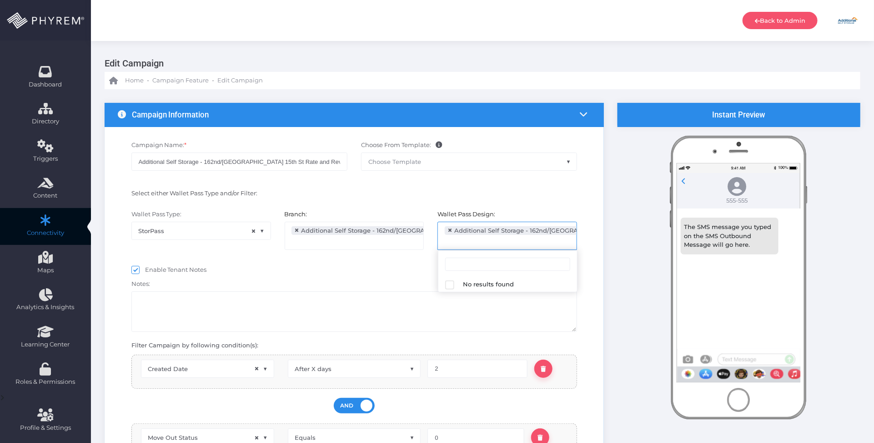
scroll to position [15, 0]
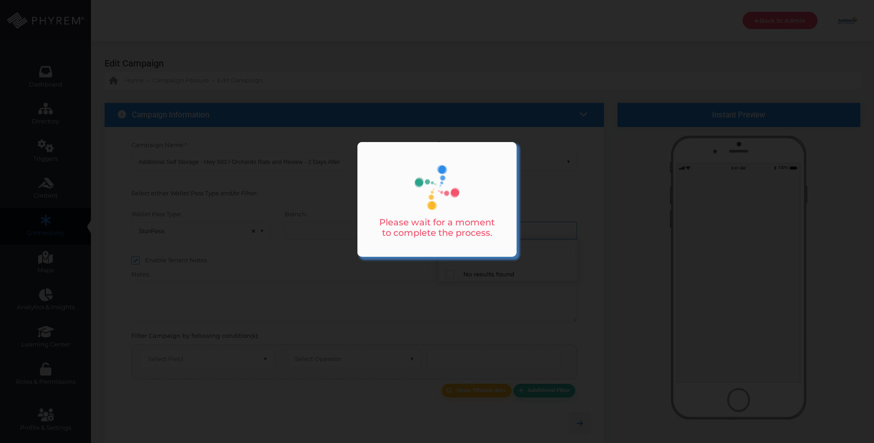
select select "15"
select select "1040"
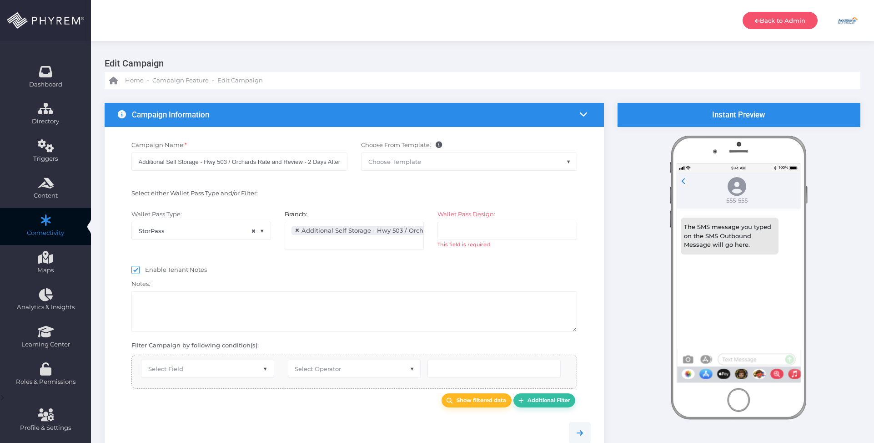
select select "after_x_days"
select select "2693"
select select "pr_wallet_users.created_date"
type input "2"
select select "pr_wallet_users.voided"
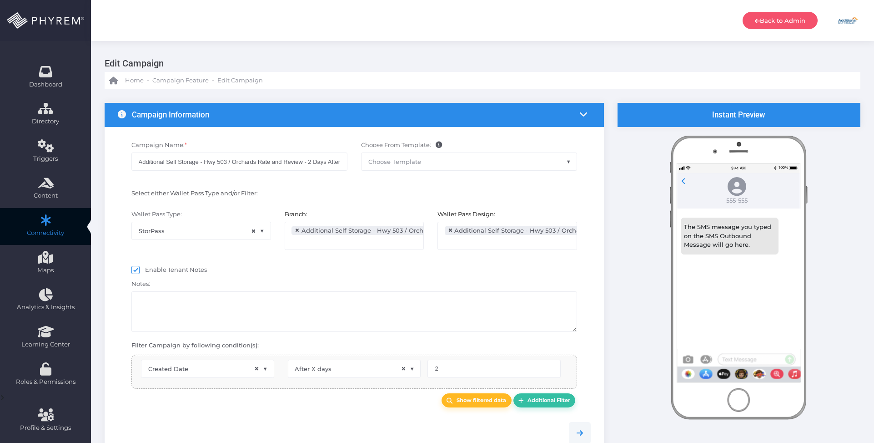
select select "equals"
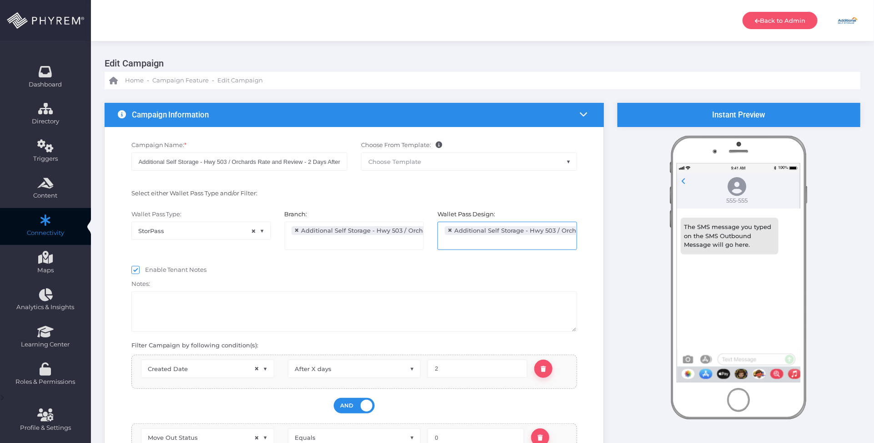
scroll to position [15, 0]
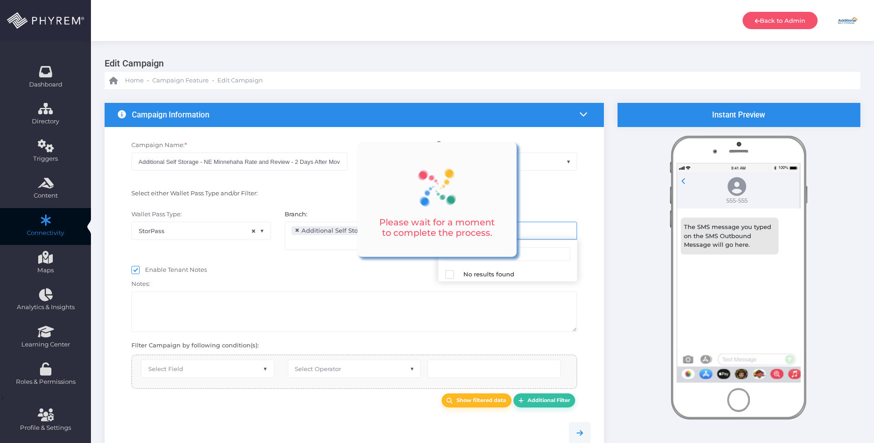
select select "15"
select select "1042"
select select "after_x_days"
select select "2694"
select select "pr_wallet_users.created_date"
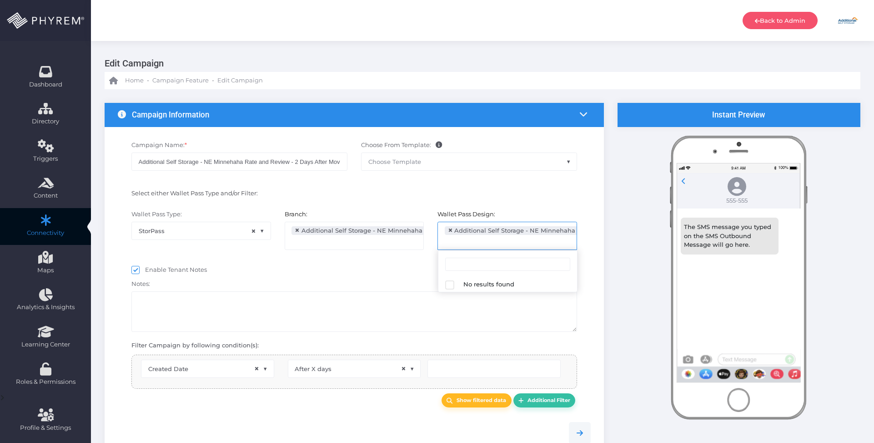
type input "2"
select select "pr_wallet_users.voided"
select select "equals"
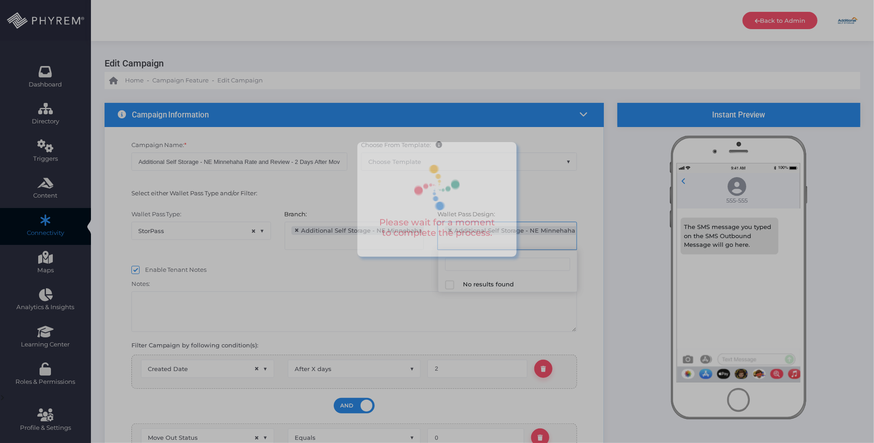
scroll to position [15, 0]
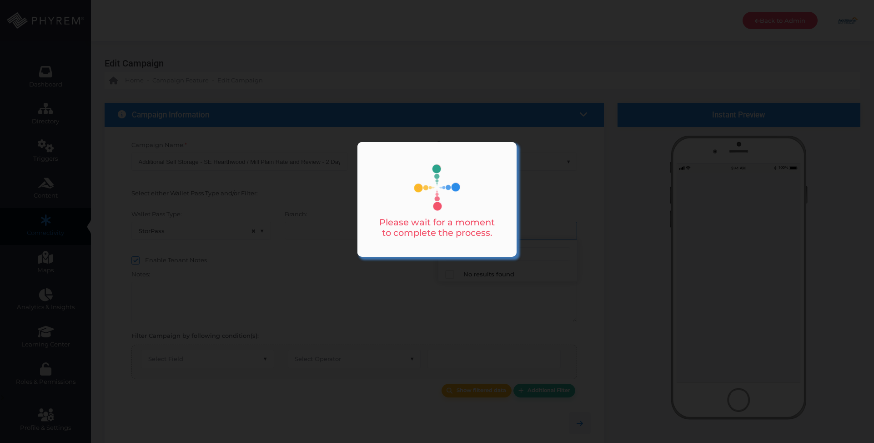
select select "15"
select select "1043"
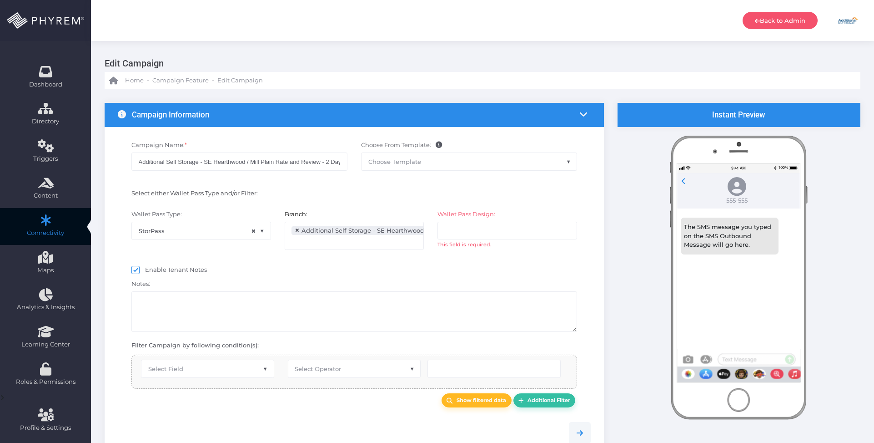
select select "after_x_days"
select select "2695"
select select "pr_wallet_users.created_date"
type input "2"
select select "pr_wallet_users.voided"
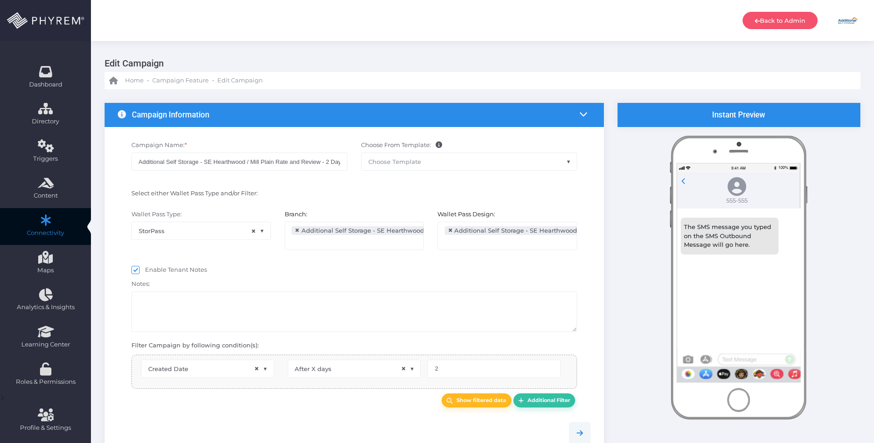
select select "equals"
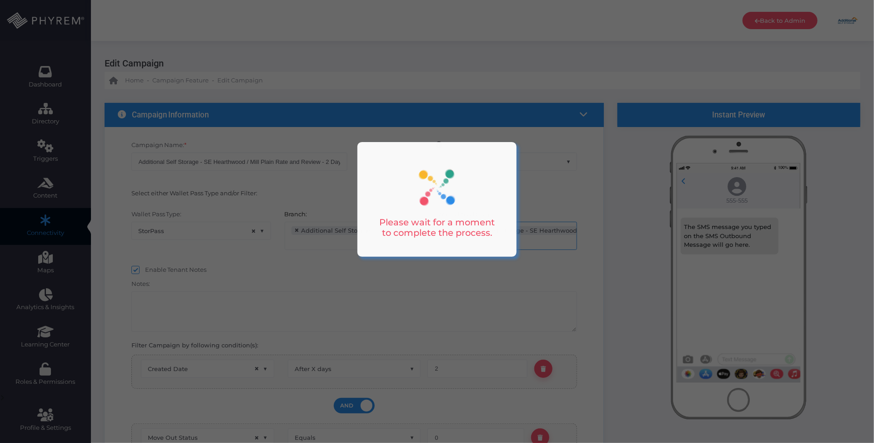
scroll to position [15, 0]
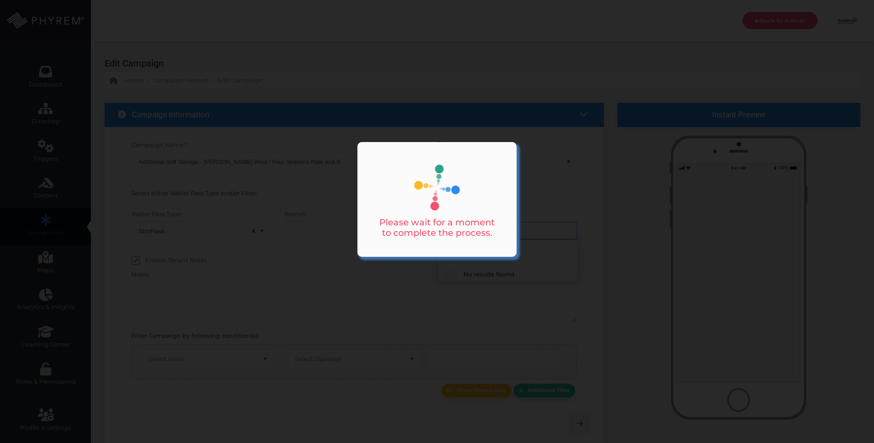
select select "15"
select select "1041"
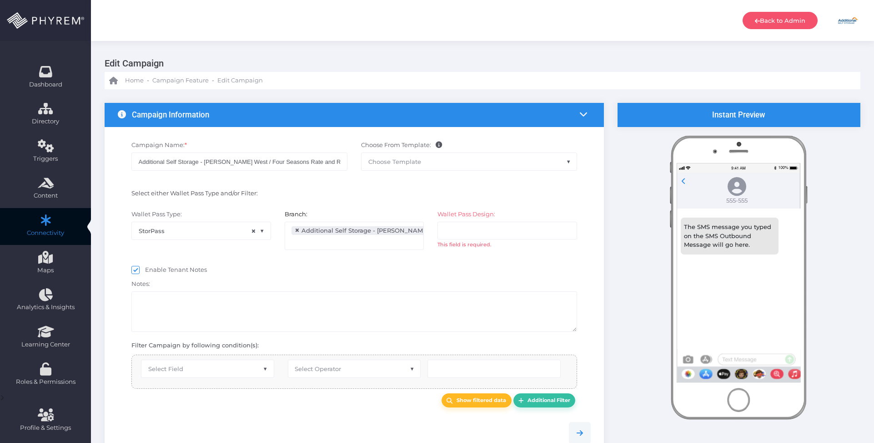
select select "after_x_days"
select select "2697"
select select "pr_wallet_users.created_date"
type input "2"
select select "pr_wallet_users.voided"
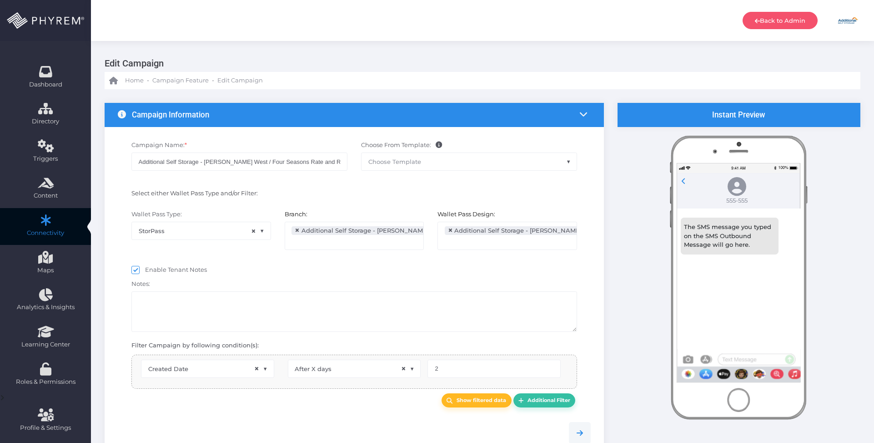
select select "equals"
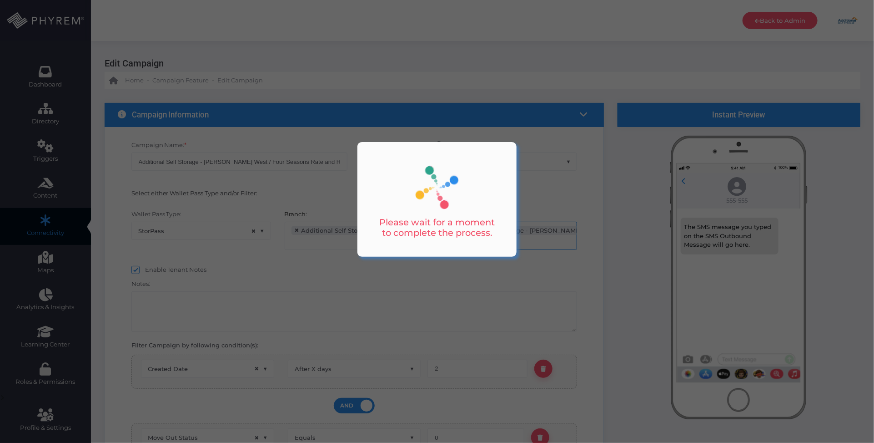
scroll to position [15, 0]
